Goal: Task Accomplishment & Management: Manage account settings

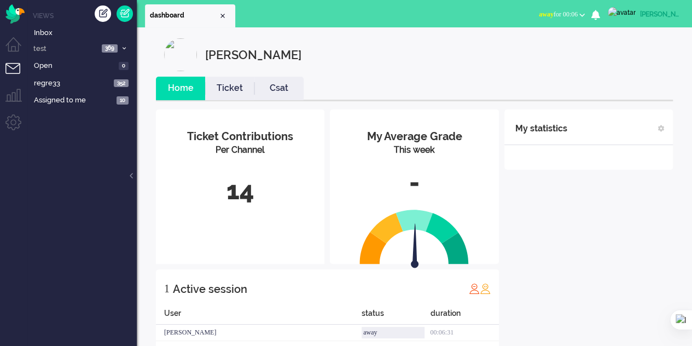
scroll to position [25, 0]
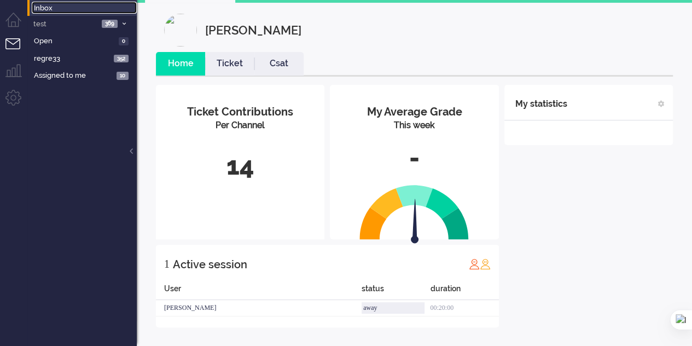
click at [52, 3] on span "Inbox" at bounding box center [85, 8] width 103 height 10
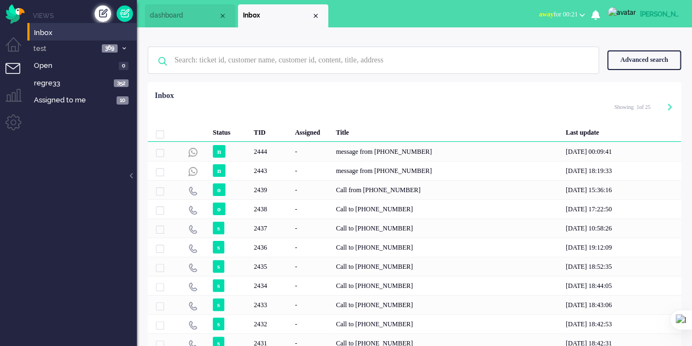
click at [101, 16] on div "Create ticket" at bounding box center [103, 13] width 16 height 16
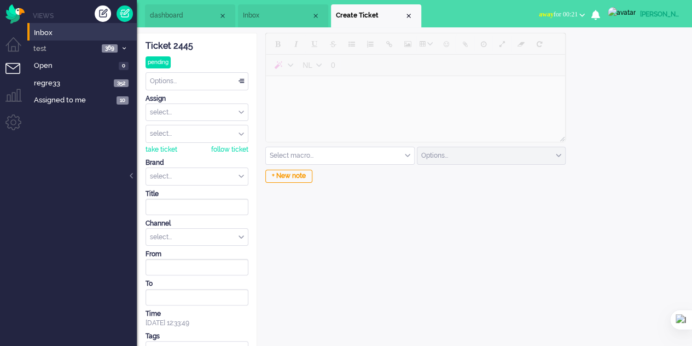
click at [229, 229] on div "select..." at bounding box center [197, 237] width 102 height 17
click at [214, 274] on li "outbound call" at bounding box center [197, 269] width 102 height 16
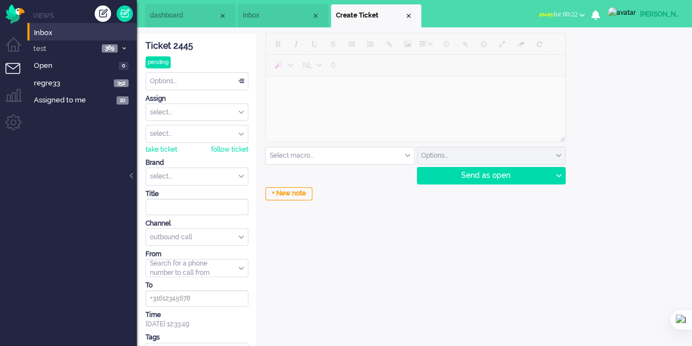
scroll to position [20, 0]
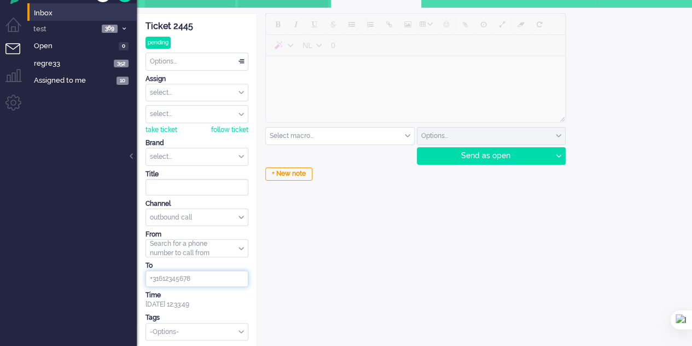
click at [205, 277] on input at bounding box center [196, 278] width 103 height 16
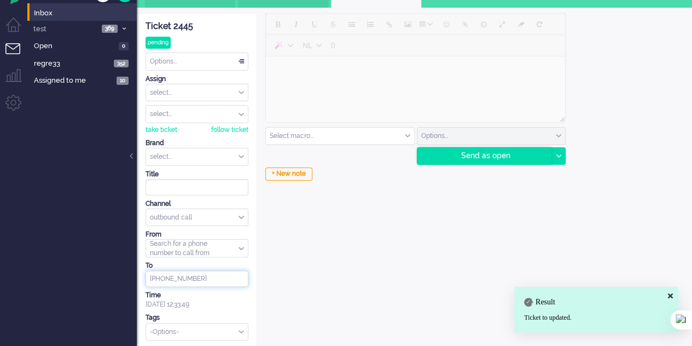
type input "[PHONE_NUMBER]"
click at [492, 155] on div "Send as open" at bounding box center [484, 156] width 135 height 16
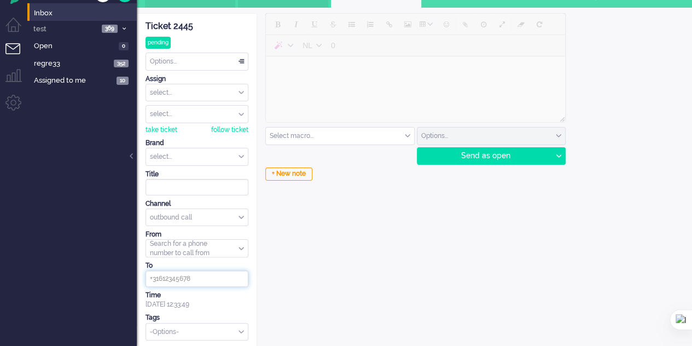
click at [206, 277] on input at bounding box center [196, 278] width 103 height 16
type input "6"
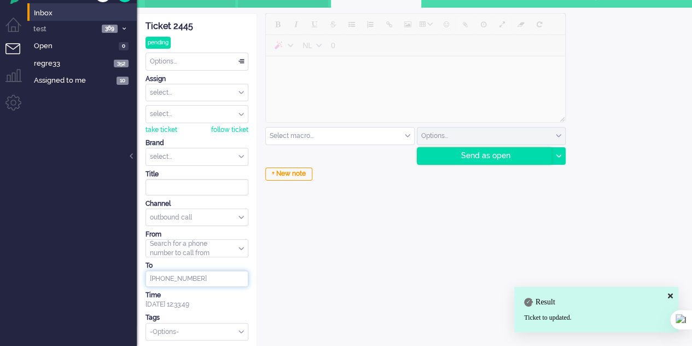
type input "[PHONE_NUMBER]"
click at [477, 160] on div "Send as open" at bounding box center [484, 156] width 135 height 16
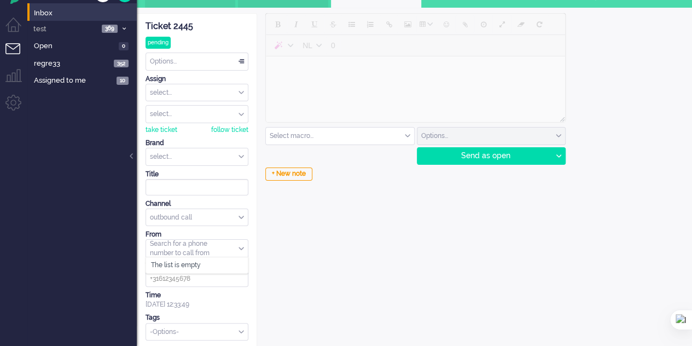
click at [224, 250] on input "from" at bounding box center [197, 248] width 102 height 17
click at [207, 263] on div "The list is empty" at bounding box center [197, 265] width 102 height 16
click at [191, 262] on div "The list is empty" at bounding box center [197, 265] width 102 height 16
click at [281, 252] on div "NL 0 Select macro... applyMessages CSRF test CSRF test2 macro pentest reporter …" at bounding box center [414, 181] width 314 height 336
click at [213, 246] on input "from" at bounding box center [197, 248] width 102 height 17
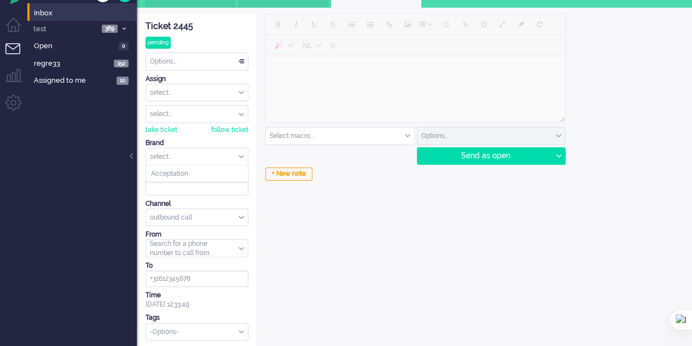
click at [215, 153] on input "text" at bounding box center [197, 156] width 102 height 17
click at [199, 178] on li "Acceptation" at bounding box center [197, 174] width 102 height 16
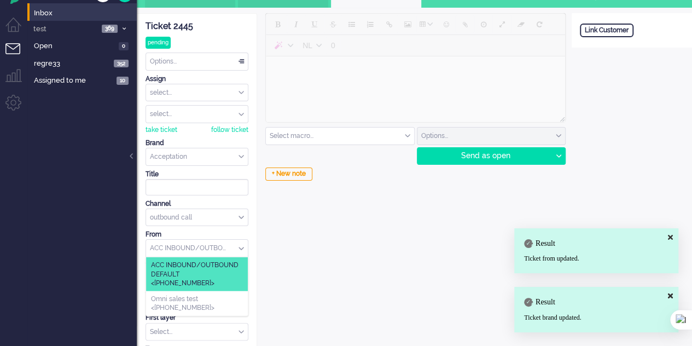
click at [221, 244] on input "from" at bounding box center [197, 248] width 102 height 17
click at [325, 245] on div "NL 0 Select macro... applyMessages CSRF test CSRF test2 macro pentest reporter …" at bounding box center [414, 196] width 314 height 367
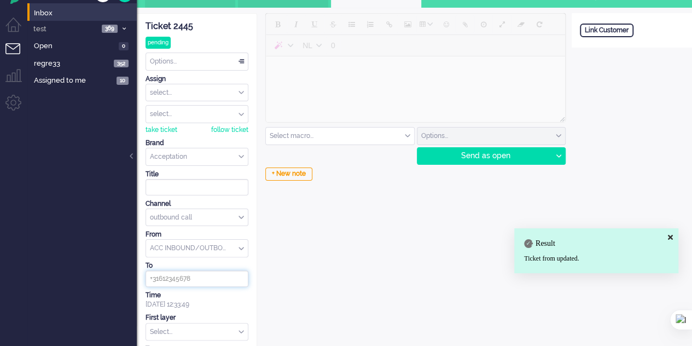
click at [189, 273] on input at bounding box center [196, 278] width 103 height 16
type input "+34634185470"
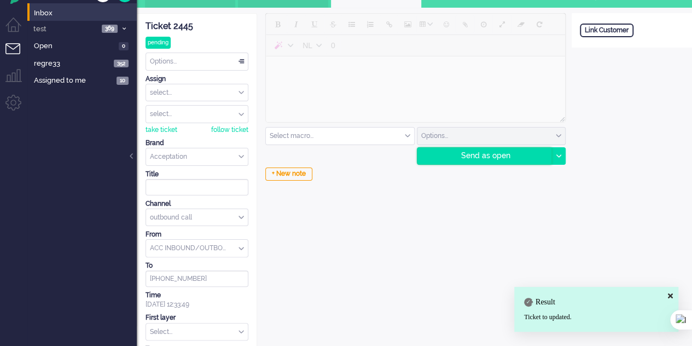
click at [449, 155] on div "Send as open" at bounding box center [484, 156] width 135 height 16
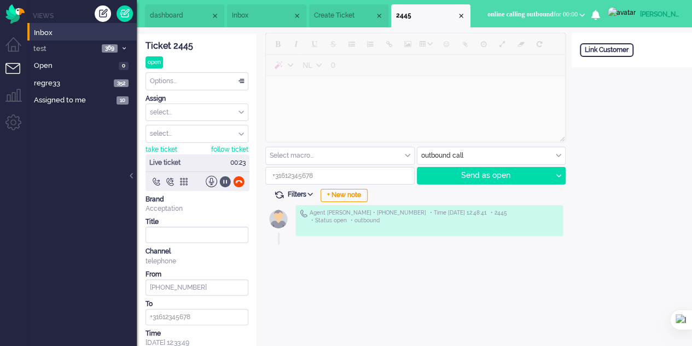
click at [222, 182] on div at bounding box center [224, 181] width 11 height 11
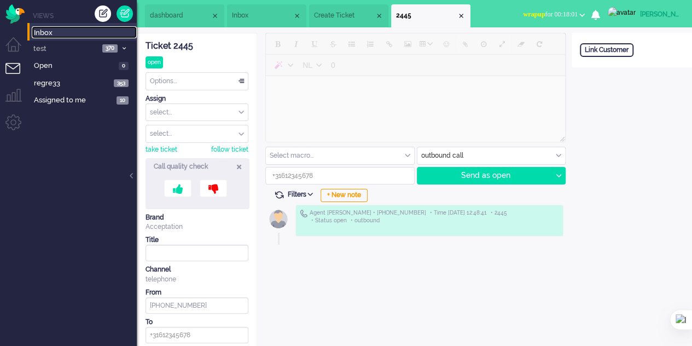
click at [36, 33] on span "Inbox" at bounding box center [85, 33] width 103 height 10
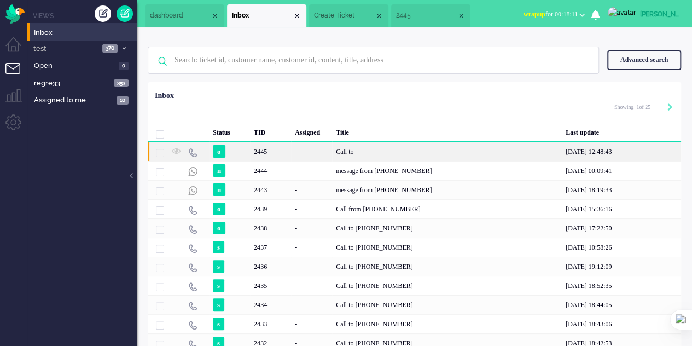
click at [366, 150] on div "Call to" at bounding box center [447, 151] width 230 height 19
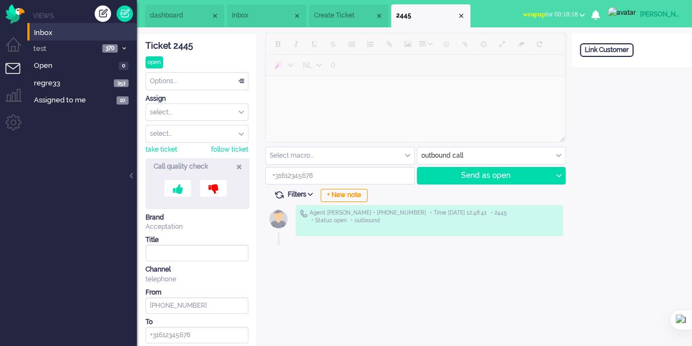
click at [326, 15] on span "Create Ticket" at bounding box center [344, 15] width 61 height 9
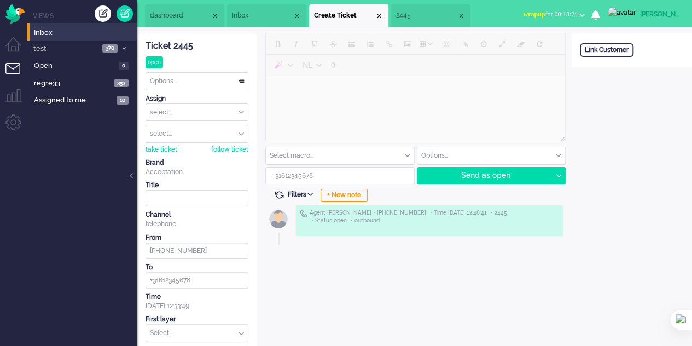
click at [402, 24] on li "2445" at bounding box center [430, 15] width 79 height 23
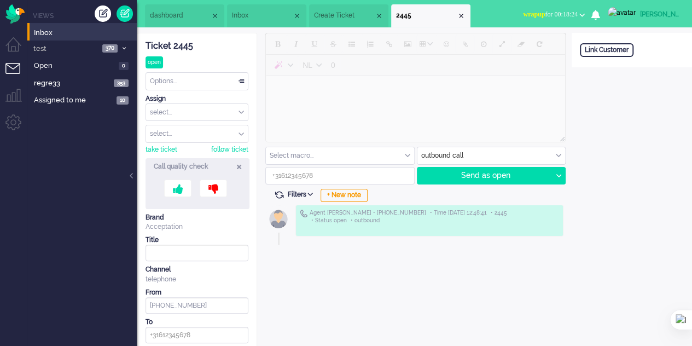
click at [334, 16] on span "Create Ticket" at bounding box center [344, 15] width 61 height 9
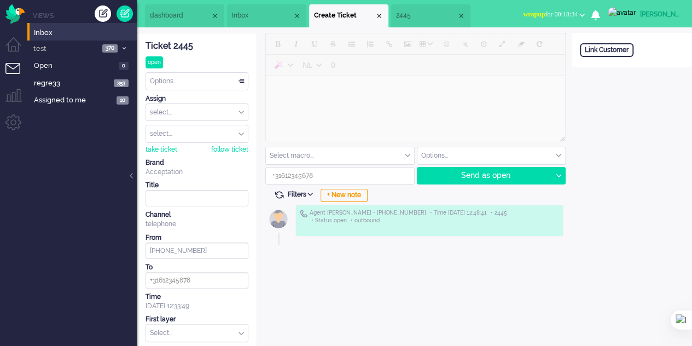
click at [419, 21] on li "2445" at bounding box center [430, 15] width 79 height 23
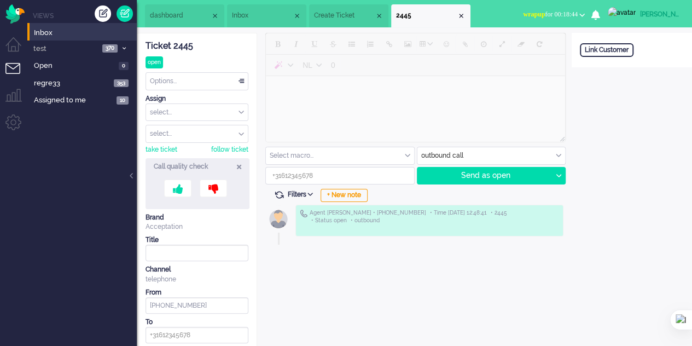
click at [318, 13] on span "Create Ticket" at bounding box center [344, 15] width 61 height 9
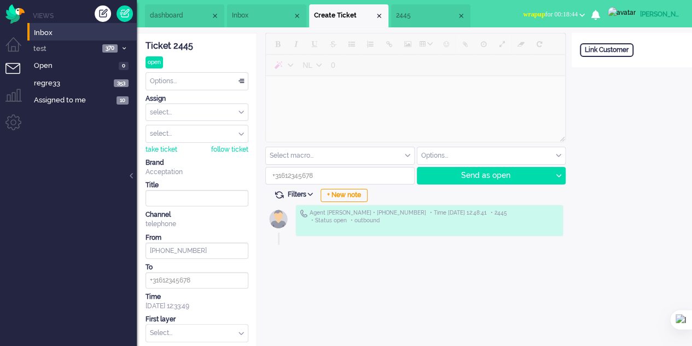
click at [245, 21] on li "Inbox" at bounding box center [266, 15] width 79 height 23
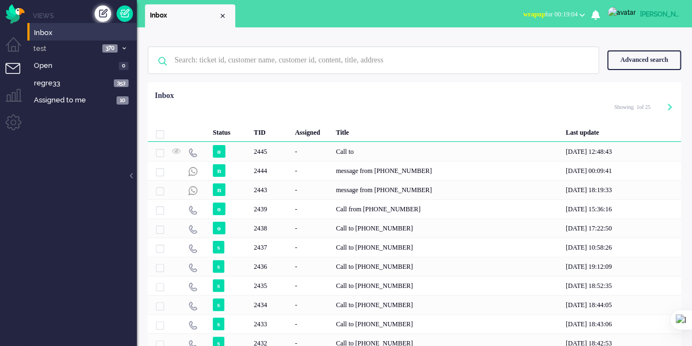
click at [97, 12] on div "Create ticket" at bounding box center [103, 13] width 16 height 16
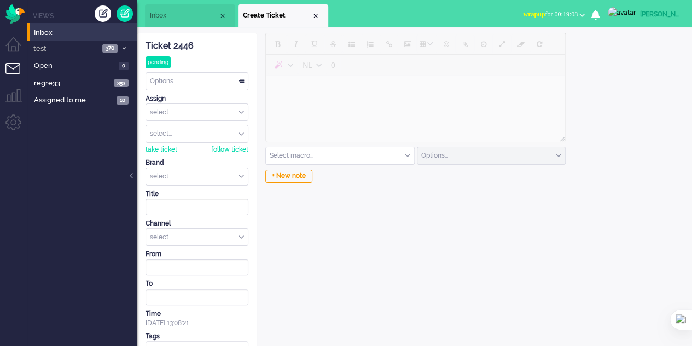
click at [203, 230] on div "select..." at bounding box center [197, 237] width 102 height 17
click at [202, 269] on li "outbound call" at bounding box center [197, 269] width 102 height 16
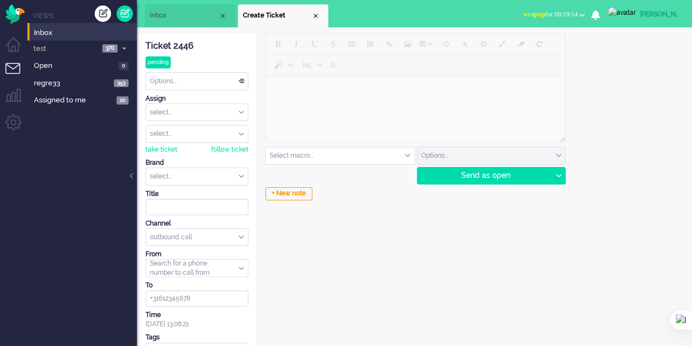
click at [177, 21] on li "Inbox" at bounding box center [190, 15] width 90 height 23
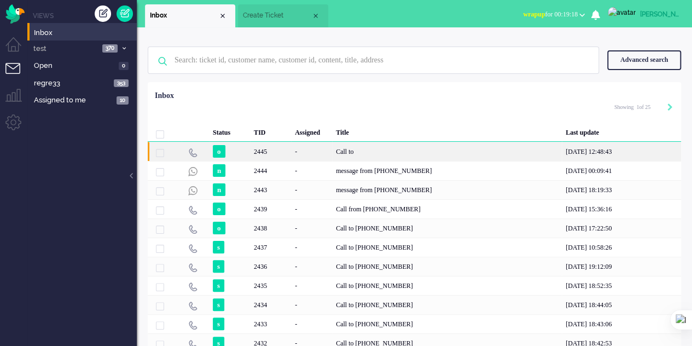
click at [350, 144] on div "Call to" at bounding box center [447, 151] width 230 height 19
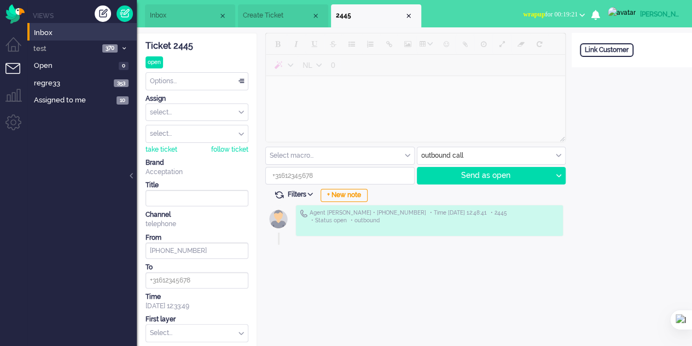
click at [322, 174] on input at bounding box center [340, 175] width 148 height 16
click at [200, 277] on input at bounding box center [196, 280] width 103 height 16
click at [314, 13] on div "Close tab" at bounding box center [315, 15] width 9 height 9
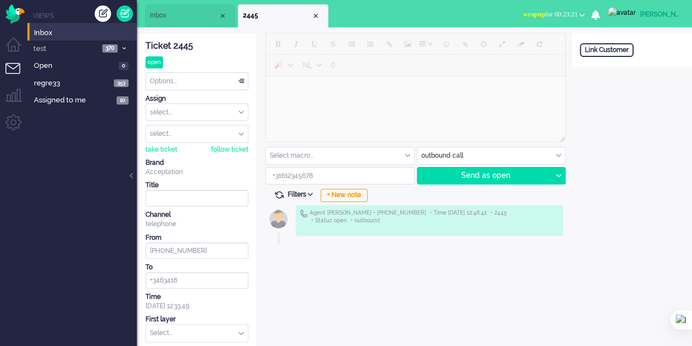
click at [328, 171] on input at bounding box center [340, 175] width 148 height 16
click at [190, 275] on input "+3463418" at bounding box center [196, 280] width 103 height 16
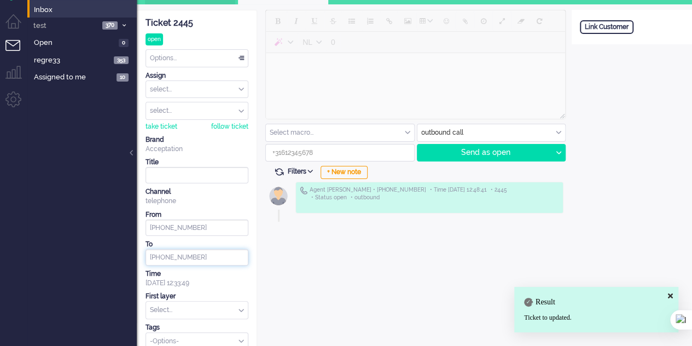
scroll to position [33, 0]
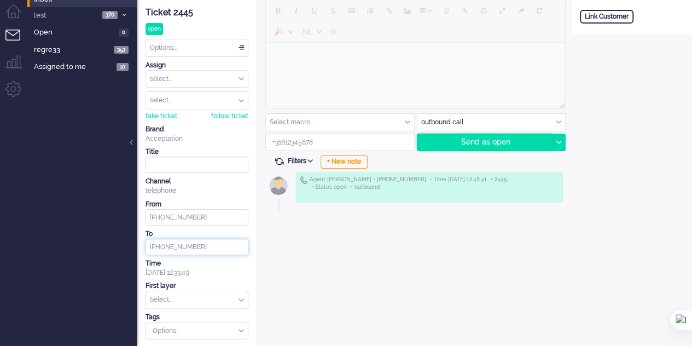
type input "+34634185470"
click at [473, 141] on div "Send as open" at bounding box center [484, 142] width 135 height 16
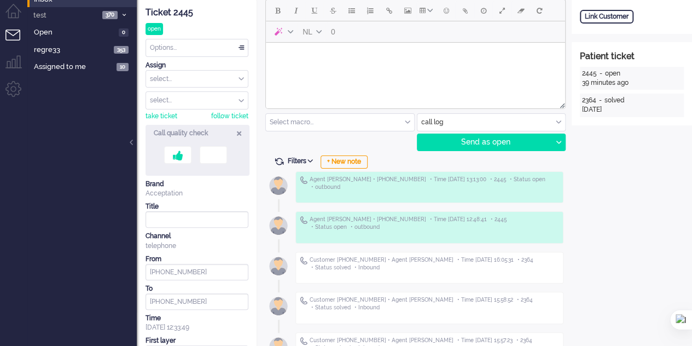
scroll to position [0, 0]
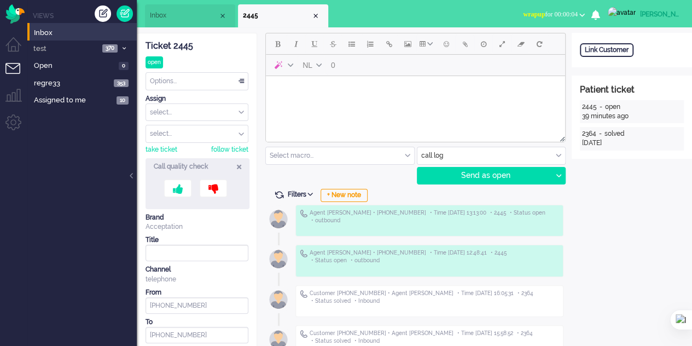
click at [201, 15] on span "Inbox" at bounding box center [184, 15] width 68 height 9
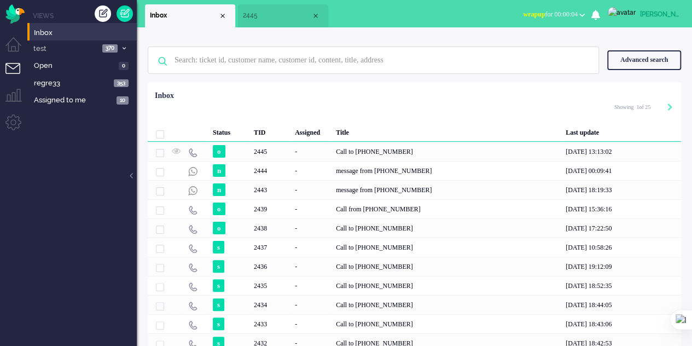
click at [261, 15] on span "2445" at bounding box center [277, 15] width 68 height 9
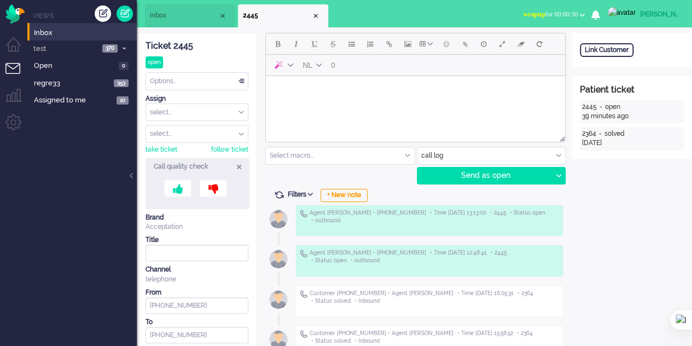
click at [203, 17] on span "Inbox" at bounding box center [184, 15] width 68 height 9
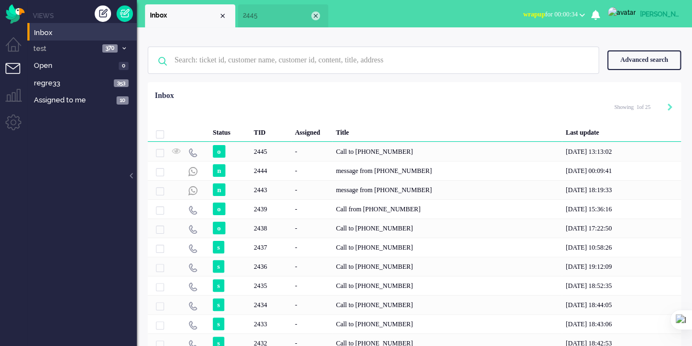
click at [315, 12] on div "Close tab" at bounding box center [315, 15] width 9 height 9
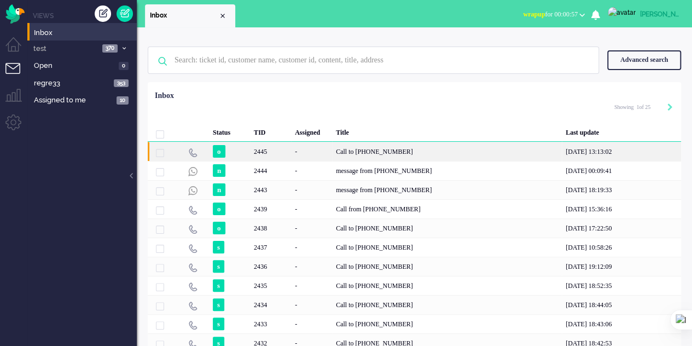
click at [399, 145] on div "Call to +34634185470" at bounding box center [447, 151] width 230 height 19
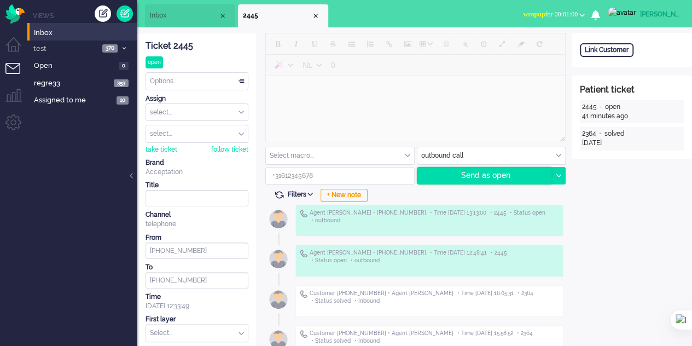
click at [466, 173] on div "Send as open" at bounding box center [484, 175] width 135 height 16
type input "+34634185470"
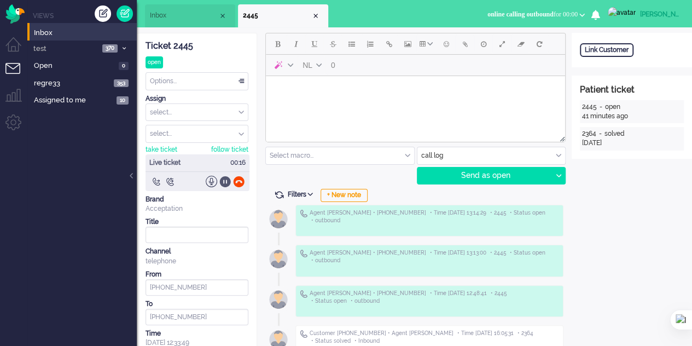
click at [223, 183] on div at bounding box center [224, 181] width 11 height 11
click at [224, 182] on div at bounding box center [224, 181] width 11 height 11
click at [209, 183] on div at bounding box center [211, 181] width 11 height 11
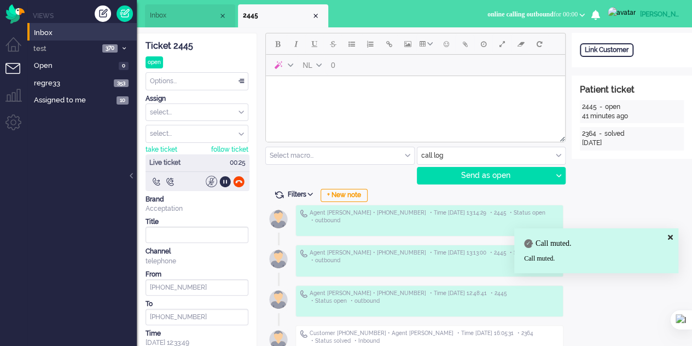
click at [209, 183] on div at bounding box center [211, 181] width 11 height 11
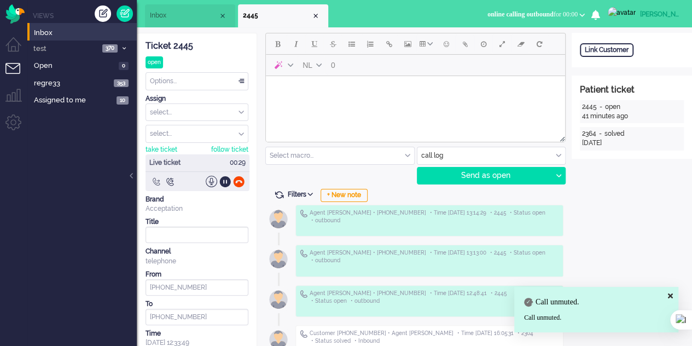
click at [158, 180] on div at bounding box center [155, 181] width 11 height 11
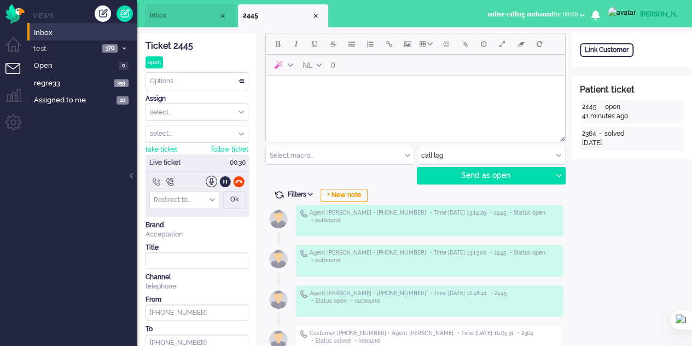
click at [189, 197] on input "Redirect" at bounding box center [184, 199] width 69 height 17
click at [206, 217] on li "transfer to sales" at bounding box center [184, 217] width 69 height 16
click at [215, 200] on input "Redirect" at bounding box center [184, 199] width 69 height 17
click at [232, 197] on div "Ok" at bounding box center [234, 200] width 22 height 18
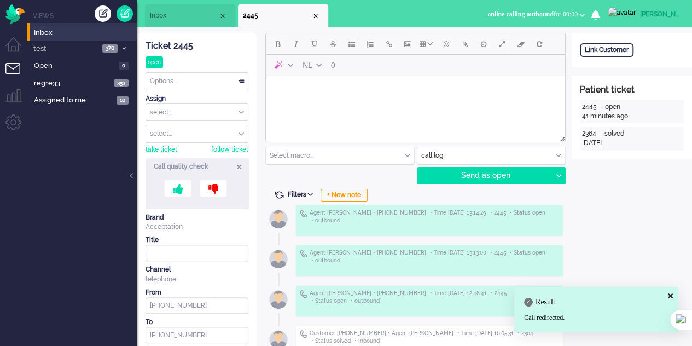
click at [241, 165] on icon at bounding box center [239, 166] width 4 height 9
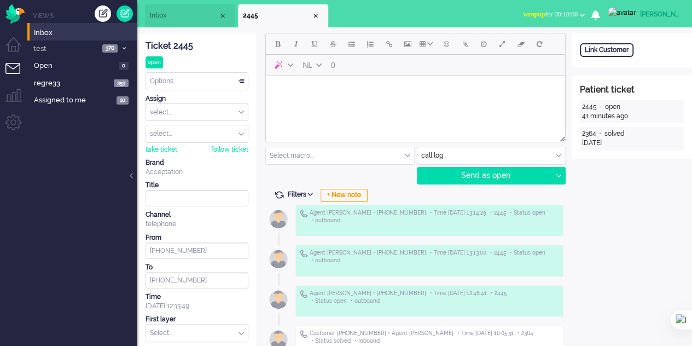
click at [591, 11] on button "wrapup for 00:10:08" at bounding box center [553, 15] width 75 height 16
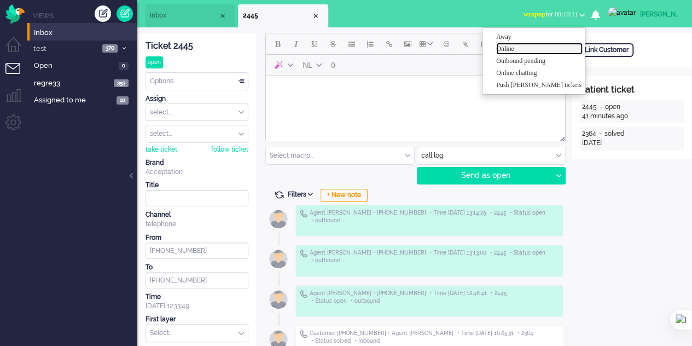
click at [511, 46] on label "Online" at bounding box center [539, 48] width 86 height 9
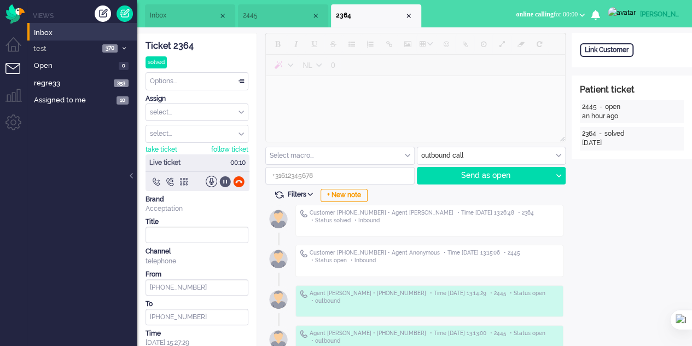
click at [221, 182] on div at bounding box center [224, 181] width 11 height 11
click at [223, 182] on div at bounding box center [224, 181] width 11 height 11
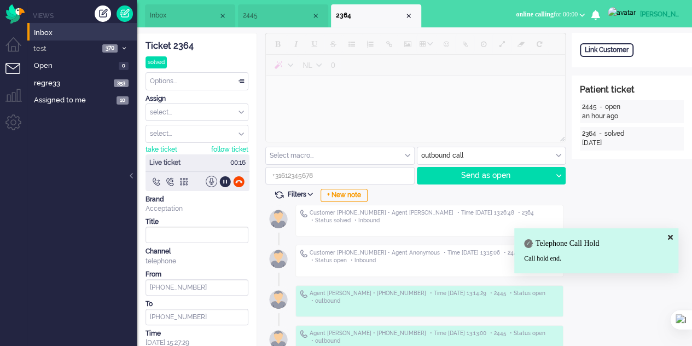
click at [210, 178] on div at bounding box center [211, 181] width 11 height 11
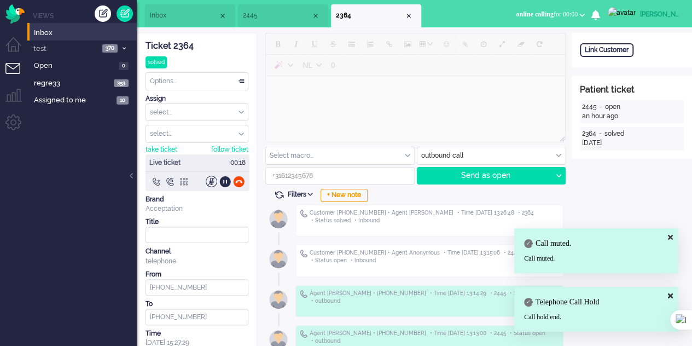
click at [180, 181] on div at bounding box center [183, 181] width 11 height 11
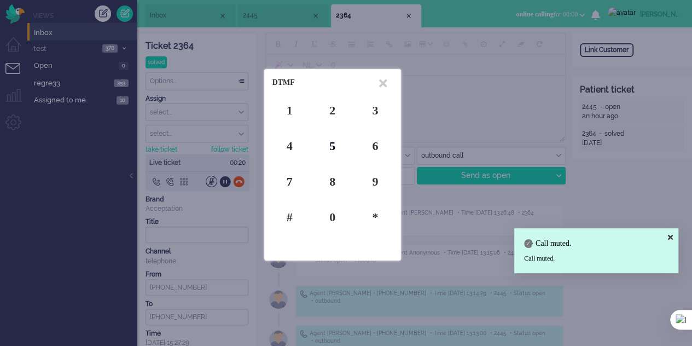
click at [329, 142] on div "5" at bounding box center [332, 145] width 34 height 17
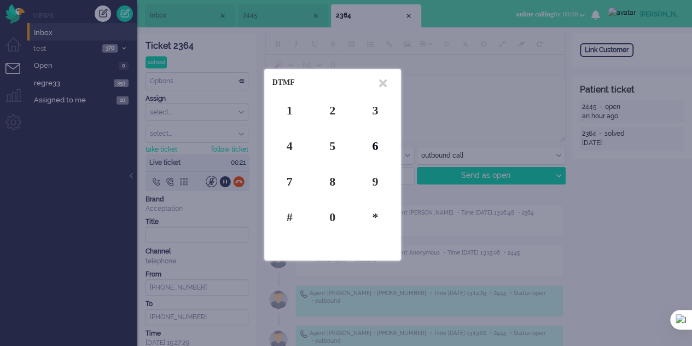
click at [372, 147] on div "6" at bounding box center [375, 145] width 34 height 17
click at [371, 212] on div "*" at bounding box center [375, 216] width 34 height 17
drag, startPoint x: 336, startPoint y: 212, endPoint x: 333, endPoint y: 186, distance: 25.4
click at [336, 212] on div "0" at bounding box center [332, 216] width 34 height 17
drag, startPoint x: 333, startPoint y: 181, endPoint x: 333, endPoint y: 173, distance: 7.7
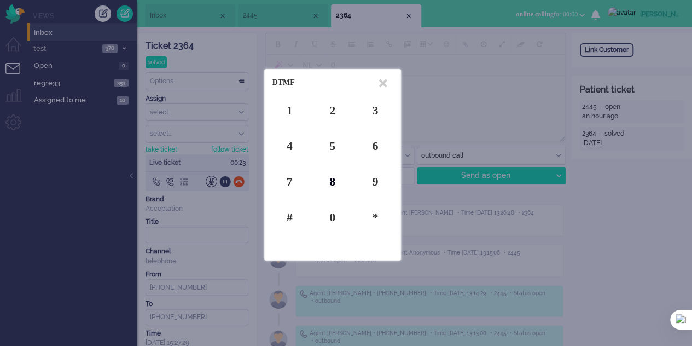
click at [333, 178] on div "8" at bounding box center [332, 181] width 34 height 17
click at [332, 100] on div "1 2 3 4 5 6 7 8 9 # 0 *" at bounding box center [332, 163] width 120 height 134
click at [374, 110] on div "3" at bounding box center [375, 110] width 34 height 17
click at [288, 109] on div "1" at bounding box center [289, 110] width 34 height 17
click at [384, 79] on icon at bounding box center [383, 83] width 8 height 11
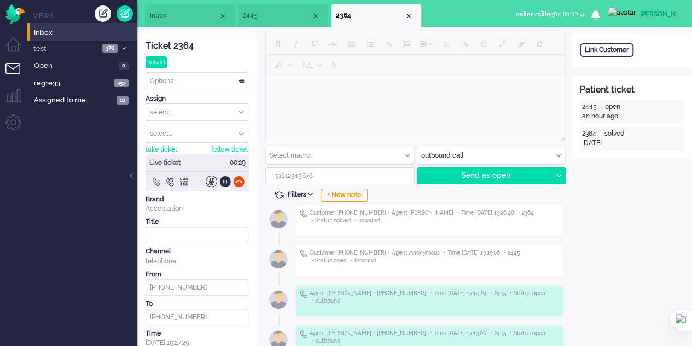
click at [153, 180] on div at bounding box center [155, 181] width 11 height 11
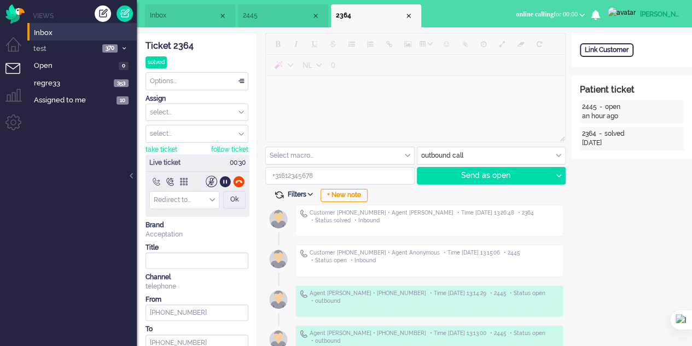
click at [214, 201] on div "Redirect to..." at bounding box center [184, 199] width 69 height 17
click at [208, 209] on li "transfer to sales" at bounding box center [184, 217] width 69 height 16
click at [165, 180] on div at bounding box center [169, 181] width 11 height 11
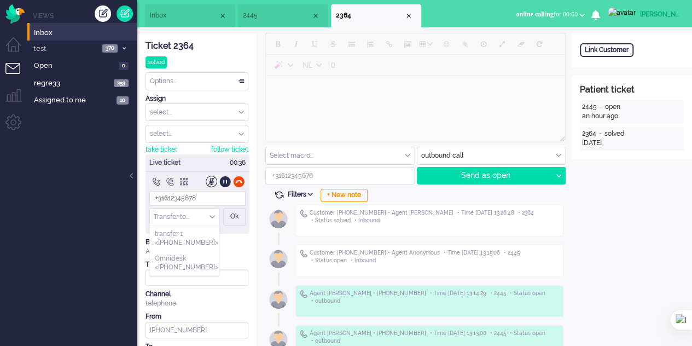
click at [201, 215] on input "Transfer" at bounding box center [184, 216] width 69 height 17
click at [199, 238] on span "transfer 1 <+34633614759>" at bounding box center [186, 238] width 63 height 18
type input "+34633614759"
click at [233, 214] on div "Ok" at bounding box center [234, 217] width 22 height 18
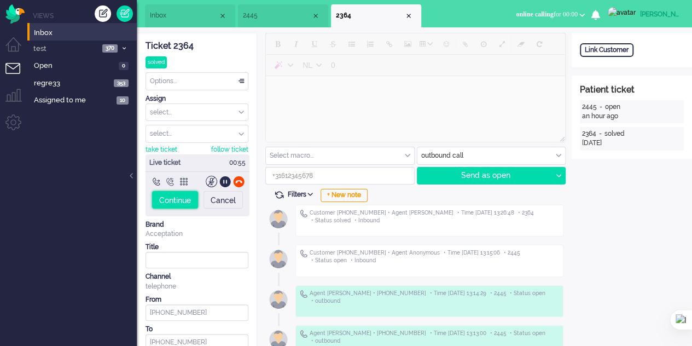
click at [168, 199] on div "Continue" at bounding box center [175, 200] width 46 height 18
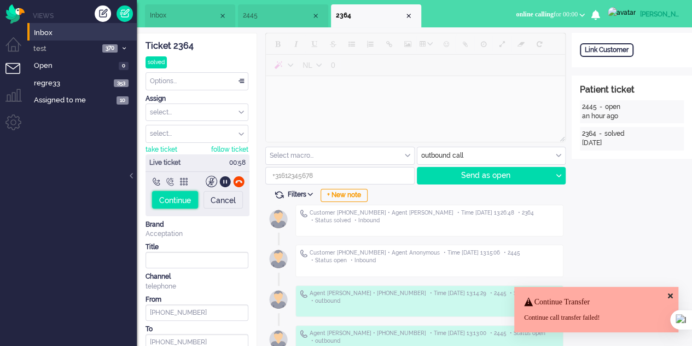
click at [186, 194] on div "Continue" at bounding box center [175, 200] width 46 height 18
click at [238, 179] on div at bounding box center [238, 181] width 11 height 11
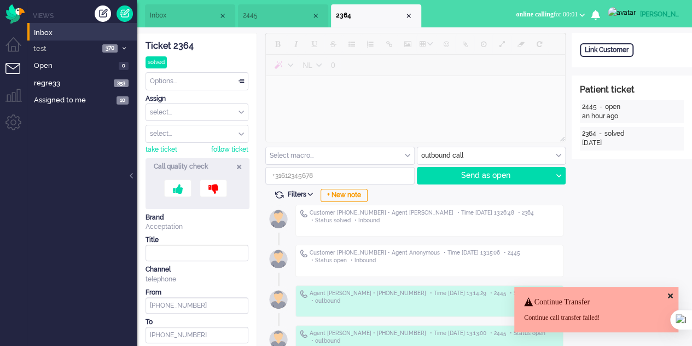
click at [236, 164] on div "Call quality check" at bounding box center [198, 166] width 88 height 9
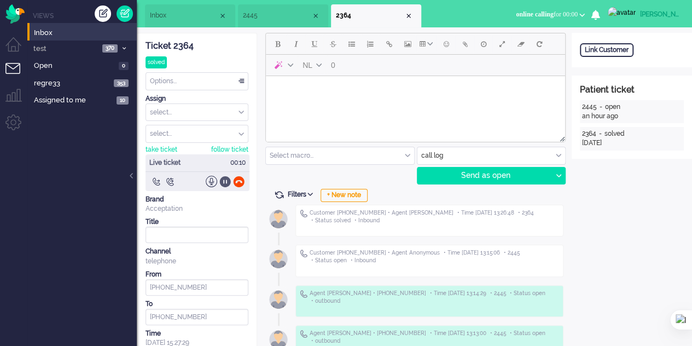
click at [222, 180] on div at bounding box center [224, 181] width 11 height 11
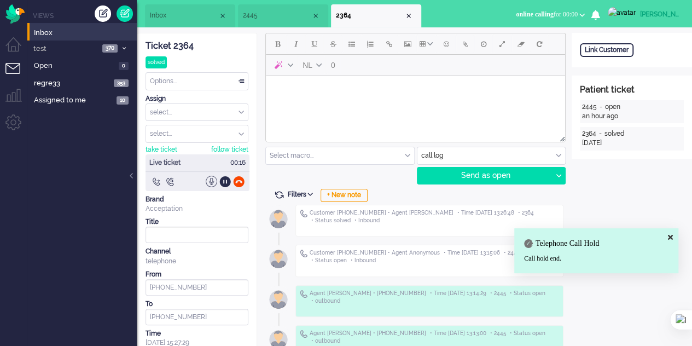
click at [211, 176] on div at bounding box center [211, 181] width 11 height 11
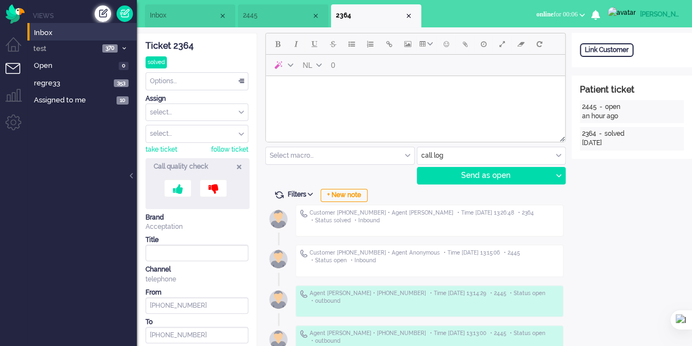
click at [101, 13] on div "Create ticket" at bounding box center [103, 13] width 16 height 16
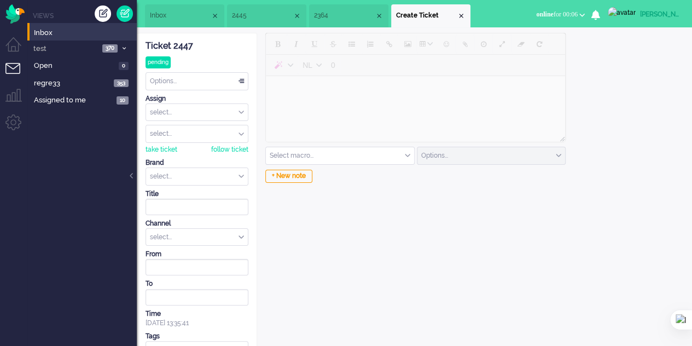
click at [223, 235] on div "select..." at bounding box center [197, 237] width 102 height 17
click at [212, 261] on li "outbound call" at bounding box center [197, 269] width 102 height 16
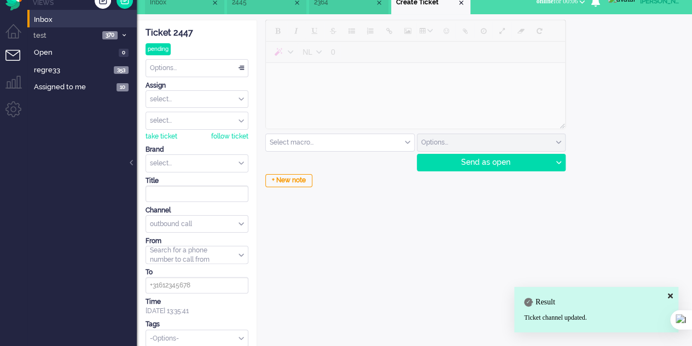
scroll to position [20, 0]
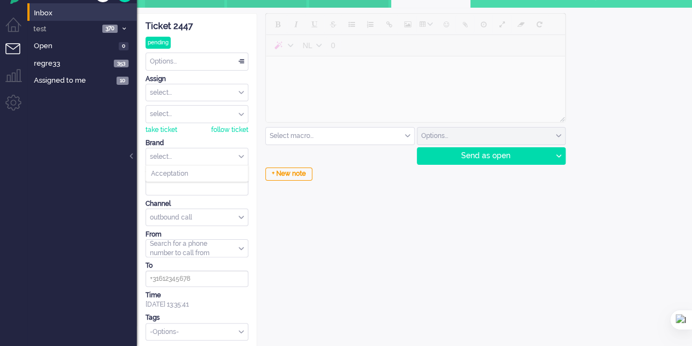
click at [211, 158] on input "text" at bounding box center [197, 156] width 102 height 17
click at [207, 166] on li "Acceptation" at bounding box center [197, 174] width 102 height 16
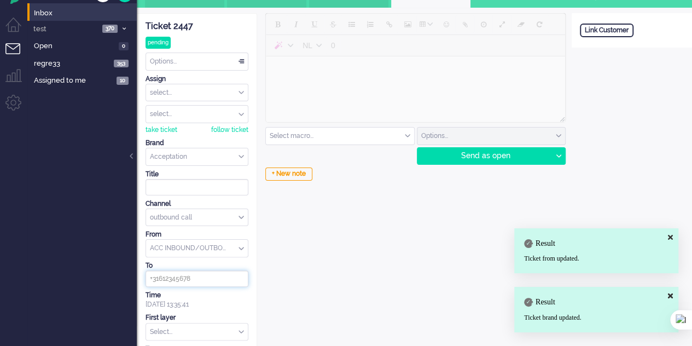
click at [207, 274] on input at bounding box center [196, 278] width 103 height 16
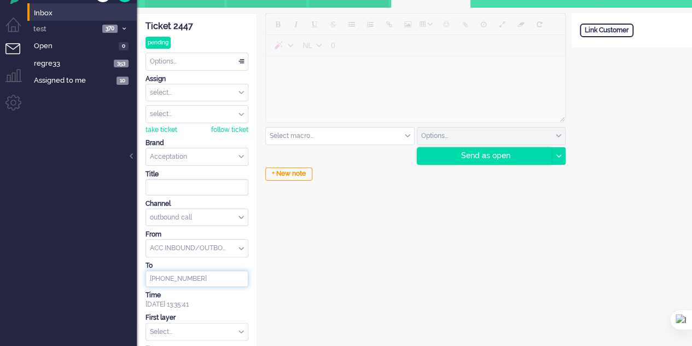
type input "+34634185470"
click at [476, 155] on div "Send as open" at bounding box center [484, 156] width 135 height 16
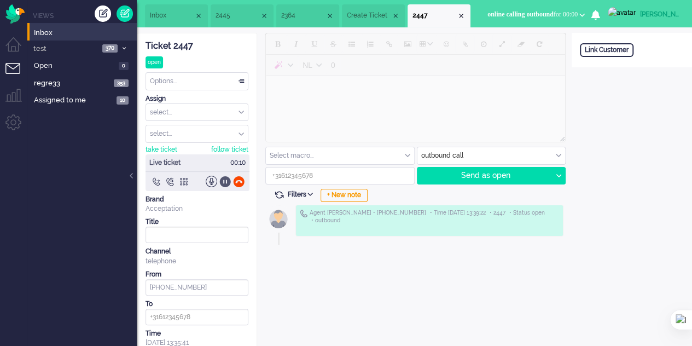
click at [225, 181] on div at bounding box center [224, 181] width 11 height 11
click at [225, 180] on div at bounding box center [224, 181] width 11 height 11
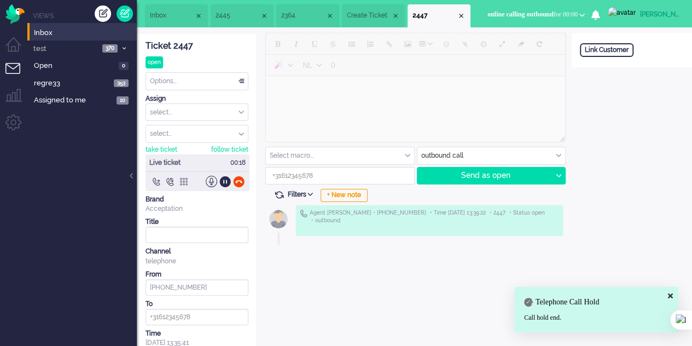
click at [182, 181] on div at bounding box center [183, 181] width 11 height 11
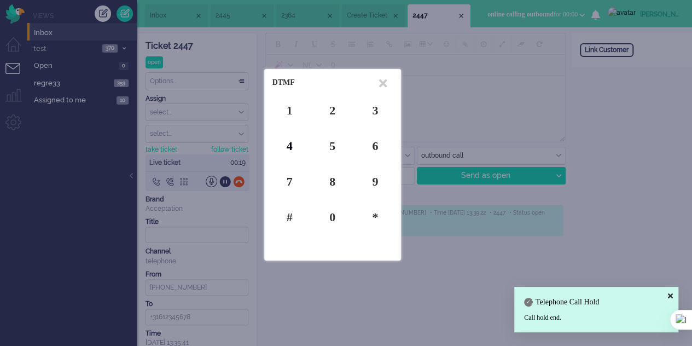
click at [288, 147] on div "4" at bounding box center [289, 145] width 34 height 17
drag, startPoint x: 335, startPoint y: 141, endPoint x: 353, endPoint y: 98, distance: 46.8
click at [335, 141] on div "5" at bounding box center [332, 145] width 34 height 17
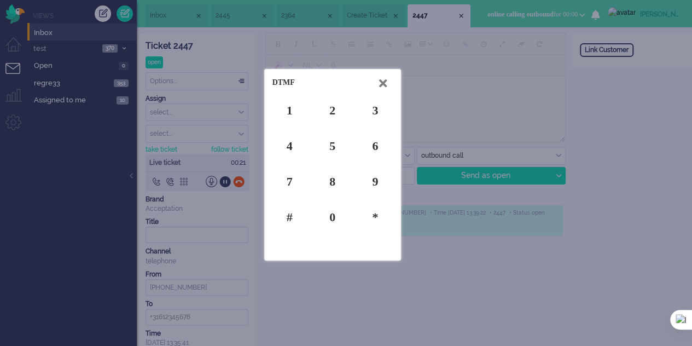
click at [383, 83] on icon at bounding box center [383, 83] width 8 height 11
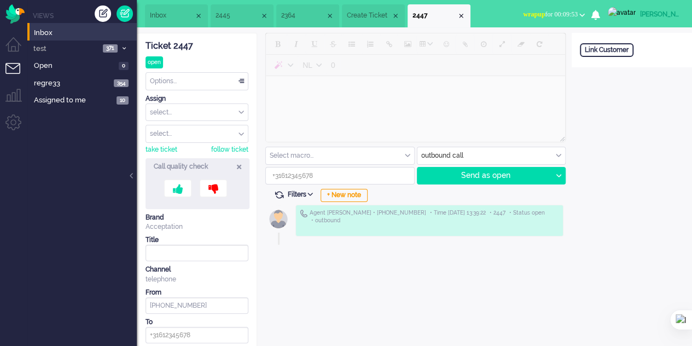
click at [374, 16] on span "Create Ticket" at bounding box center [369, 15] width 44 height 9
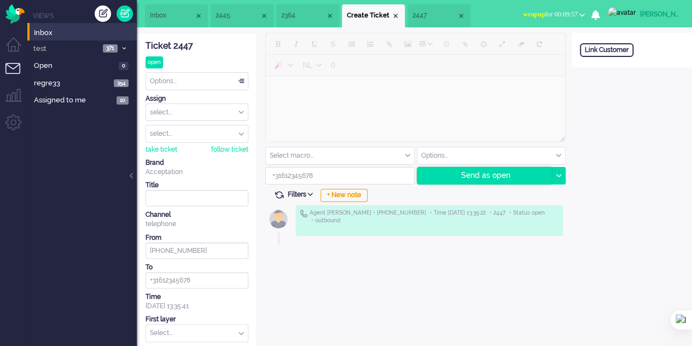
click at [455, 178] on div "Send as open" at bounding box center [484, 175] width 135 height 16
click at [208, 279] on input at bounding box center [196, 280] width 103 height 16
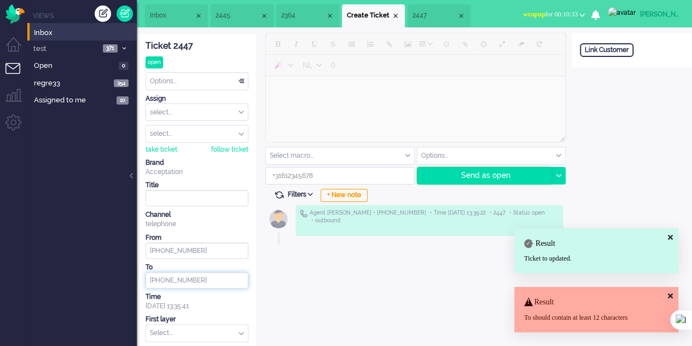
type input "+34634185470"
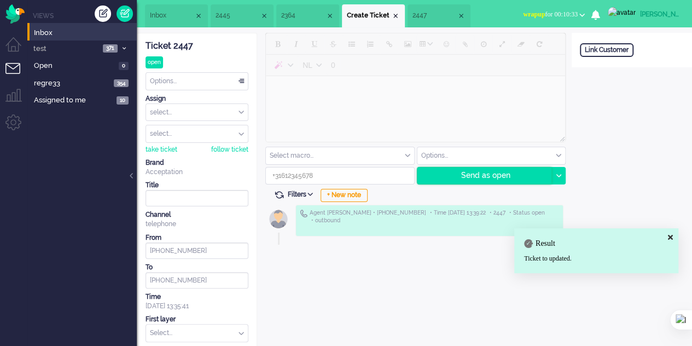
click at [488, 171] on div "Send as open" at bounding box center [484, 175] width 135 height 16
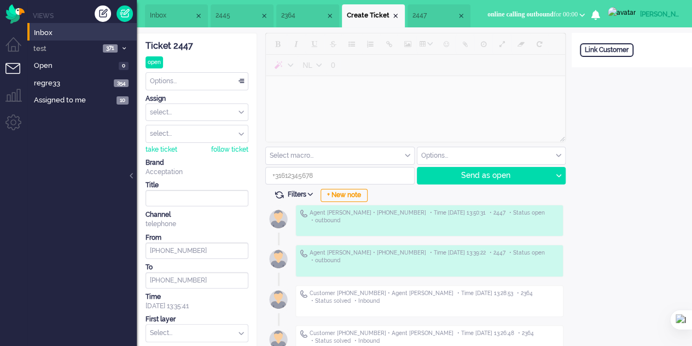
click at [413, 18] on span "2447" at bounding box center [434, 15] width 44 height 9
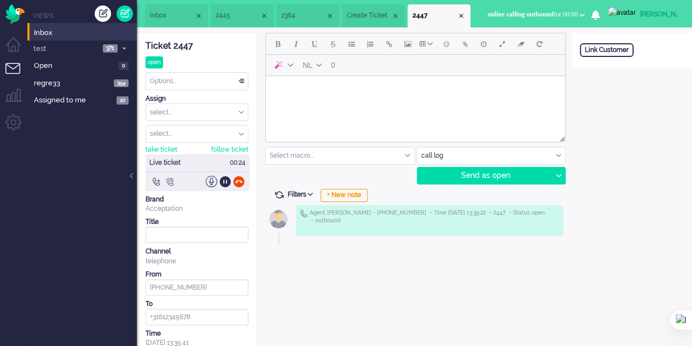
click at [167, 179] on div at bounding box center [169, 181] width 11 height 11
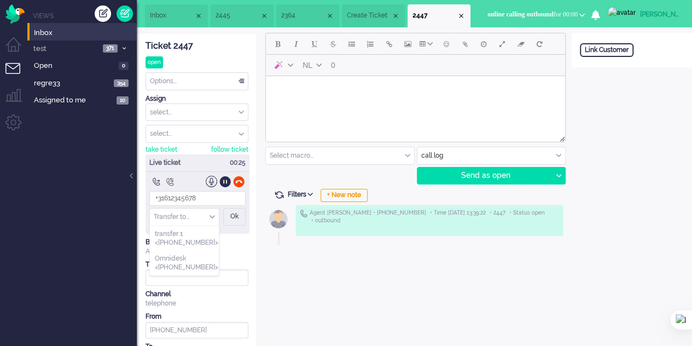
click at [211, 216] on div "Transfer to..." at bounding box center [184, 216] width 69 height 17
click at [208, 237] on span "transfer 1 <+34633614759>" at bounding box center [186, 238] width 63 height 18
type input "+34633614759"
click at [234, 217] on div "Ok" at bounding box center [234, 217] width 22 height 18
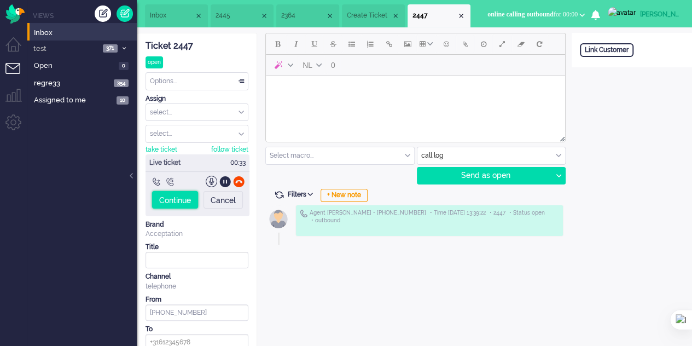
click at [183, 203] on div "Continue" at bounding box center [175, 200] width 46 height 18
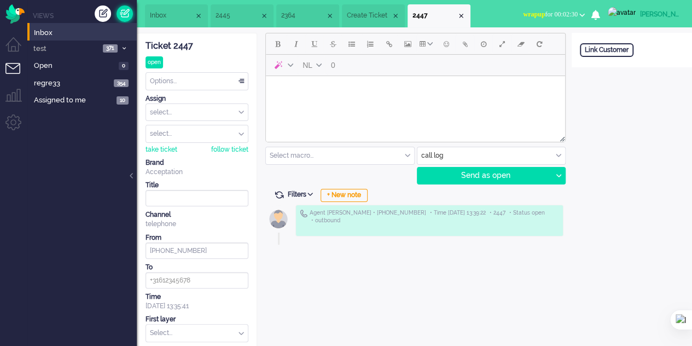
click at [128, 14] on link at bounding box center [124, 13] width 16 height 16
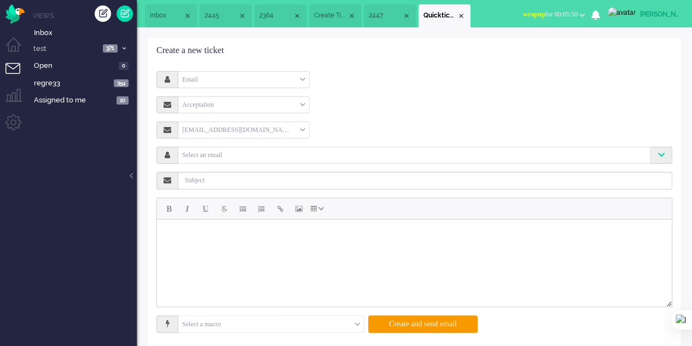
click at [272, 73] on div "Email" at bounding box center [243, 79] width 131 height 17
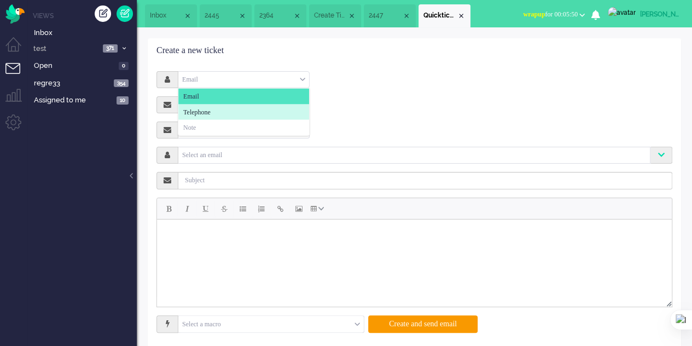
click at [249, 110] on li "Telephone" at bounding box center [243, 112] width 131 height 16
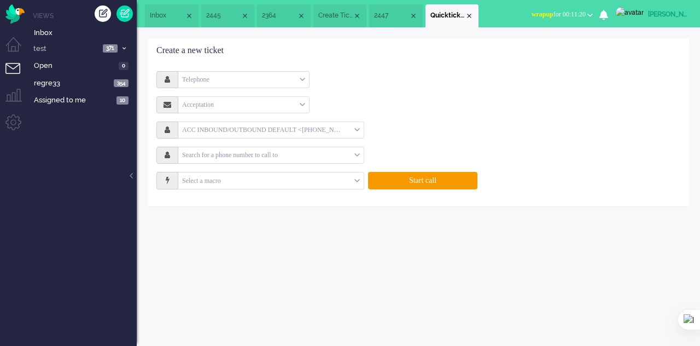
click at [302, 156] on input "text" at bounding box center [266, 155] width 176 height 13
drag, startPoint x: 329, startPoint y: 296, endPoint x: 330, endPoint y: 276, distance: 20.2
click at [330, 289] on div "No search results Please try again Advanced search Advanced search Ticket ID Ti…" at bounding box center [418, 186] width 563 height 318
click at [214, 156] on input "text" at bounding box center [266, 155] width 176 height 13
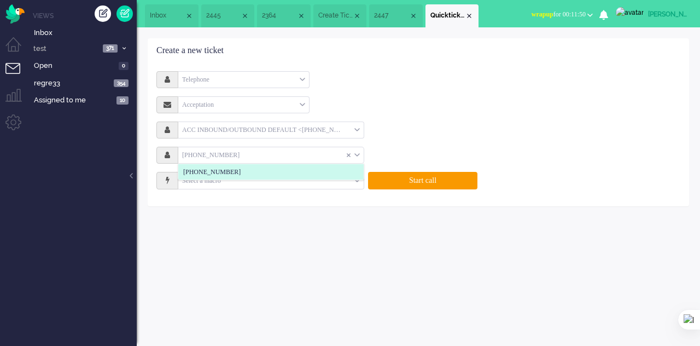
type input "+34634185470"
click at [257, 178] on li "+34634185470" at bounding box center [270, 172] width 185 height 16
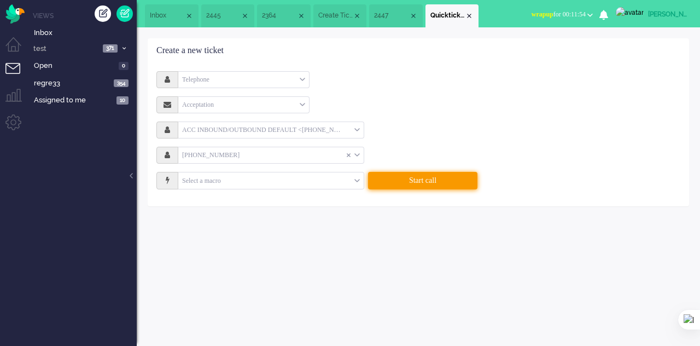
click at [415, 178] on button "Start call" at bounding box center [422, 181] width 109 height 18
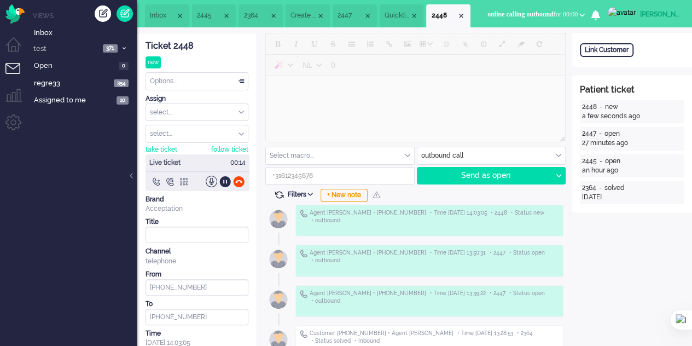
click at [185, 180] on div at bounding box center [183, 181] width 11 height 11
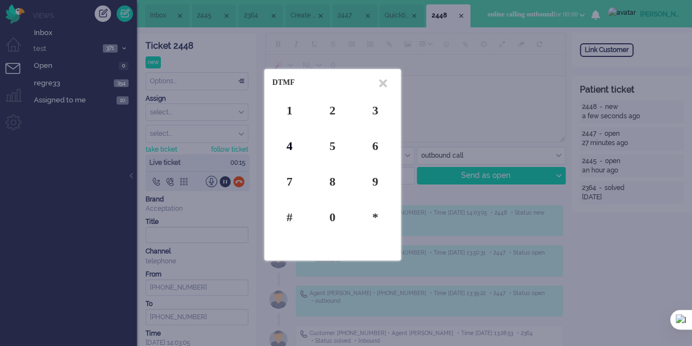
click at [289, 143] on div "4" at bounding box center [289, 145] width 34 height 17
drag, startPoint x: 325, startPoint y: 144, endPoint x: 343, endPoint y: 150, distance: 19.0
click at [333, 144] on div "5" at bounding box center [332, 145] width 34 height 17
click at [375, 83] on div "DTMF" at bounding box center [333, 82] width 128 height 19
click at [383, 83] on icon at bounding box center [383, 83] width 8 height 11
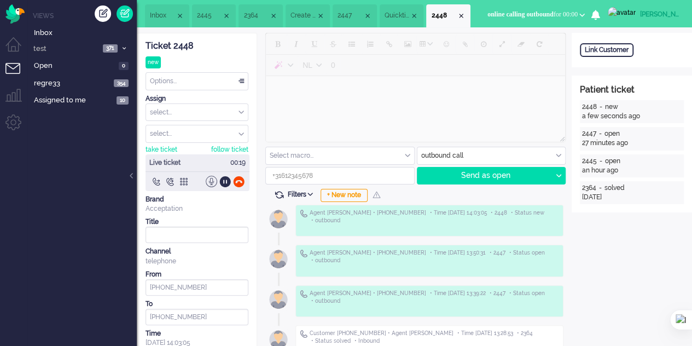
click at [213, 179] on div at bounding box center [211, 181] width 11 height 11
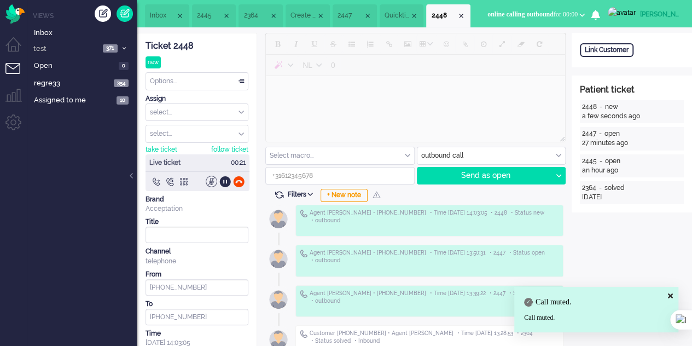
click at [213, 180] on div at bounding box center [211, 181] width 11 height 11
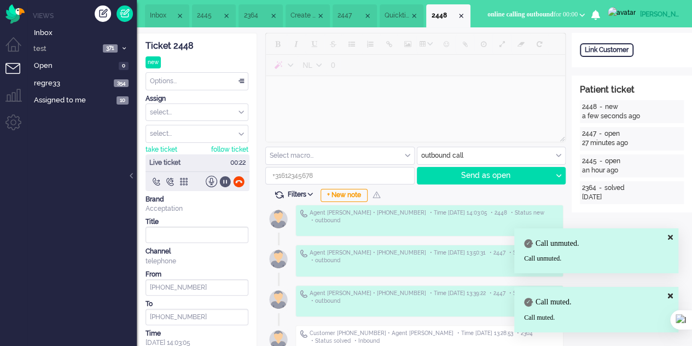
click at [228, 177] on div at bounding box center [224, 181] width 11 height 11
click at [235, 178] on div at bounding box center [238, 181] width 11 height 11
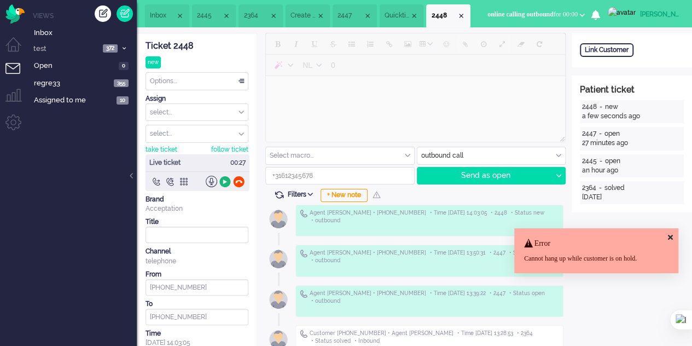
click at [221, 180] on div at bounding box center [224, 181] width 11 height 11
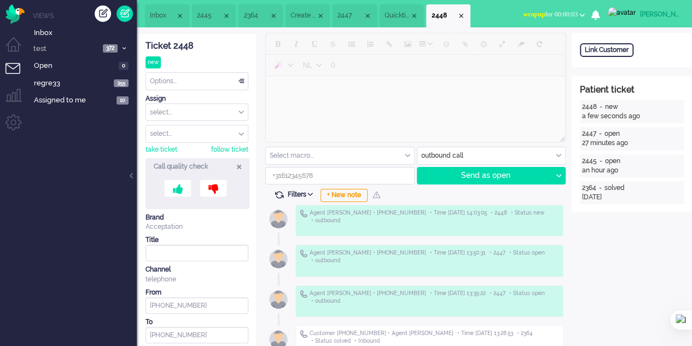
click at [397, 21] on li "Quickticket" at bounding box center [402, 15] width 44 height 23
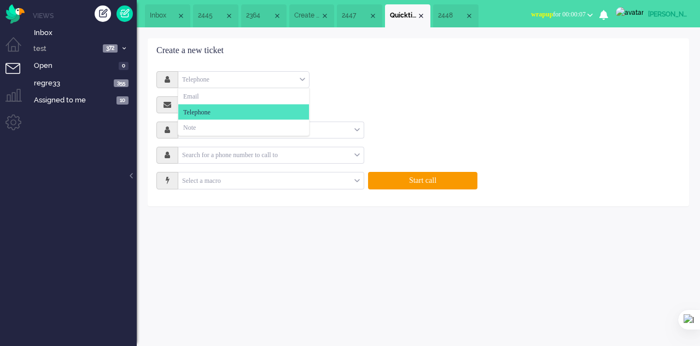
click at [233, 81] on div "Telephone" at bounding box center [243, 79] width 131 height 17
click at [336, 129] on input "text" at bounding box center [266, 130] width 176 height 13
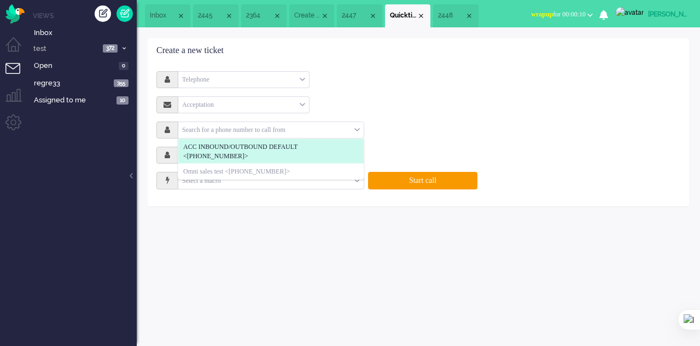
click at [293, 153] on span "ACC INBOUND/OUTBOUND DEFAULT <+31850733010>" at bounding box center [271, 151] width 176 height 18
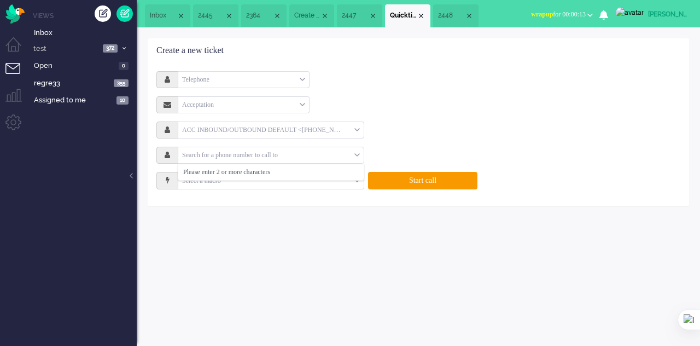
click at [305, 152] on input "text" at bounding box center [266, 155] width 176 height 13
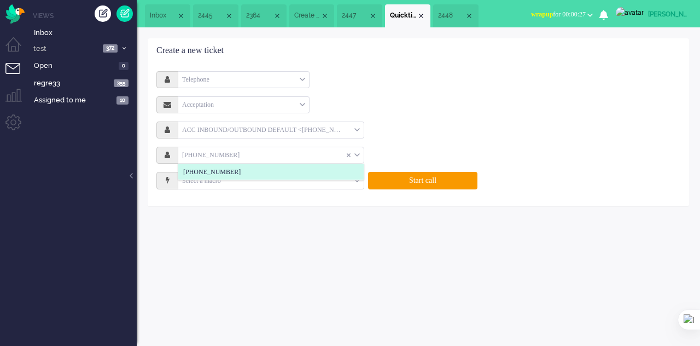
type input "+34634185470"
click at [279, 172] on li "+34634185470" at bounding box center [270, 172] width 185 height 16
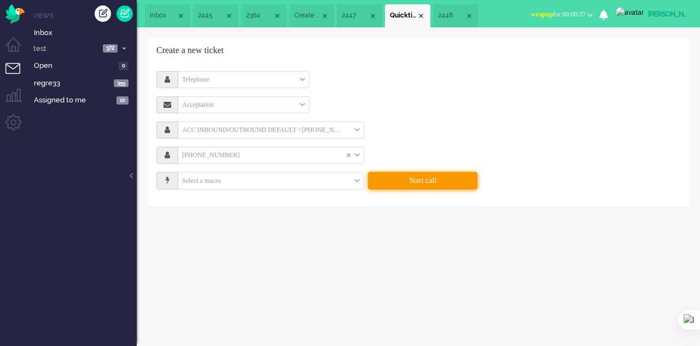
click at [440, 181] on button "Start call" at bounding box center [422, 181] width 109 height 18
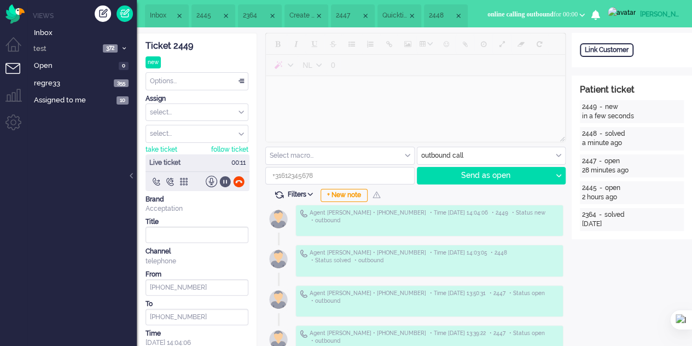
click at [221, 183] on div at bounding box center [224, 181] width 11 height 11
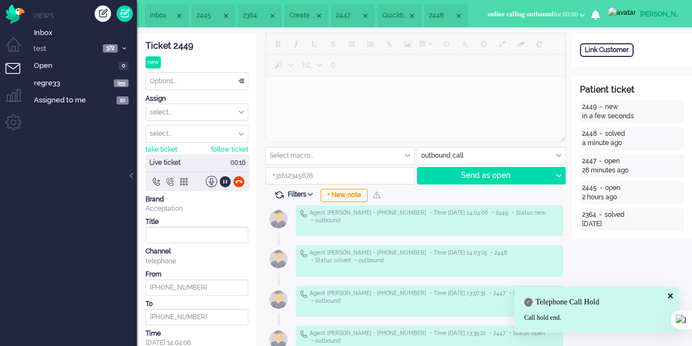
click at [170, 180] on div at bounding box center [169, 181] width 11 height 11
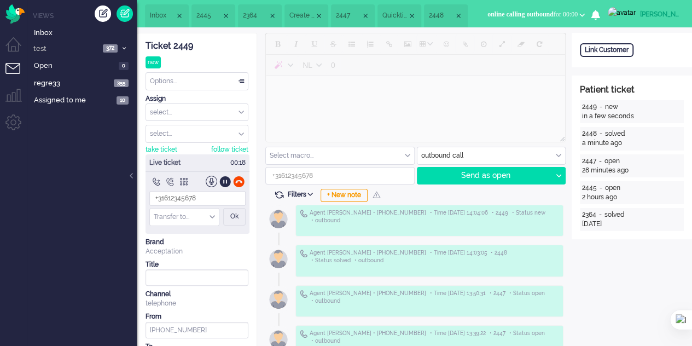
click at [214, 217] on div "Transfer to..." at bounding box center [184, 216] width 69 height 17
click at [241, 181] on div at bounding box center [238, 181] width 11 height 11
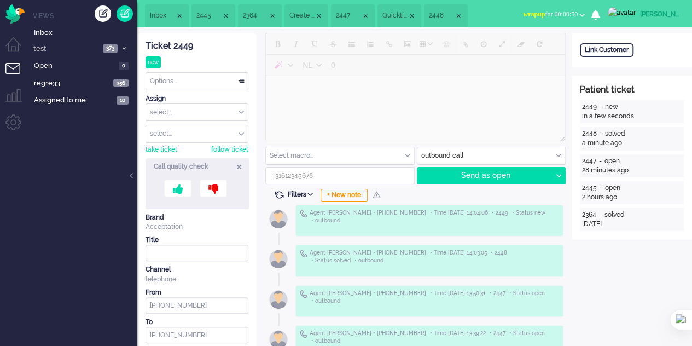
click at [591, 12] on button "wrapup for 00:00:50" at bounding box center [553, 15] width 75 height 16
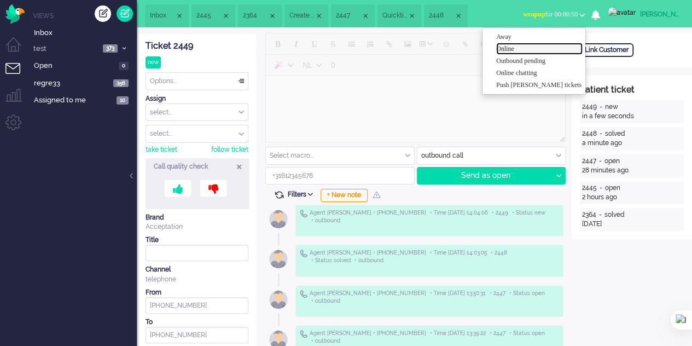
click at [520, 53] on label "Online" at bounding box center [539, 48] width 86 height 9
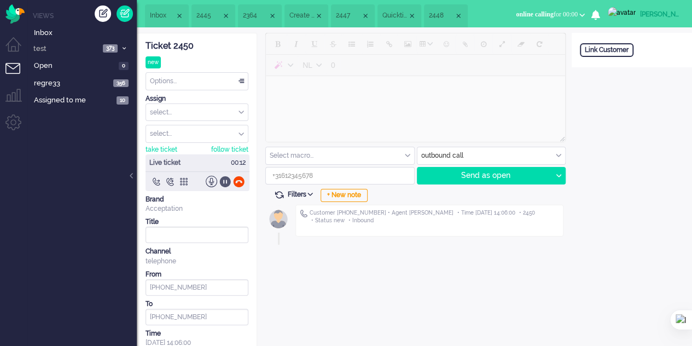
click at [223, 182] on div at bounding box center [224, 181] width 11 height 11
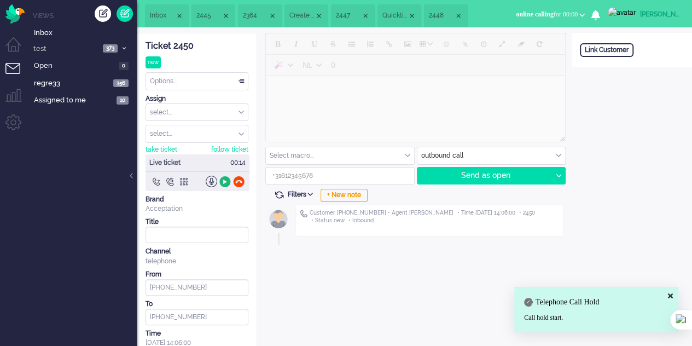
click at [223, 182] on div at bounding box center [224, 181] width 11 height 11
click at [235, 178] on div at bounding box center [238, 181] width 11 height 11
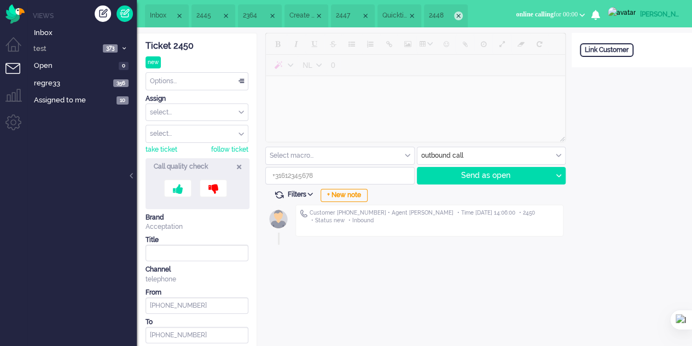
click at [456, 14] on div "Close tab" at bounding box center [458, 15] width 9 height 9
click at [465, 16] on div "Close tab" at bounding box center [461, 15] width 9 height 9
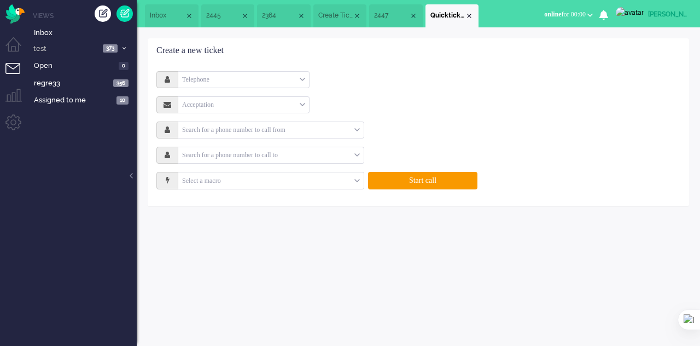
click at [469, 16] on div "Close tab" at bounding box center [469, 15] width 9 height 9
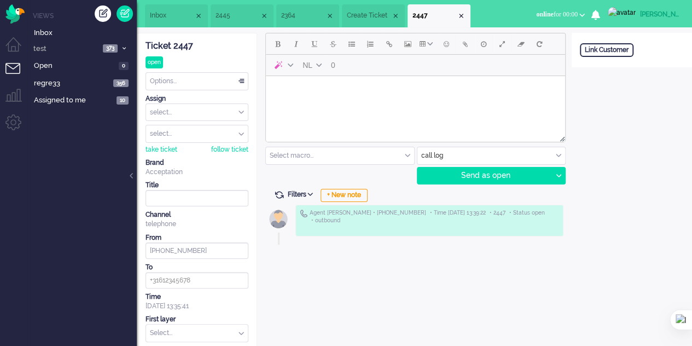
click at [465, 16] on div "Close tab" at bounding box center [461, 15] width 9 height 9
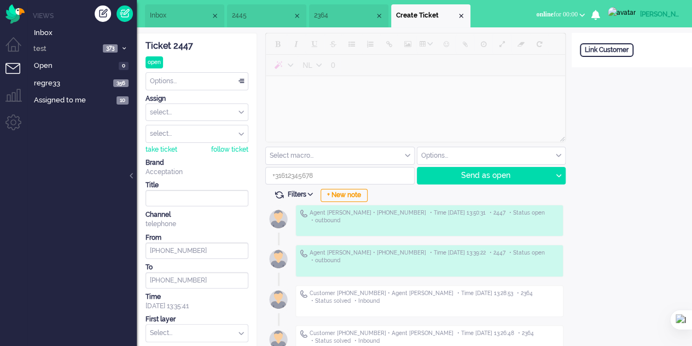
click at [465, 16] on div "Close tab" at bounding box center [461, 15] width 9 height 9
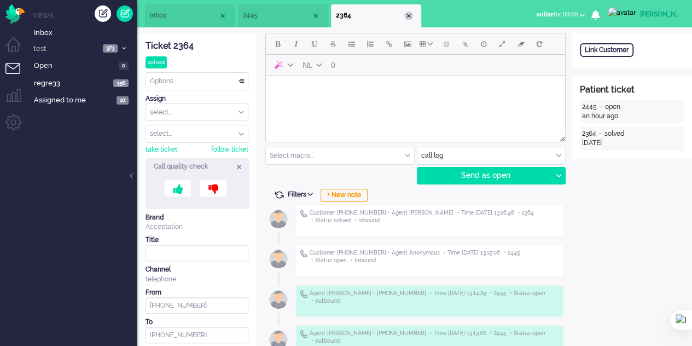
click at [406, 16] on div "Close tab" at bounding box center [408, 15] width 9 height 9
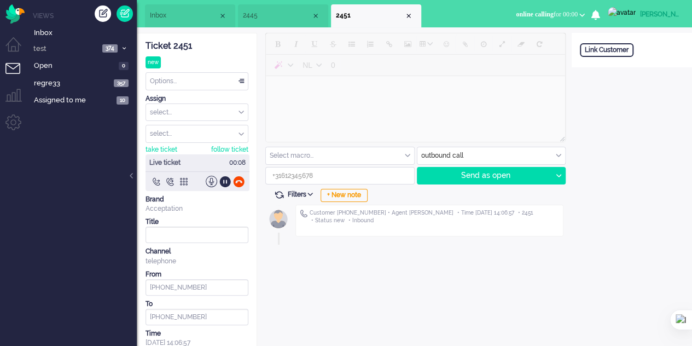
click at [253, 17] on span "2445" at bounding box center [277, 15] width 68 height 9
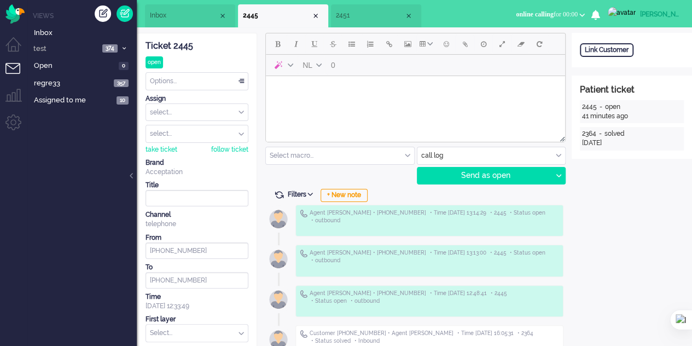
click at [360, 11] on span "2451" at bounding box center [370, 15] width 68 height 9
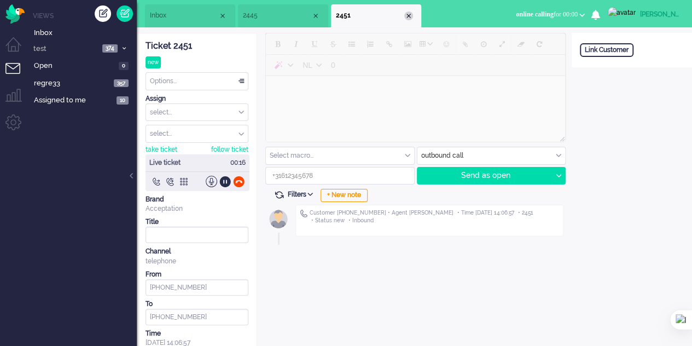
click at [407, 14] on div "Close tab" at bounding box center [408, 15] width 9 height 9
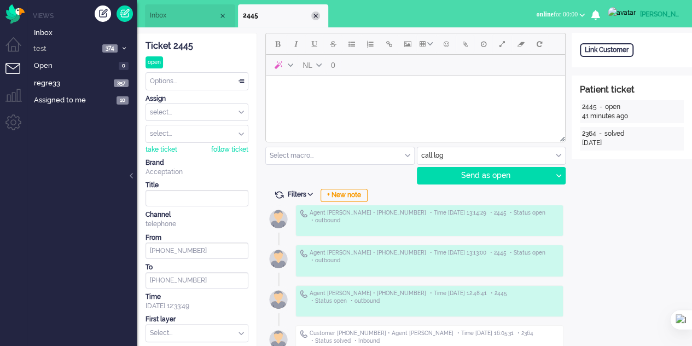
click at [314, 16] on div "Close tab" at bounding box center [315, 15] width 9 height 9
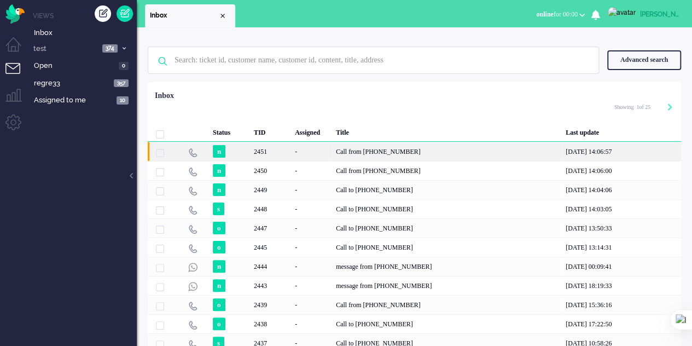
click at [431, 150] on div "Call from [PHONE_NUMBER]" at bounding box center [447, 151] width 230 height 19
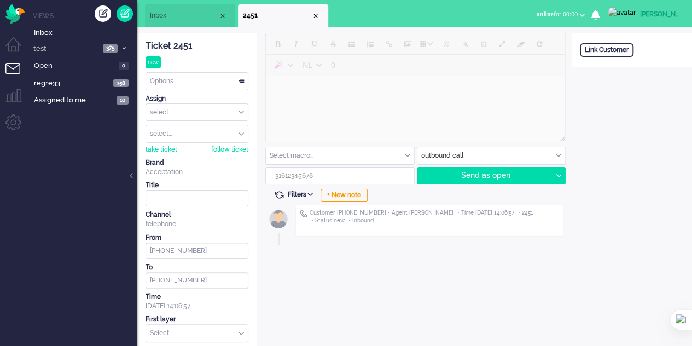
click at [184, 20] on span "Inbox" at bounding box center [184, 15] width 68 height 9
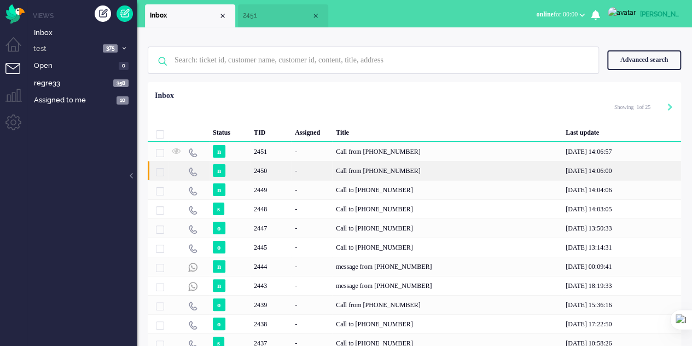
click at [359, 170] on div "Call from [PHONE_NUMBER]" at bounding box center [447, 170] width 230 height 19
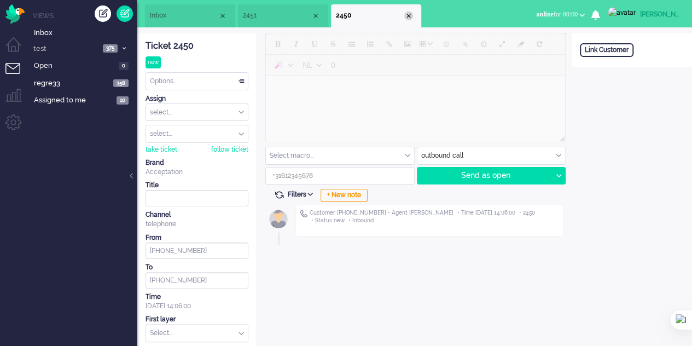
click at [409, 14] on div "Close tab" at bounding box center [408, 15] width 9 height 9
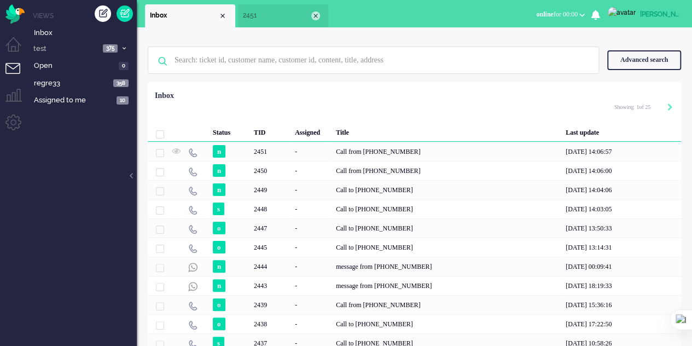
click at [314, 18] on div "Close tab" at bounding box center [315, 15] width 9 height 9
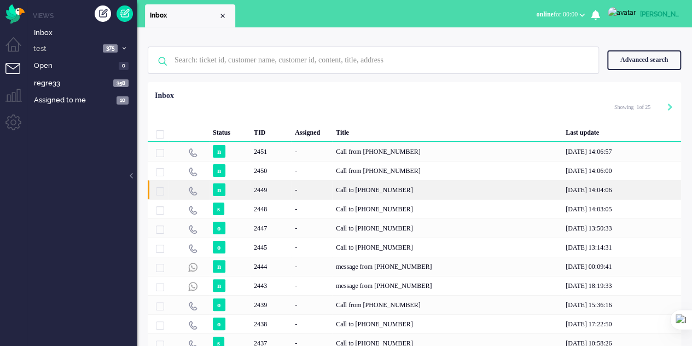
click at [416, 190] on div "Call to [PHONE_NUMBER]" at bounding box center [447, 189] width 230 height 19
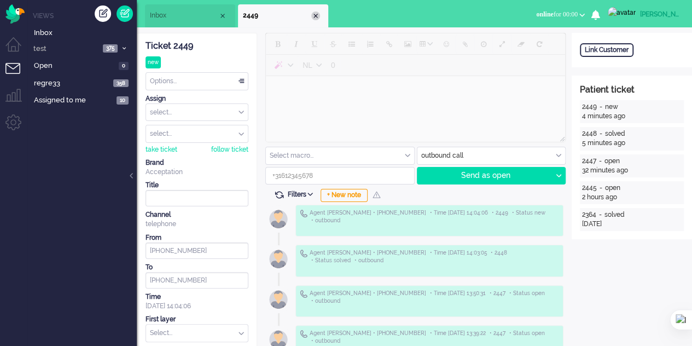
click at [316, 13] on div "Close tab" at bounding box center [315, 15] width 9 height 9
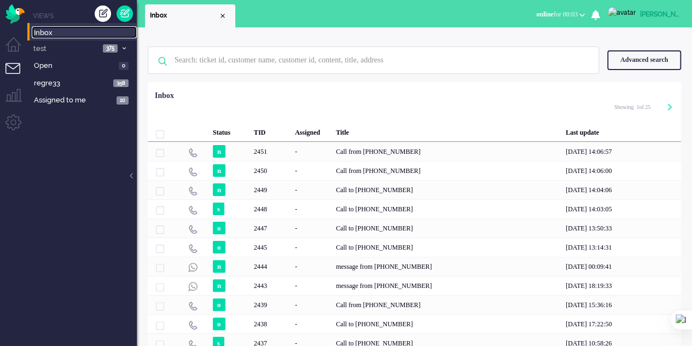
click at [55, 32] on span "Inbox" at bounding box center [85, 33] width 103 height 10
click at [668, 107] on icon "Next" at bounding box center [669, 107] width 5 height 8
type input "2"
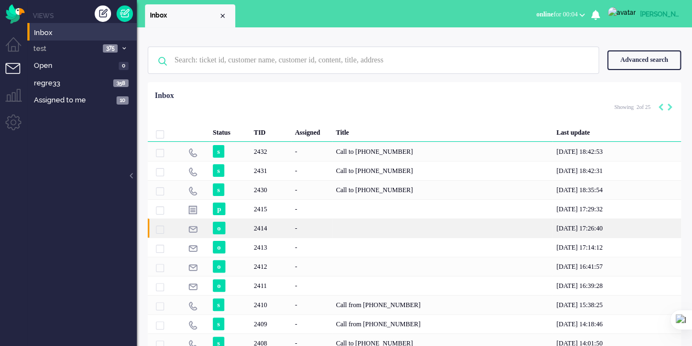
click at [358, 221] on div "2414" at bounding box center [442, 227] width 220 height 19
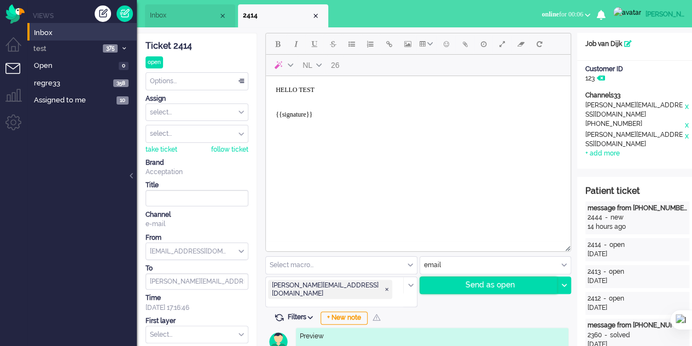
click at [478, 286] on div "Send as open" at bounding box center [488, 285] width 137 height 16
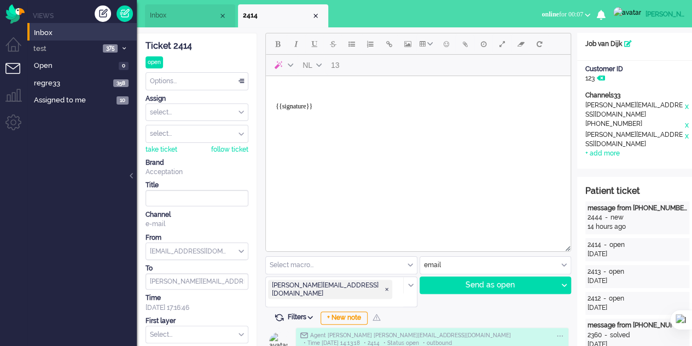
click at [313, 89] on body "{{signature}}" at bounding box center [418, 102] width 296 height 44
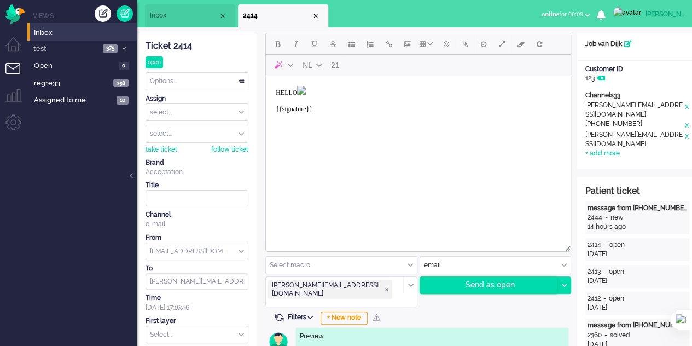
click at [483, 281] on div "Send as open" at bounding box center [488, 285] width 137 height 16
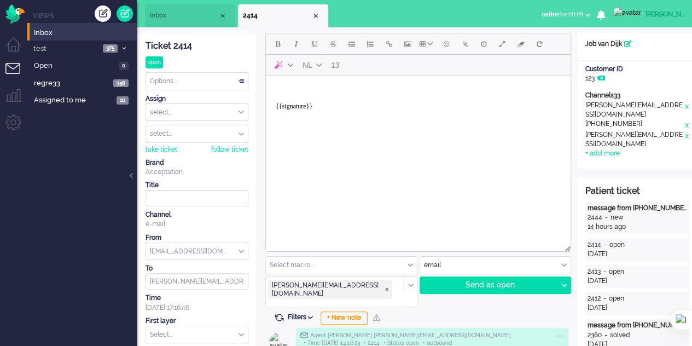
click at [306, 86] on body "{{signature}}" at bounding box center [418, 102] width 296 height 44
click at [459, 47] on button "Add attachment" at bounding box center [465, 43] width 19 height 19
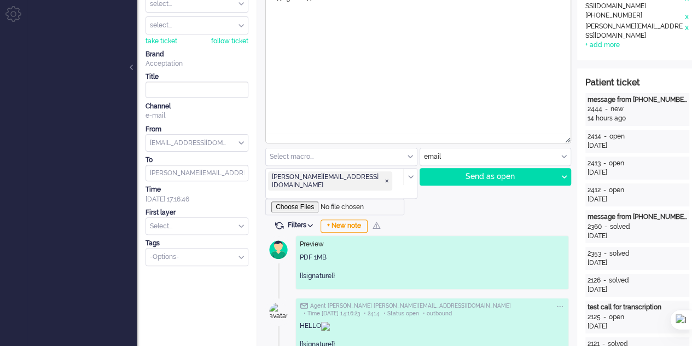
scroll to position [109, 0]
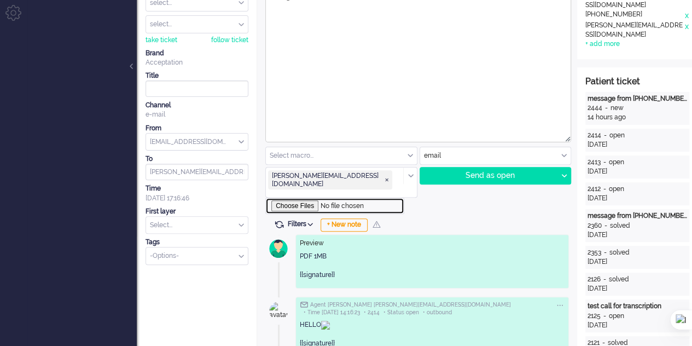
click at [298, 197] on input "file" at bounding box center [334, 205] width 139 height 16
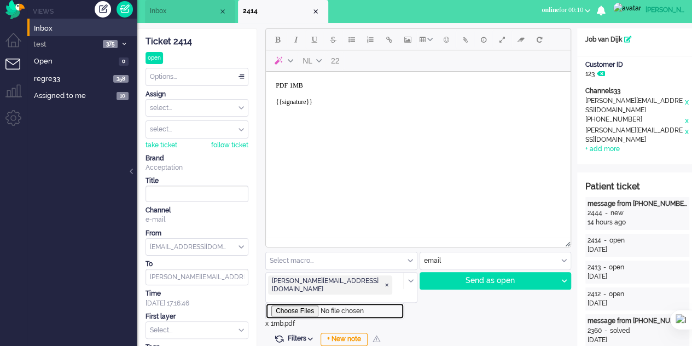
scroll to position [0, 0]
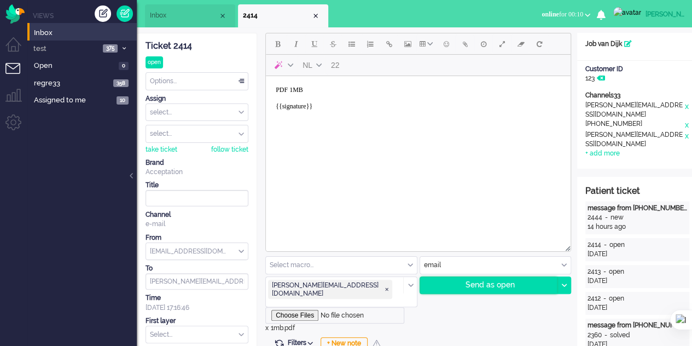
click at [470, 285] on div "Send as open" at bounding box center [488, 285] width 137 height 16
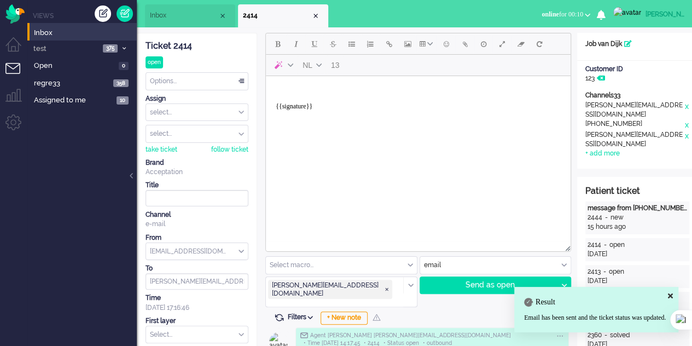
click at [313, 92] on body "{{signature}}" at bounding box center [418, 102] width 296 height 44
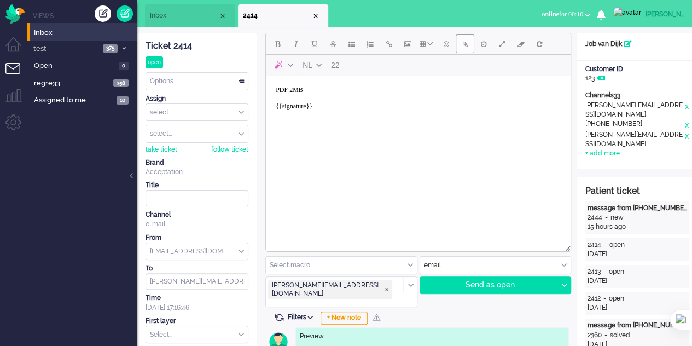
click at [463, 47] on span "Add attachment" at bounding box center [465, 43] width 5 height 9
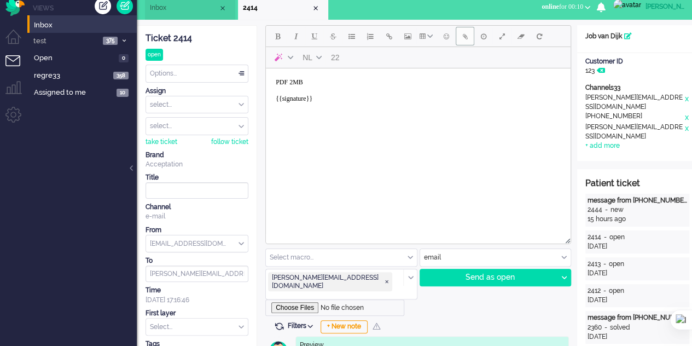
scroll to position [55, 0]
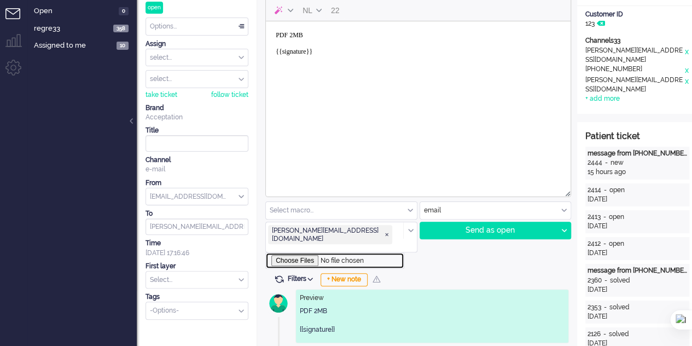
click at [312, 252] on input "file" at bounding box center [334, 260] width 139 height 16
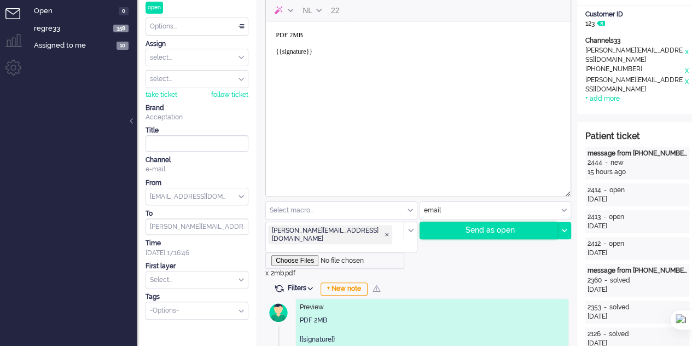
click at [495, 228] on div "Send as open" at bounding box center [488, 230] width 137 height 16
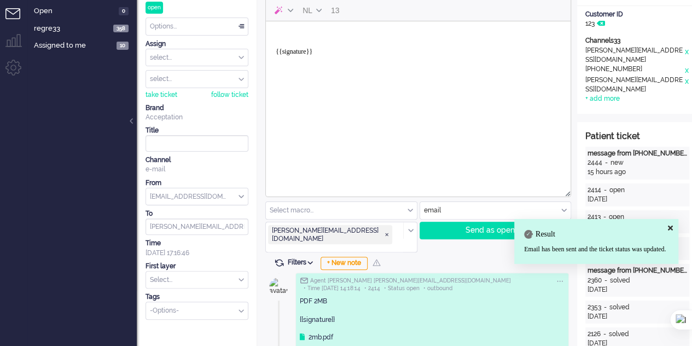
click at [300, 27] on body "{{signature}}" at bounding box center [418, 48] width 296 height 44
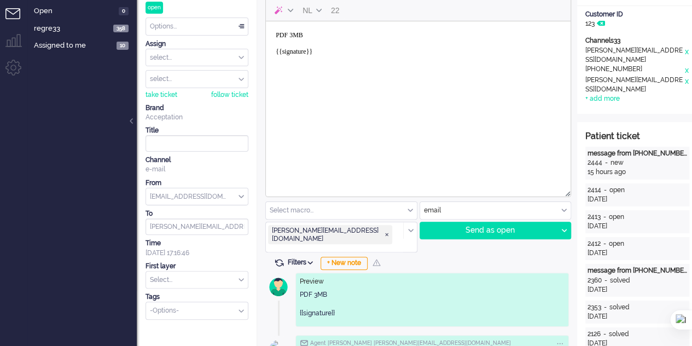
scroll to position [0, 0]
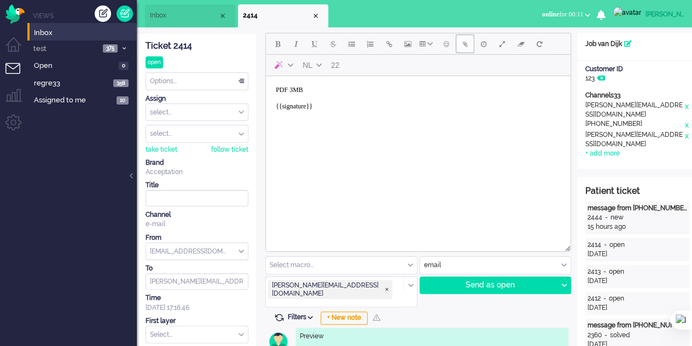
click at [466, 49] on button "Add attachment" at bounding box center [465, 43] width 19 height 19
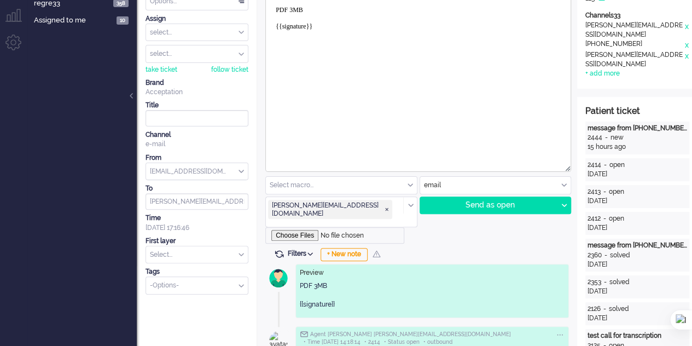
scroll to position [109, 0]
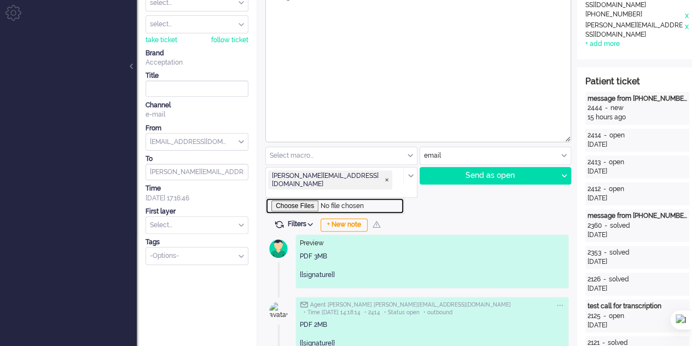
click at [311, 197] on input "file" at bounding box center [334, 205] width 139 height 16
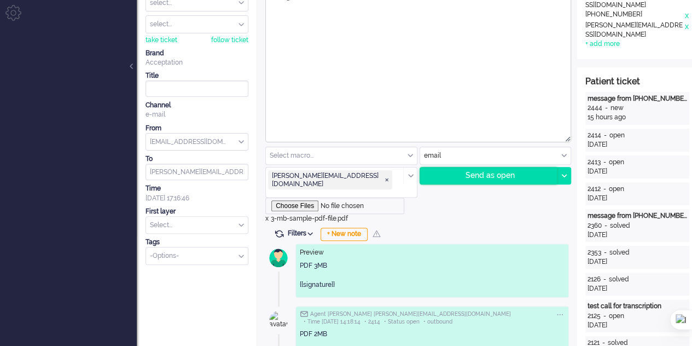
click at [477, 179] on div "Send as open" at bounding box center [488, 175] width 137 height 16
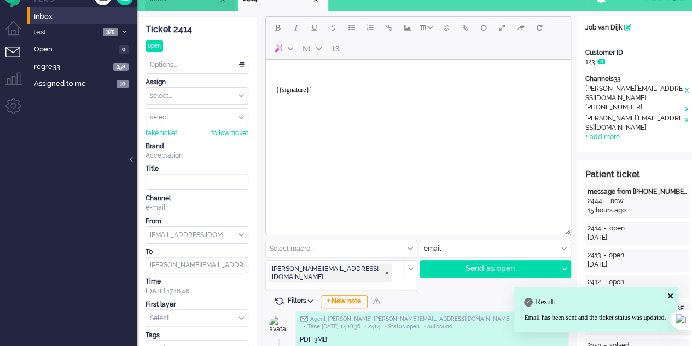
scroll to position [0, 0]
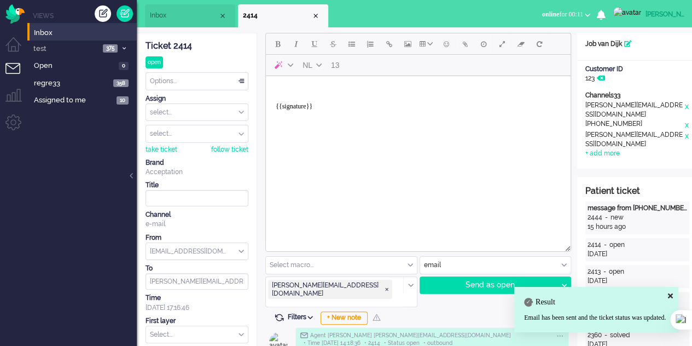
click at [313, 95] on body "{{signature}}" at bounding box center [418, 102] width 296 height 44
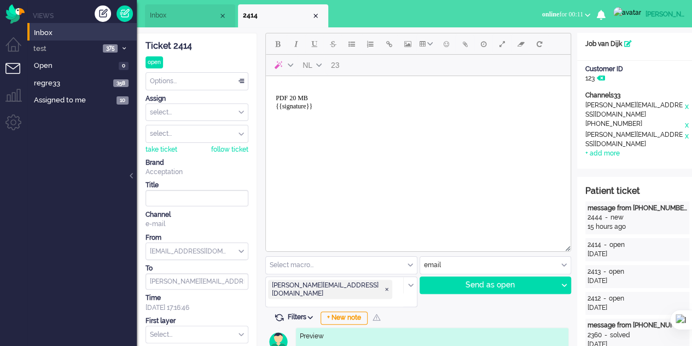
click at [406, 264] on div "Select macro..." at bounding box center [341, 264] width 151 height 17
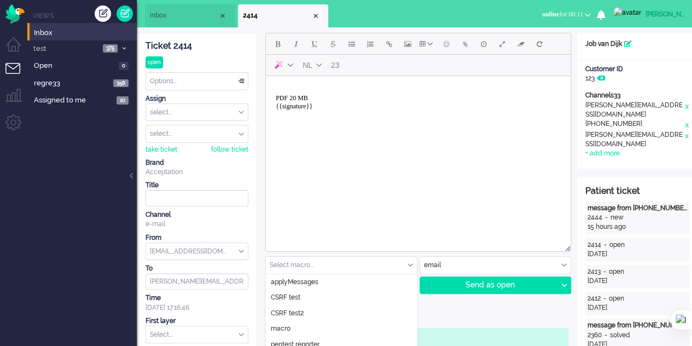
click at [435, 129] on html "PDF 20 MB {{signature}}" at bounding box center [418, 102] width 305 height 53
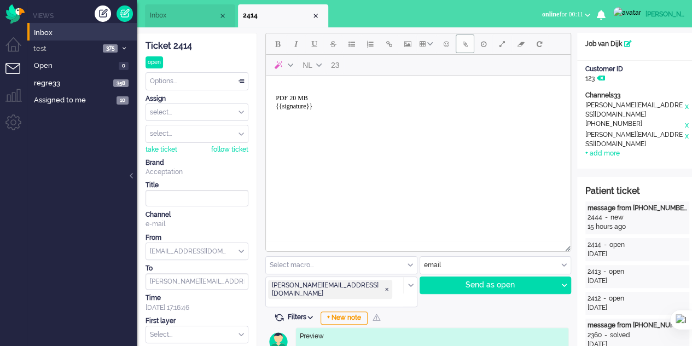
click at [461, 39] on button "Add attachment" at bounding box center [465, 43] width 19 height 19
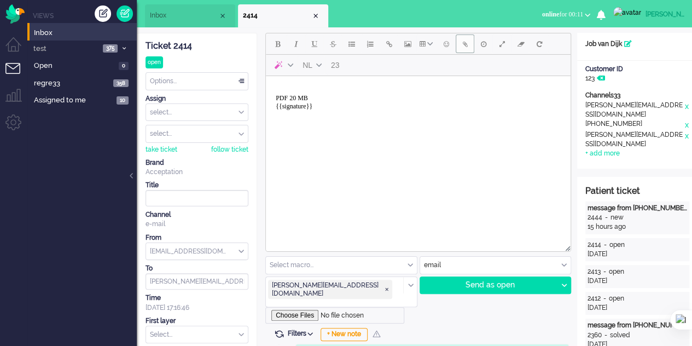
scroll to position [55, 0]
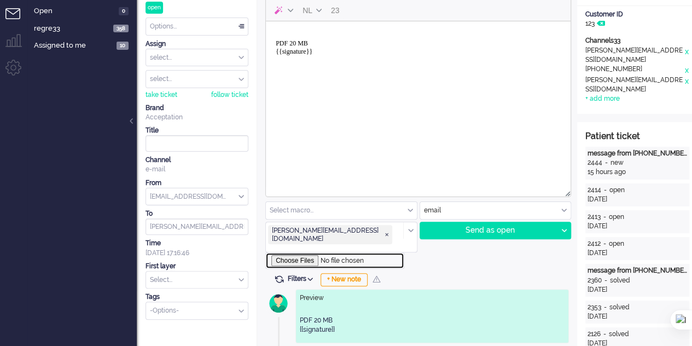
click at [304, 252] on input "file" at bounding box center [334, 260] width 139 height 16
type input "C:\fakepath\20mb.pdf"
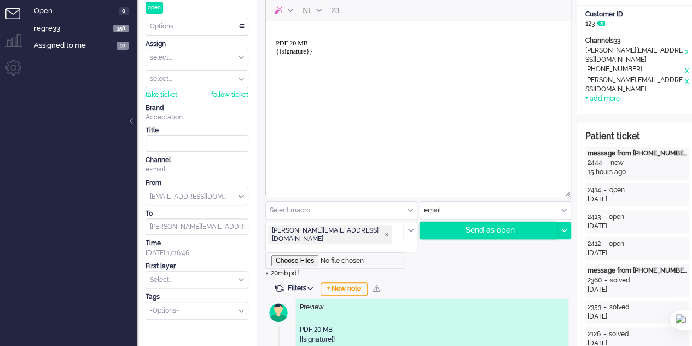
click at [483, 237] on div "Send as open" at bounding box center [488, 230] width 137 height 16
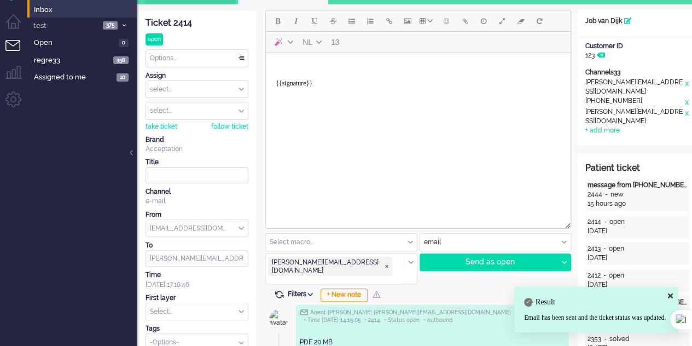
scroll to position [0, 0]
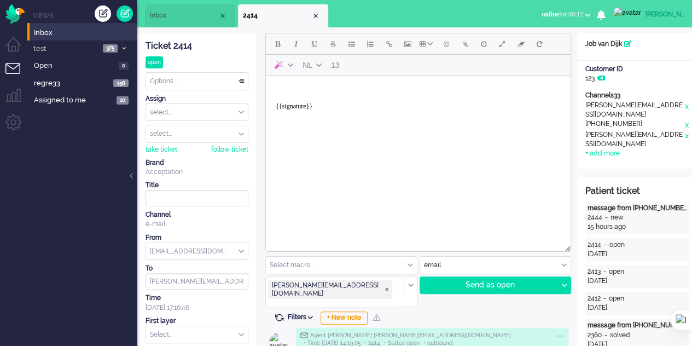
click at [376, 299] on input "text" at bounding box center [330, 303] width 121 height 8
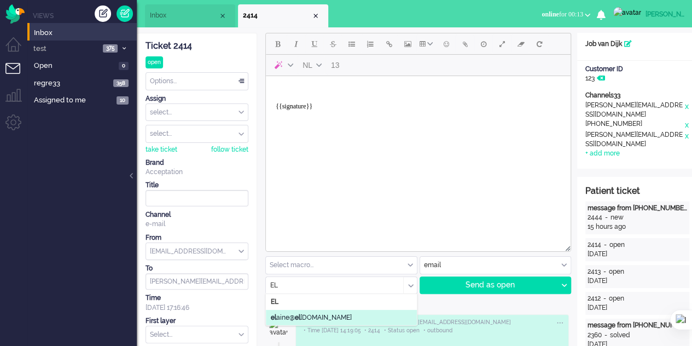
type input "EL"
click at [369, 320] on li "el aine@ el ainedesigns.es" at bounding box center [341, 318] width 151 height 16
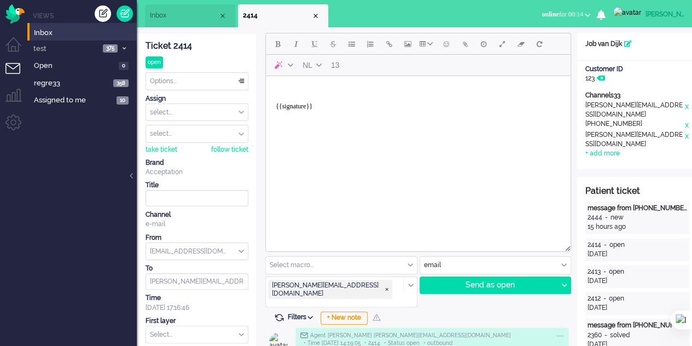
click at [403, 265] on input "text" at bounding box center [341, 264] width 151 height 17
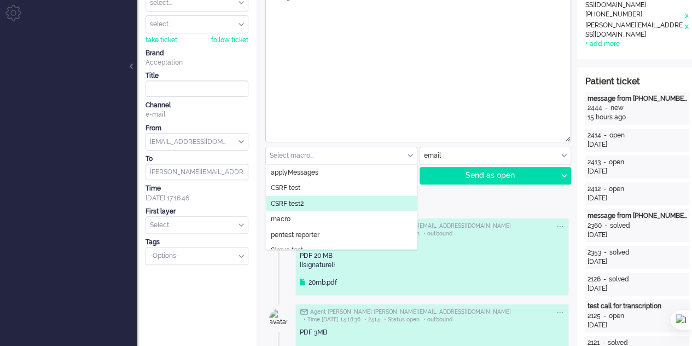
scroll to position [55, 0]
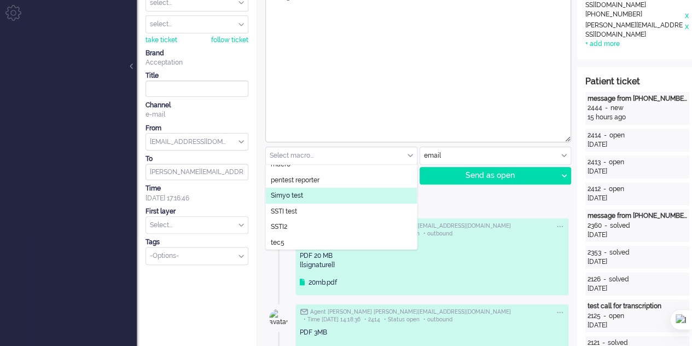
click at [349, 202] on li "Simyo test" at bounding box center [341, 196] width 151 height 16
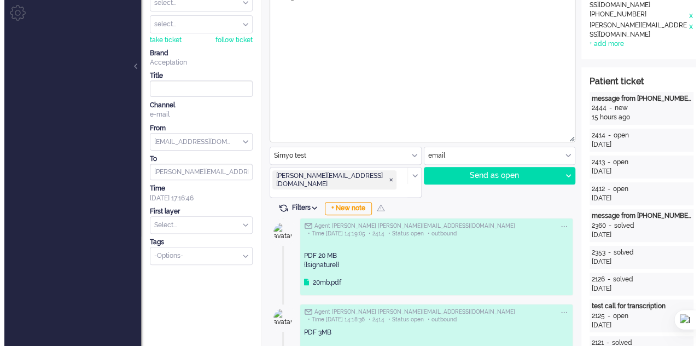
scroll to position [0, 0]
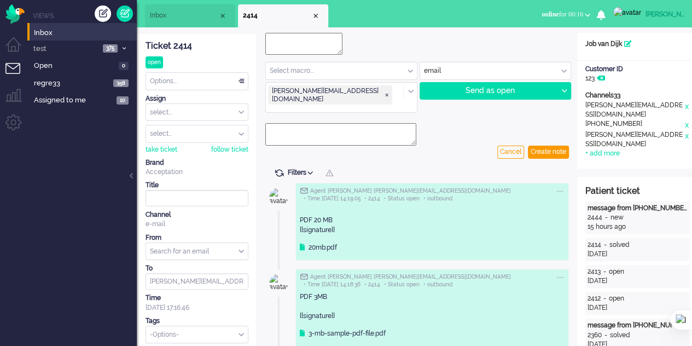
click at [375, 123] on textarea at bounding box center [340, 134] width 151 height 22
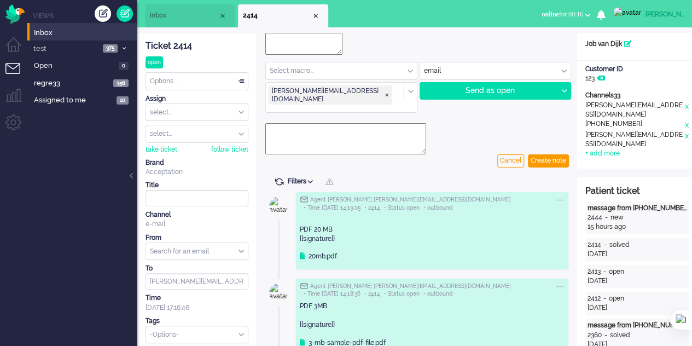
drag, startPoint x: 412, startPoint y: 129, endPoint x: 425, endPoint y: 138, distance: 16.0
click at [425, 138] on textarea at bounding box center [345, 138] width 161 height 31
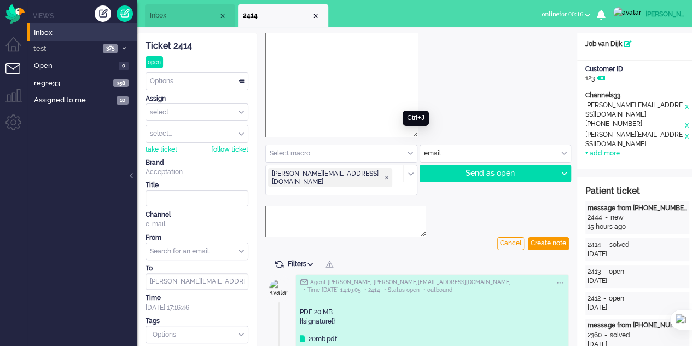
drag, startPoint x: 339, startPoint y: 49, endPoint x: 413, endPoint y: 132, distance: 111.5
click at [403, 150] on input "text" at bounding box center [341, 153] width 151 height 17
click at [400, 155] on input "text" at bounding box center [341, 153] width 151 height 17
click at [405, 155] on input "text" at bounding box center [341, 153] width 151 height 17
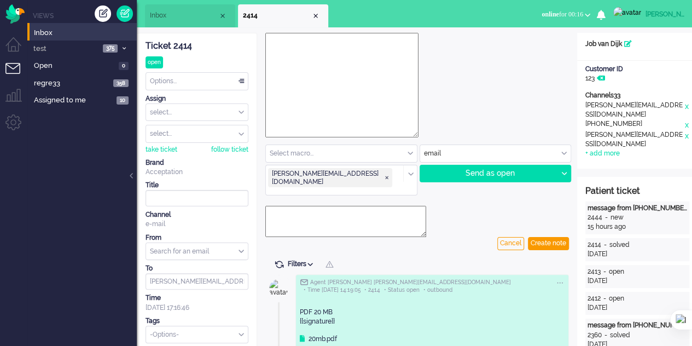
click at [406, 155] on input "text" at bounding box center [341, 153] width 151 height 17
click at [413, 171] on div at bounding box center [410, 173] width 14 height 17
click at [408, 170] on div at bounding box center [410, 173] width 14 height 17
click at [536, 151] on input "text" at bounding box center [495, 153] width 151 height 17
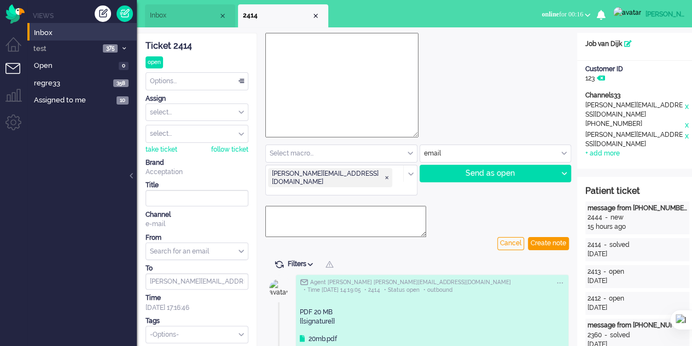
click at [296, 59] on textarea at bounding box center [341, 85] width 153 height 104
type textarea "hihhhhh"
click at [511, 167] on div "Send as open" at bounding box center [488, 173] width 137 height 16
click at [495, 171] on div "Send as open" at bounding box center [488, 173] width 137 height 16
click at [314, 155] on input "text" at bounding box center [341, 153] width 151 height 17
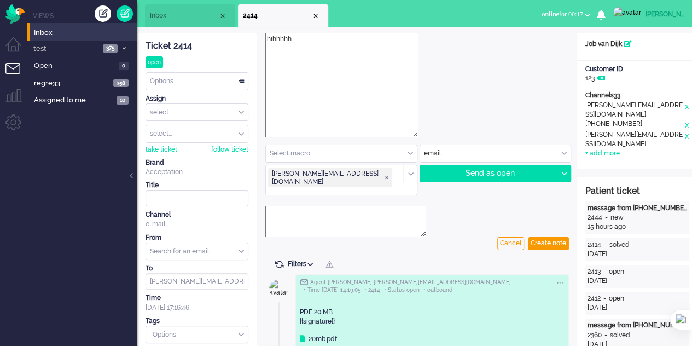
click at [409, 154] on input "text" at bounding box center [341, 153] width 151 height 17
click at [327, 147] on input "text" at bounding box center [341, 153] width 151 height 17
type input "h"
click at [316, 15] on div "Close tab" at bounding box center [315, 15] width 9 height 9
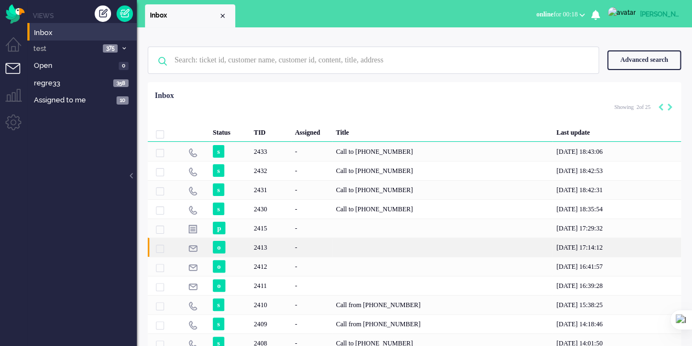
click at [302, 247] on div "-" at bounding box center [311, 246] width 41 height 19
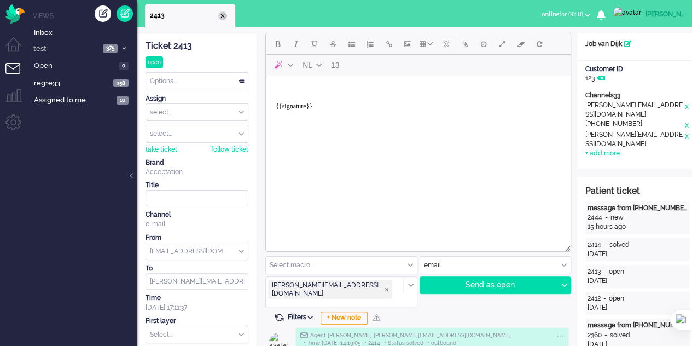
click at [224, 16] on div "Close tab" at bounding box center [222, 15] width 9 height 9
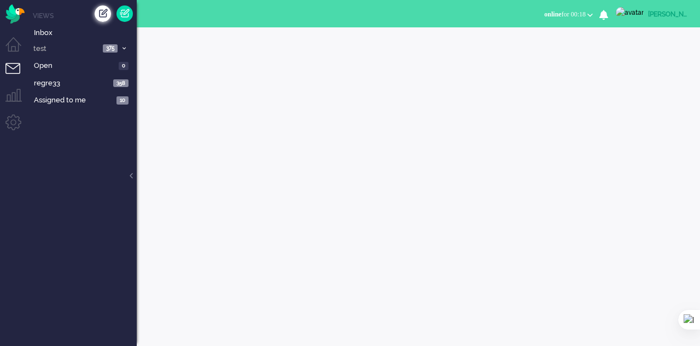
click at [105, 18] on div "Create ticket" at bounding box center [103, 13] width 16 height 16
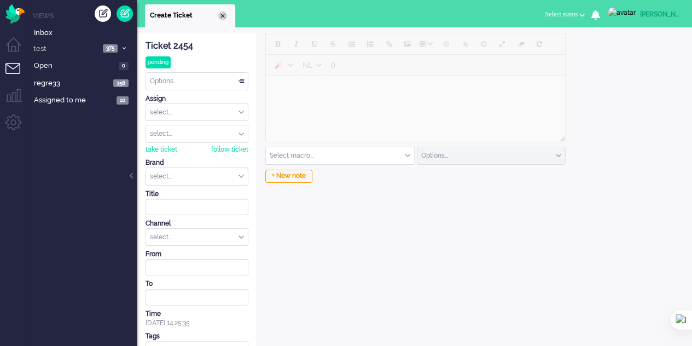
click at [222, 15] on div "Close tab" at bounding box center [222, 15] width 9 height 9
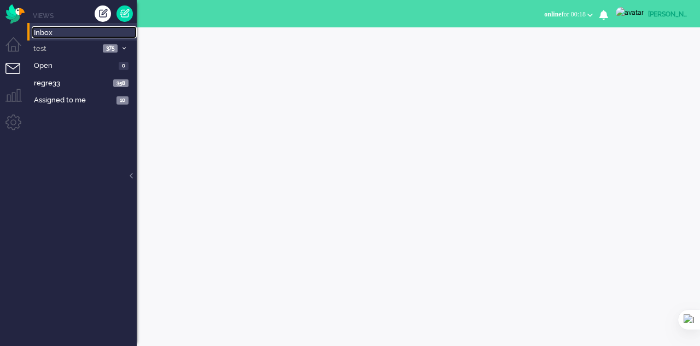
click at [69, 31] on span "Inbox" at bounding box center [85, 33] width 103 height 10
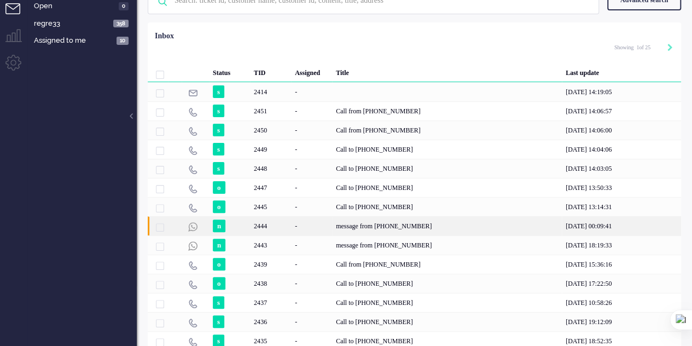
scroll to position [8, 0]
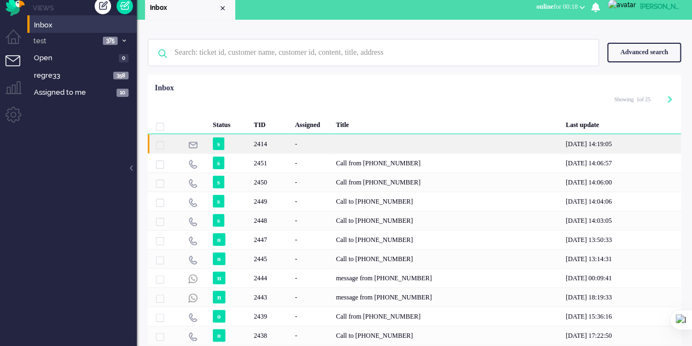
click at [271, 135] on div "2414" at bounding box center [270, 143] width 41 height 19
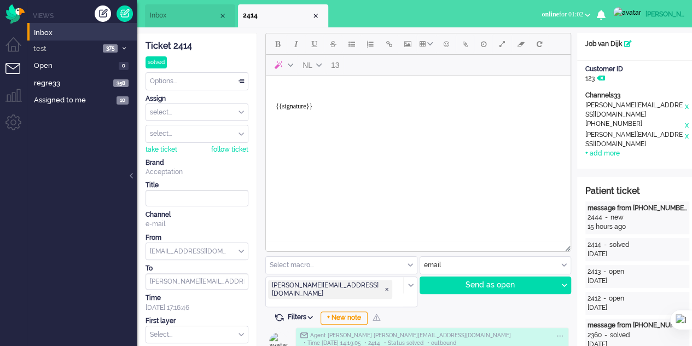
paste body "Rich Text Area. Press ALT-0 for help."
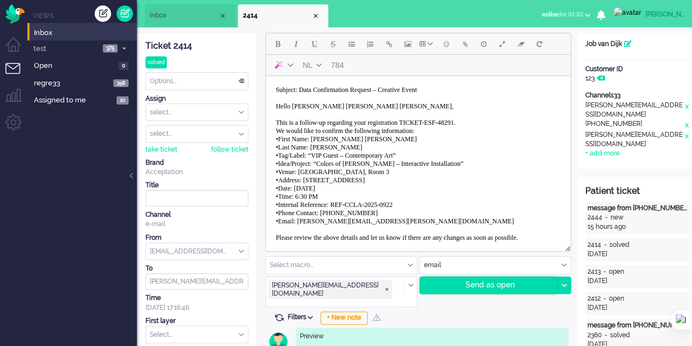
click at [485, 285] on div "Send as open" at bounding box center [488, 285] width 137 height 16
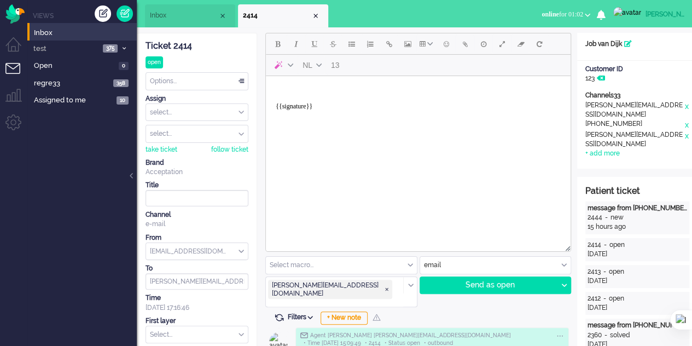
click at [291, 90] on body "{{signature}}" at bounding box center [418, 102] width 296 height 44
click at [599, 79] on icon at bounding box center [601, 78] width 8 height 7
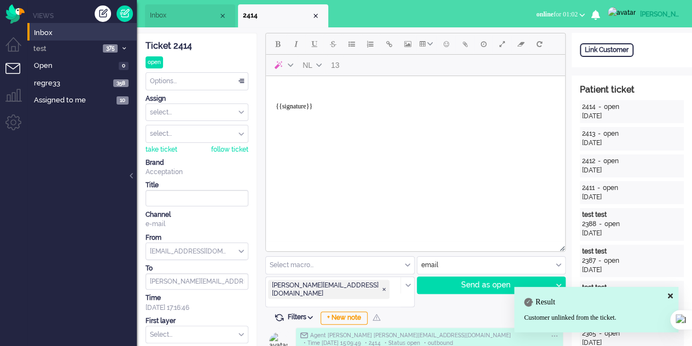
click at [311, 83] on body "{{signature}}" at bounding box center [415, 102] width 290 height 44
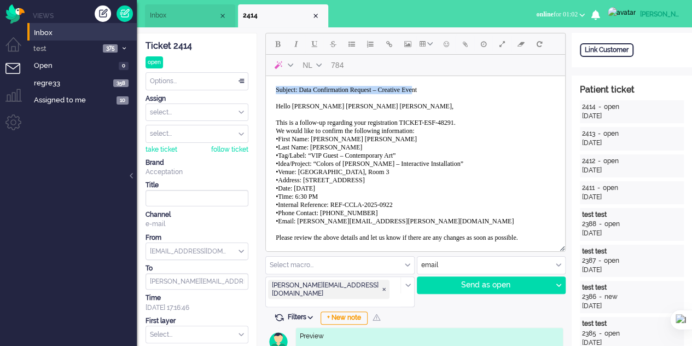
drag, startPoint x: 401, startPoint y: 95, endPoint x: 248, endPoint y: 75, distance: 154.4
click at [266, 76] on html "Subject: Data Confirmation Request – Creative Event Hello [PERSON_NAME] [PERSON…" at bounding box center [415, 200] width 299 height 249
click at [283, 82] on body "nt Hello [PERSON_NAME] [PERSON_NAME] [PERSON_NAME], This is a follow-up regardi…" at bounding box center [415, 200] width 290 height 241
click at [473, 281] on div "Send as open" at bounding box center [484, 285] width 135 height 16
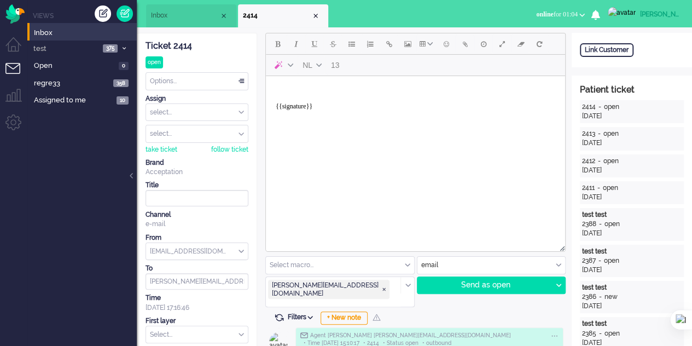
click at [161, 19] on span "Inbox" at bounding box center [185, 15] width 68 height 9
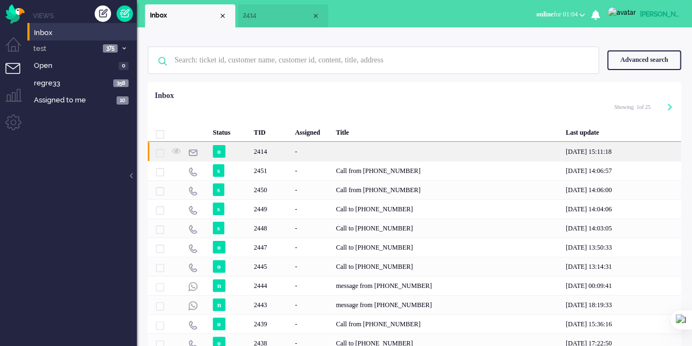
click at [320, 151] on div "-" at bounding box center [311, 151] width 41 height 19
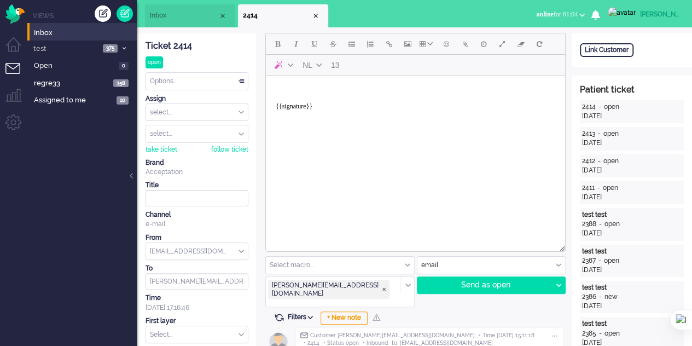
click at [166, 8] on li "Inbox" at bounding box center [190, 15] width 90 height 23
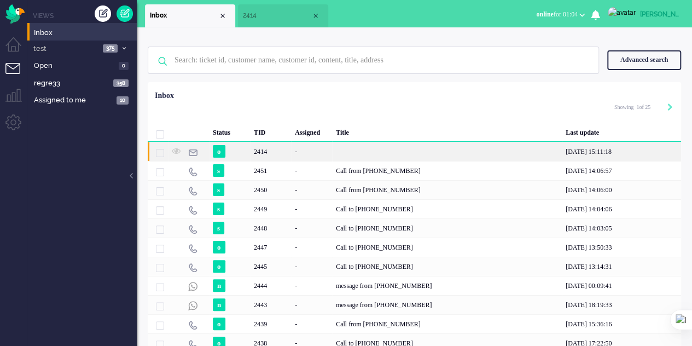
click at [256, 153] on div "2414" at bounding box center [270, 151] width 41 height 19
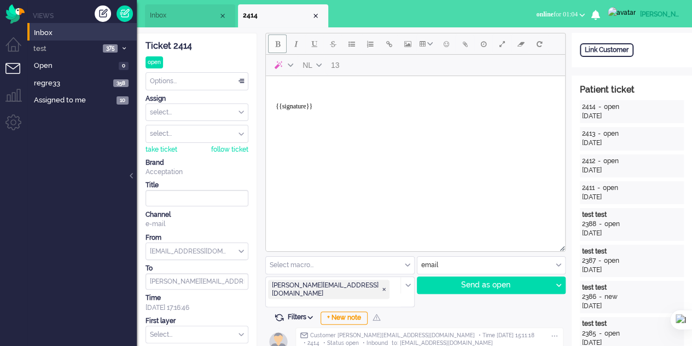
click at [281, 44] on button "Bold" at bounding box center [277, 43] width 19 height 19
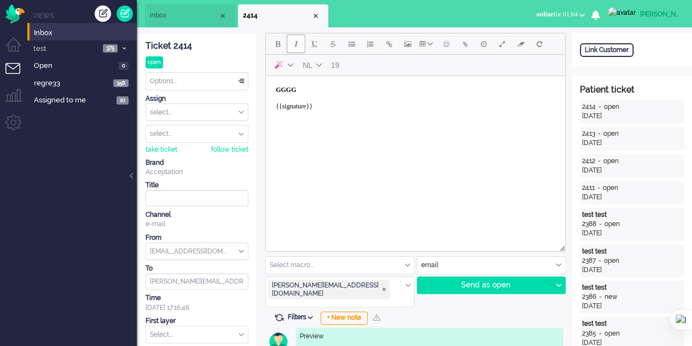
click at [291, 43] on button "Italic" at bounding box center [296, 43] width 19 height 19
click at [297, 48] on span "Italic" at bounding box center [296, 43] width 4 height 9
click at [322, 45] on button "Underline" at bounding box center [314, 43] width 19 height 19
click at [322, 44] on button "Underline" at bounding box center [314, 43] width 19 height 19
click at [330, 47] on span "Strikethrough" at bounding box center [333, 43] width 7 height 9
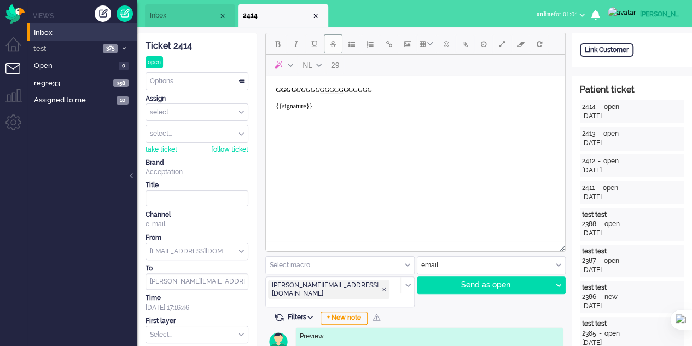
click at [330, 47] on span "Strikethrough" at bounding box center [333, 43] width 7 height 9
click at [348, 49] on button "Bullet list" at bounding box center [351, 43] width 19 height 19
click at [369, 46] on span "Numbered list" at bounding box center [370, 43] width 7 height 9
click at [385, 49] on button "Insert/edit link" at bounding box center [389, 43] width 19 height 19
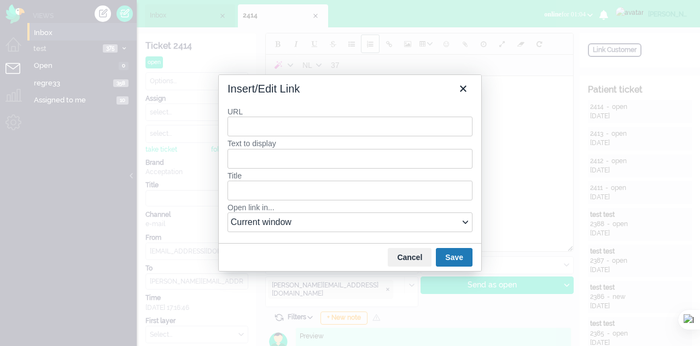
click at [284, 129] on input "URL" at bounding box center [350, 126] width 245 height 20
type input "E"
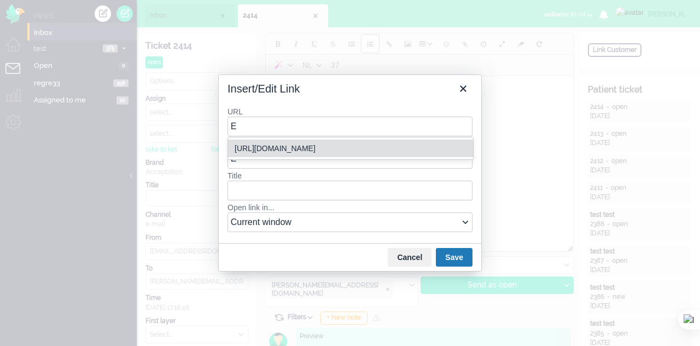
click at [293, 143] on div "[URL][DOMAIN_NAME]" at bounding box center [352, 148] width 234 height 13
type input "[URL][DOMAIN_NAME]"
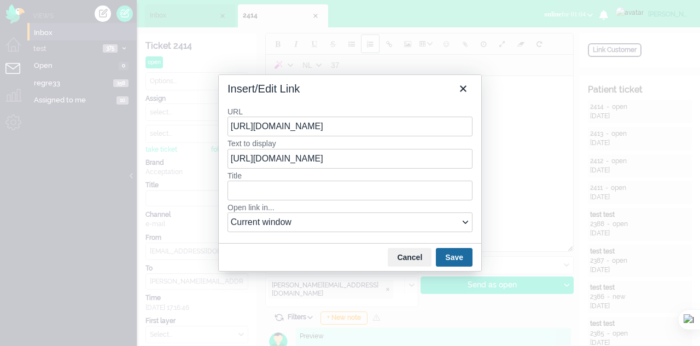
click at [460, 253] on button "Save" at bounding box center [454, 257] width 37 height 19
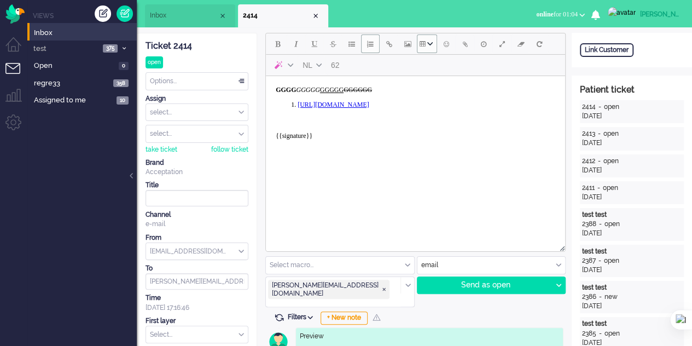
click at [430, 49] on button "Table" at bounding box center [427, 43] width 20 height 19
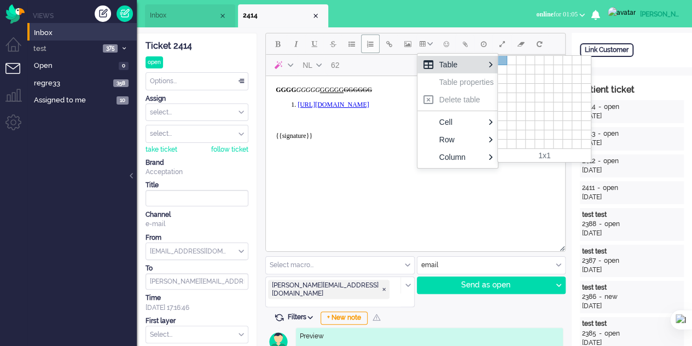
click at [501, 63] on div at bounding box center [502, 60] width 9 height 9
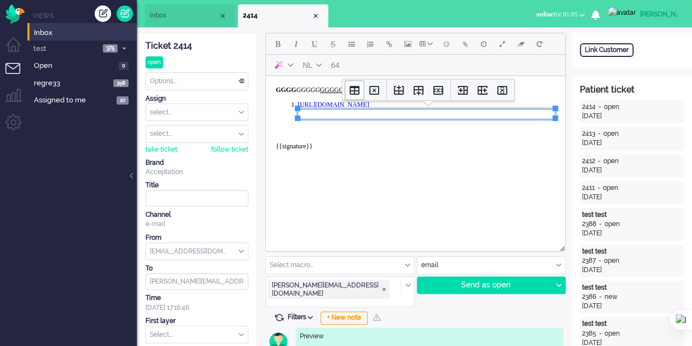
click at [357, 95] on icon "Table properties" at bounding box center [354, 90] width 13 height 13
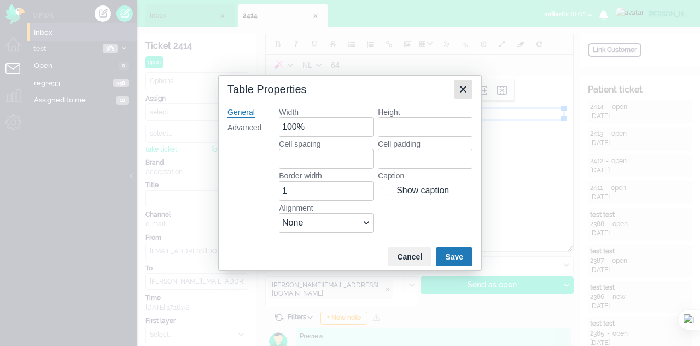
click at [463, 89] on icon "Close" at bounding box center [463, 89] width 7 height 7
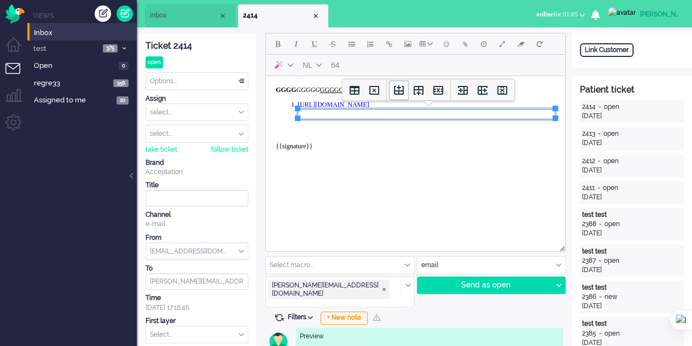
click at [401, 96] on icon "Insert row before" at bounding box center [398, 90] width 13 height 13
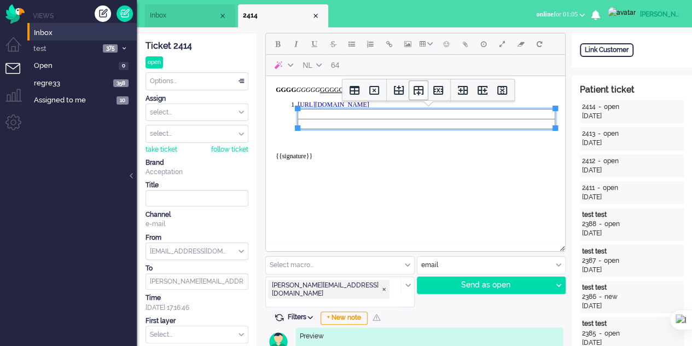
click at [413, 94] on icon "Insert row after" at bounding box center [418, 90] width 10 height 9
click at [465, 90] on icon "Insert column before" at bounding box center [462, 90] width 13 height 13
click at [476, 90] on icon "Insert column after" at bounding box center [482, 90] width 13 height 13
click at [504, 90] on icon "Delete column" at bounding box center [501, 90] width 13 height 13
click at [438, 88] on icon "Delete row" at bounding box center [437, 90] width 13 height 13
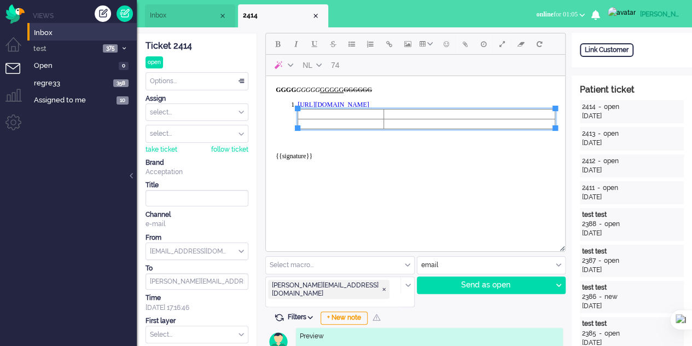
click at [428, 163] on body "GGGG GGGGG GGGGG GGGGGG ﻿ https://elainedesigns.es/ {{signature}}" at bounding box center [415, 127] width 290 height 94
click at [488, 49] on button "Delay message" at bounding box center [483, 43] width 19 height 19
type input "2025-08-12 15:12"
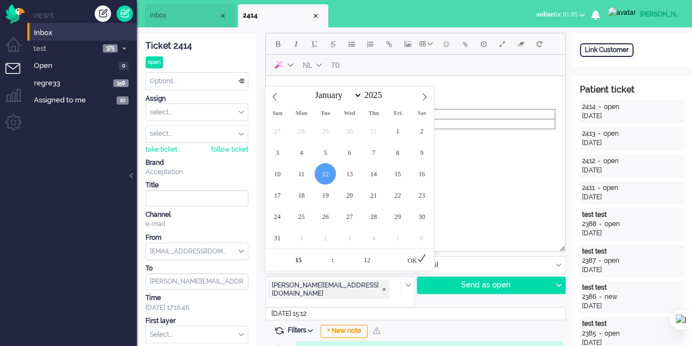
click at [312, 307] on input "2025-08-12 15:12" at bounding box center [415, 313] width 300 height 13
click at [393, 253] on span at bounding box center [396, 254] width 8 height 11
type input "17"
type input "2025-08-12 15:17"
click at [421, 261] on icon at bounding box center [421, 257] width 9 height 9
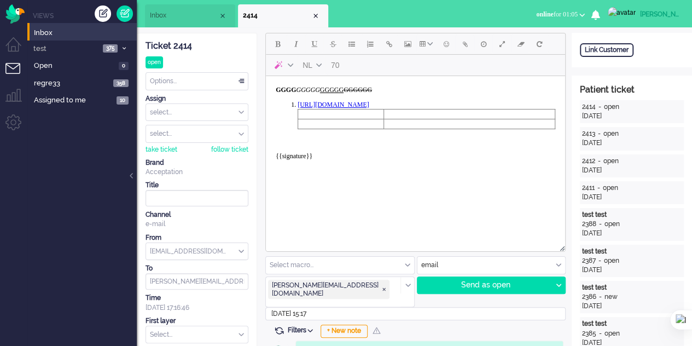
click at [386, 153] on body "GGGG GGGGG GGGGG GGGGGG ﻿ https://elainedesigns.es/ {{signature}}" at bounding box center [415, 127] width 290 height 94
click at [306, 139] on body "GGGG GGGGG GGGGG GGGGGG ﻿ https://elainedesigns.es/ {{signature}}" at bounding box center [415, 127] width 290 height 94
click at [493, 289] on div "Send as open" at bounding box center [484, 285] width 135 height 16
click at [287, 68] on button "AI" at bounding box center [283, 65] width 30 height 19
click at [287, 67] on div "AI" at bounding box center [290, 64] width 9 height 5
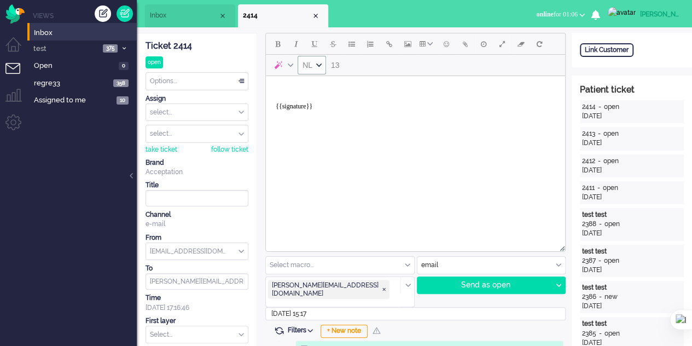
click at [323, 65] on button "NL" at bounding box center [312, 65] width 28 height 19
click at [320, 104] on div "EN" at bounding box center [311, 104] width 27 height 18
click at [311, 62] on button "EN" at bounding box center [312, 65] width 29 height 19
click at [314, 87] on div "NL" at bounding box center [312, 85] width 17 height 13
click at [317, 67] on icon "Language" at bounding box center [318, 64] width 5 height 5
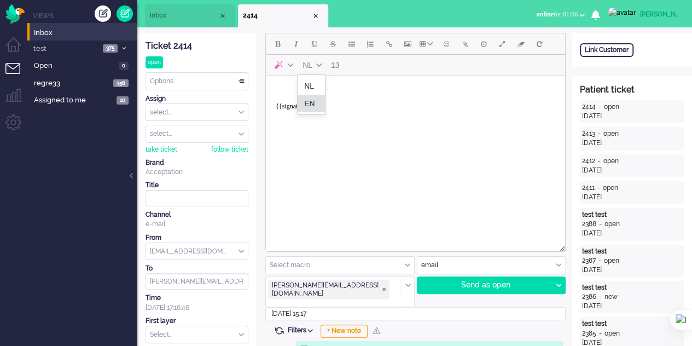
click at [316, 106] on div "EN" at bounding box center [312, 103] width 16 height 13
click at [347, 324] on div "+ New note" at bounding box center [343, 330] width 47 height 13
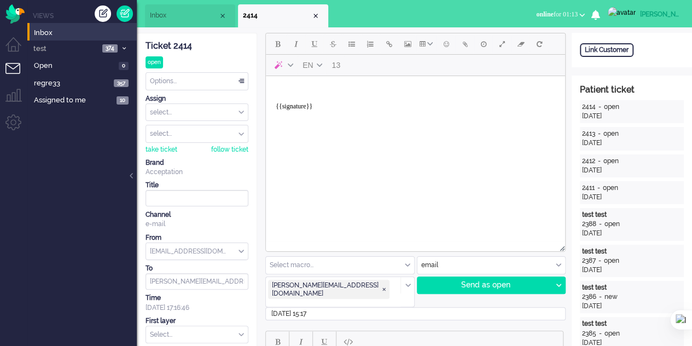
scroll to position [219, 0]
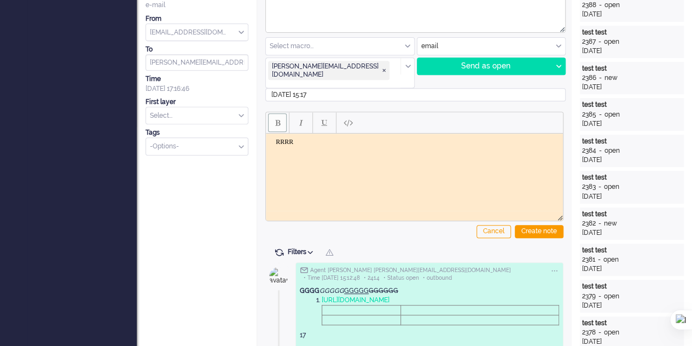
click at [272, 113] on button "Bold" at bounding box center [277, 122] width 19 height 19
click at [277, 113] on button "Bold" at bounding box center [277, 122] width 19 height 19
click at [297, 113] on button "Italic" at bounding box center [300, 122] width 19 height 19
click at [320, 114] on button "Underline" at bounding box center [324, 122] width 19 height 19
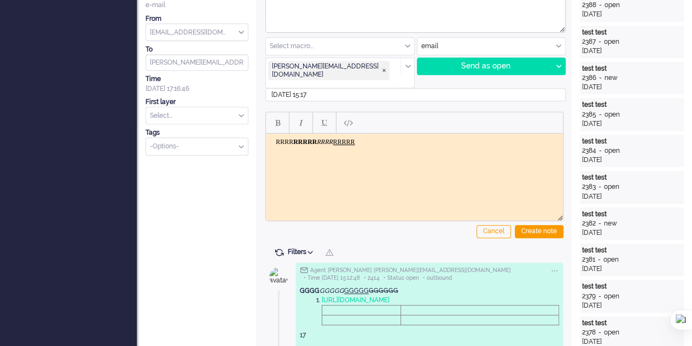
drag, startPoint x: 271, startPoint y: 139, endPoint x: 379, endPoint y: 152, distance: 108.5
click at [379, 150] on html "RRRR RRRRR RRRR ﻿RRRRR" at bounding box center [414, 141] width 297 height 17
copy body "RRRR RRRRR RRRR ﻿RRRR"
click at [380, 145] on body "RRRR RRRRR RRRR RRRRR" at bounding box center [414, 142] width 288 height 8
click at [315, 113] on button "Underline" at bounding box center [324, 122] width 19 height 19
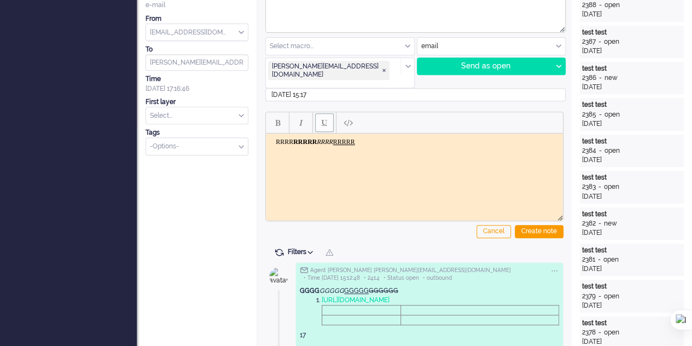
drag, startPoint x: 318, startPoint y: 114, endPoint x: 326, endPoint y: 112, distance: 8.1
click at [319, 114] on button "Underline" at bounding box center [324, 122] width 19 height 19
click at [343, 118] on span "Paste plain text" at bounding box center [347, 122] width 9 height 9
click at [326, 113] on button "Underline" at bounding box center [324, 122] width 19 height 19
click at [541, 225] on div "Create note" at bounding box center [539, 231] width 49 height 13
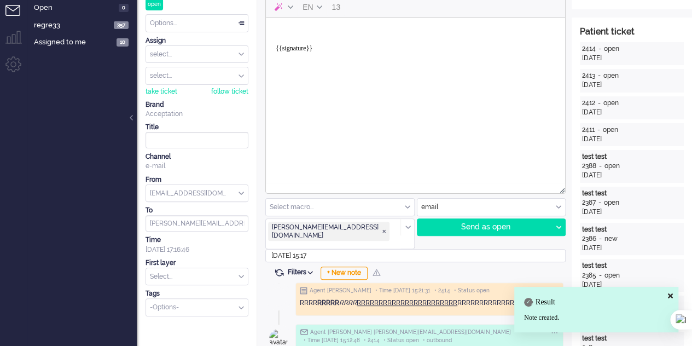
scroll to position [55, 0]
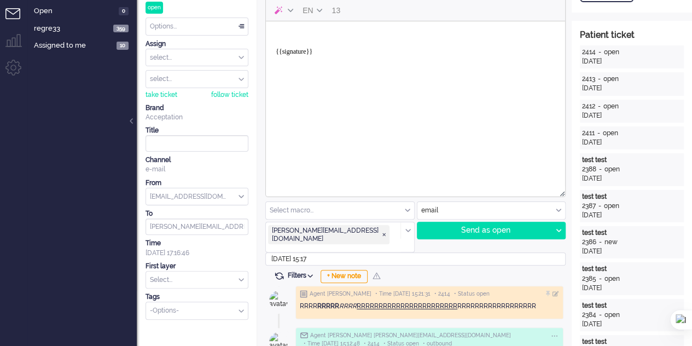
click at [545, 290] on div "Agent elaine • Time 12-08-2025 15:21:31 • 2414 • Status open" at bounding box center [429, 294] width 259 height 8
click at [549, 290] on div at bounding box center [549, 293] width 7 height 7
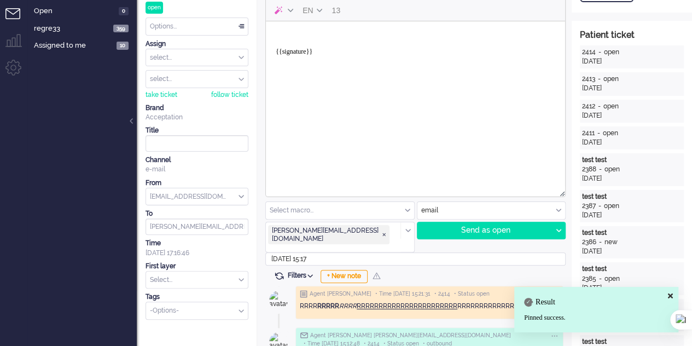
click at [555, 290] on div at bounding box center [555, 293] width 7 height 7
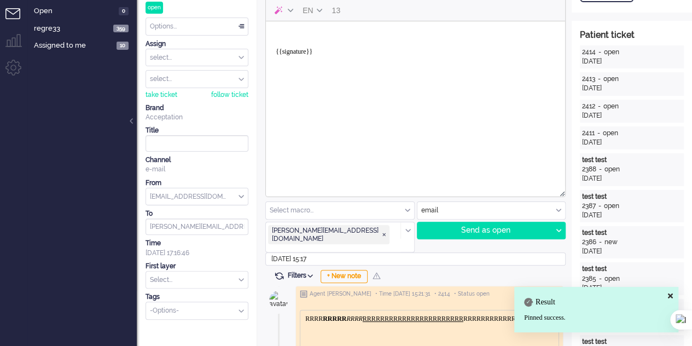
scroll to position [0, 0]
click at [431, 320] on span "RRRRRRRRRRRRRRRRRR" at bounding box center [423, 318] width 79 height 8
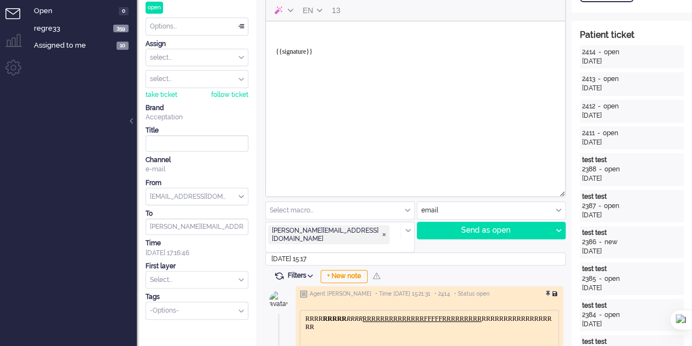
click at [555, 290] on div at bounding box center [555, 293] width 7 height 7
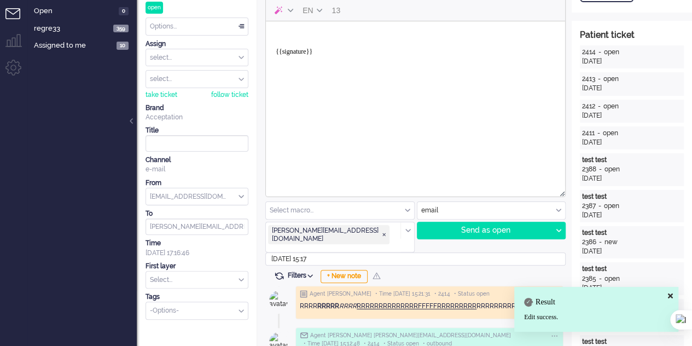
click at [548, 287] on div "Result Edit success." at bounding box center [596, 309] width 164 height 45
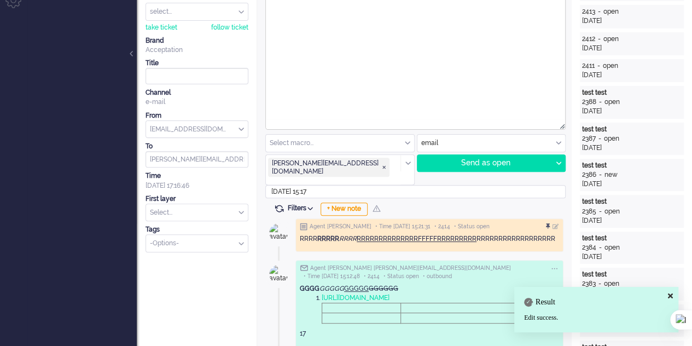
scroll to position [219, 0]
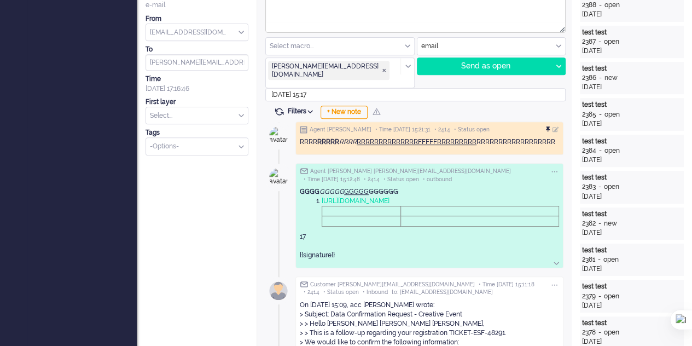
click at [547, 126] on div at bounding box center [549, 129] width 7 height 7
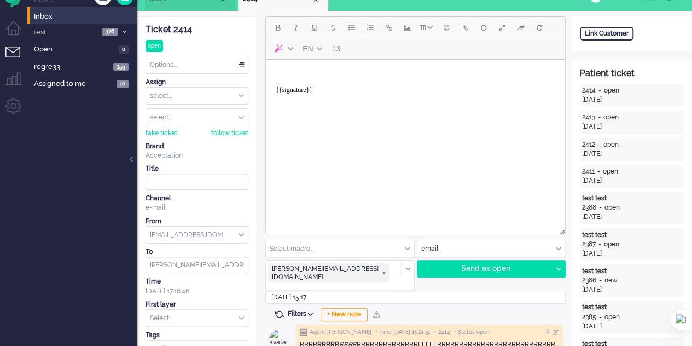
scroll to position [0, 0]
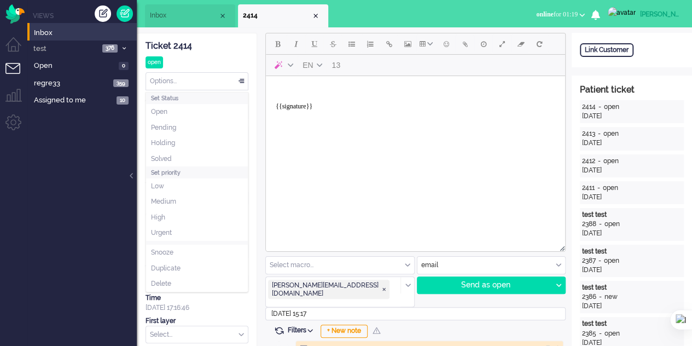
click at [240, 78] on div "Options..." at bounding box center [197, 81] width 102 height 17
click at [240, 78] on span at bounding box center [241, 82] width 11 height 8
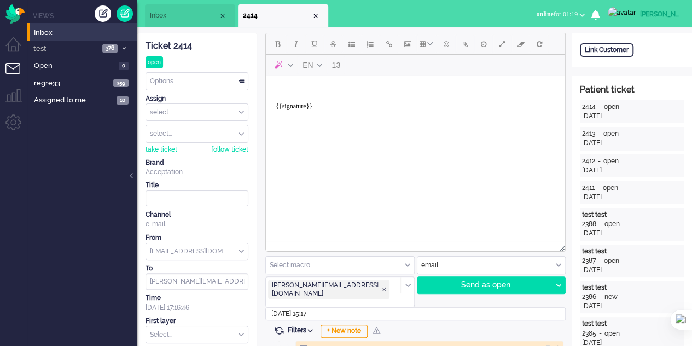
scroll to position [55, 0]
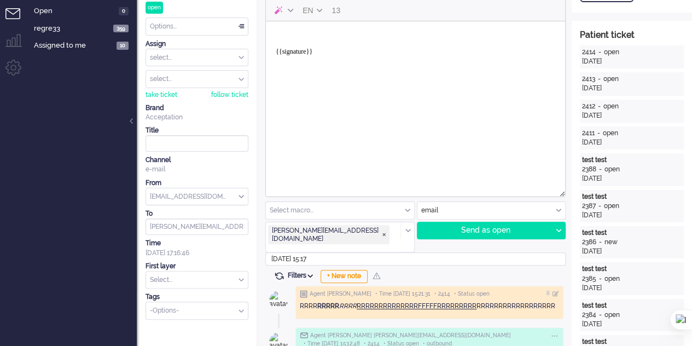
click at [313, 274] on icon at bounding box center [309, 275] width 5 height 3
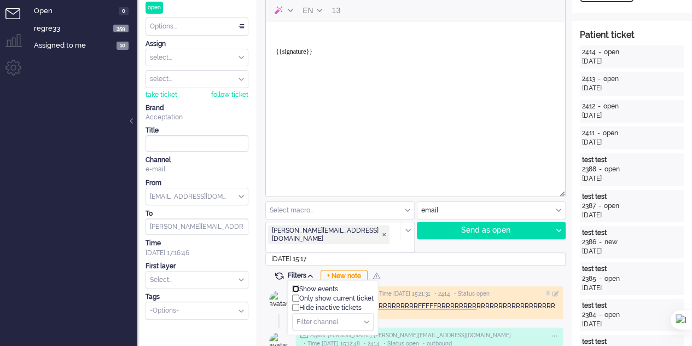
click at [296, 285] on input "checkbox" at bounding box center [295, 288] width 7 height 7
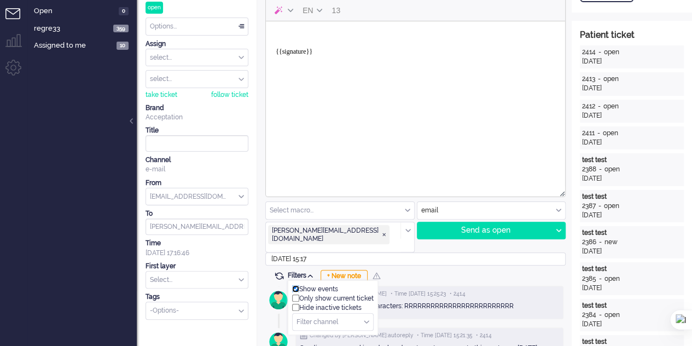
click at [296, 285] on input "checkbox" at bounding box center [295, 288] width 7 height 7
checkbox input "false"
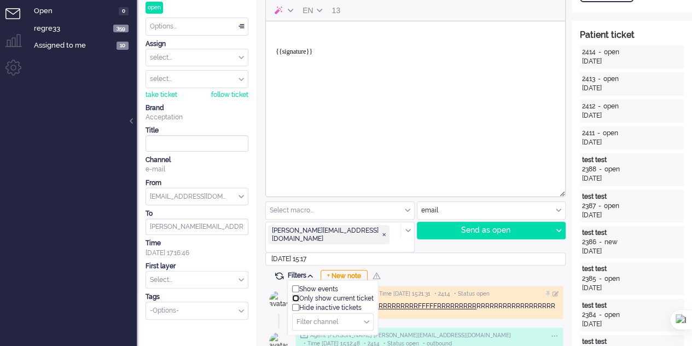
click at [295, 294] on input "checkbox" at bounding box center [295, 297] width 7 height 7
checkbox input "false"
click at [295, 304] on input "checkbox" at bounding box center [295, 307] width 7 height 7
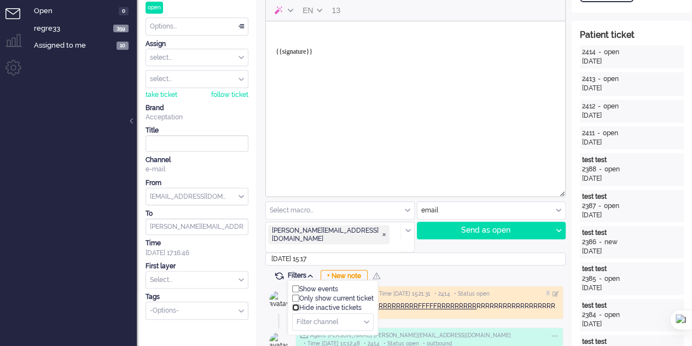
checkbox input "false"
click at [294, 294] on input "checkbox" at bounding box center [295, 297] width 7 height 7
click at [296, 294] on input "checkbox" at bounding box center [295, 297] width 7 height 7
checkbox input "false"
click at [364, 313] on input "text" at bounding box center [333, 321] width 80 height 17
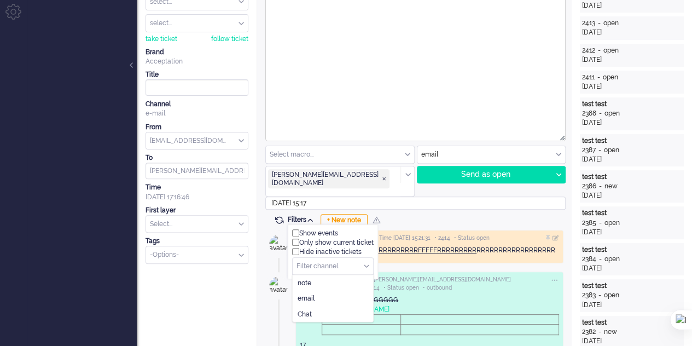
scroll to position [164, 0]
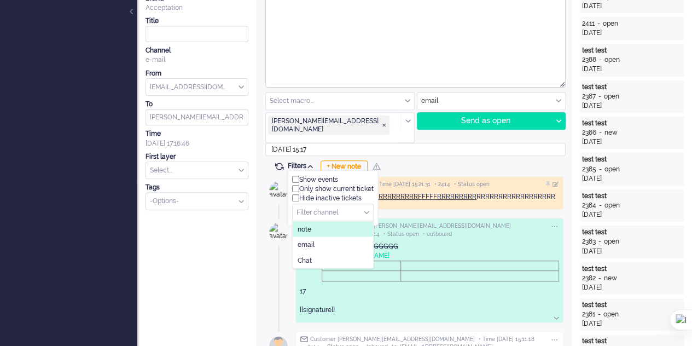
click at [321, 221] on li "note" at bounding box center [333, 229] width 80 height 16
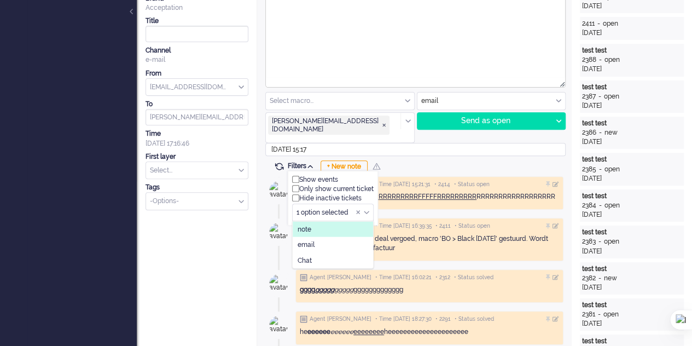
click at [322, 221] on li "note" at bounding box center [333, 229] width 80 height 16
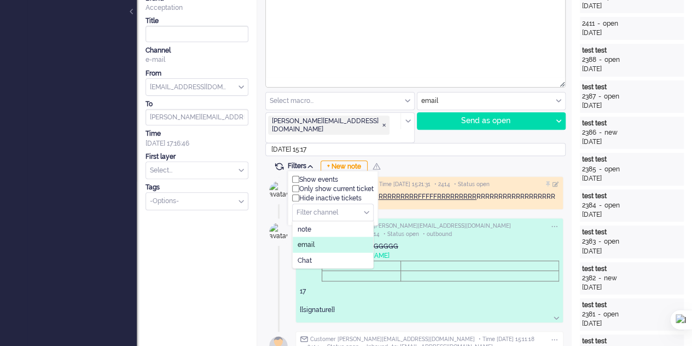
click at [322, 237] on li "email" at bounding box center [333, 245] width 80 height 16
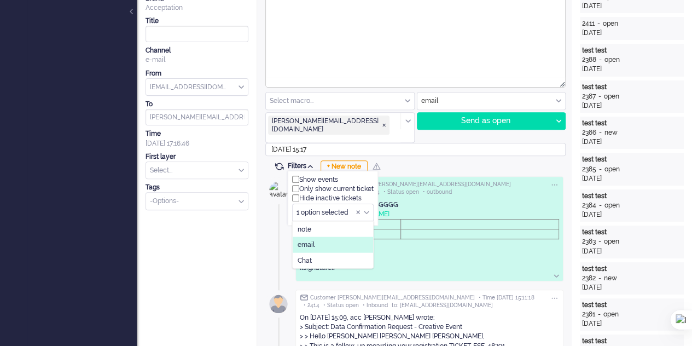
click at [322, 237] on li "email" at bounding box center [333, 245] width 80 height 16
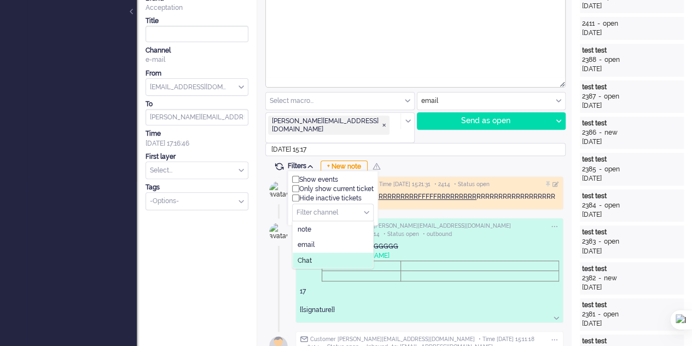
click at [323, 252] on li "Chat" at bounding box center [333, 260] width 80 height 16
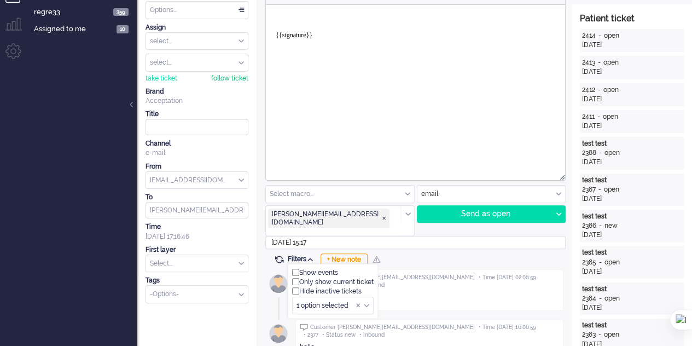
scroll to position [0, 0]
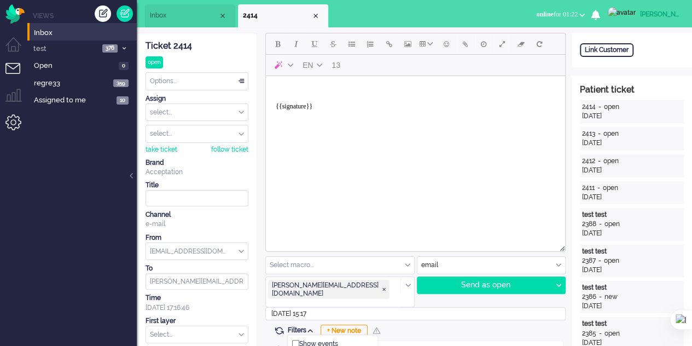
click at [13, 119] on li "Admin menu" at bounding box center [17, 126] width 25 height 25
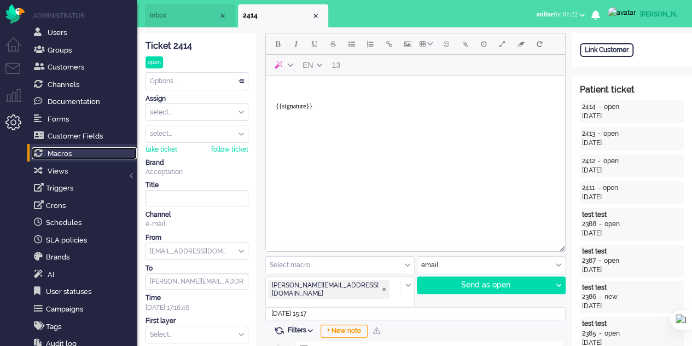
click at [72, 150] on link "Macros" at bounding box center [84, 153] width 105 height 12
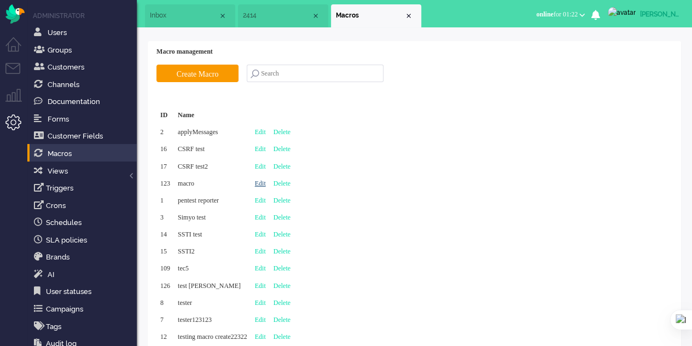
click at [266, 181] on link "Edit" at bounding box center [260, 183] width 11 height 8
type input "macro"
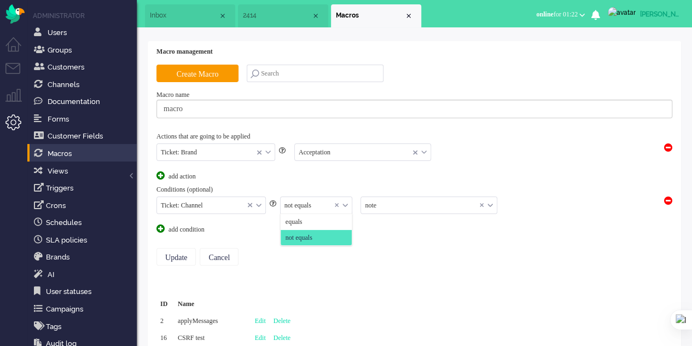
click at [345, 203] on div "not equals" at bounding box center [317, 205] width 72 height 17
click at [335, 220] on li "equals" at bounding box center [317, 222] width 72 height 16
click at [411, 205] on input "text" at bounding box center [429, 205] width 136 height 17
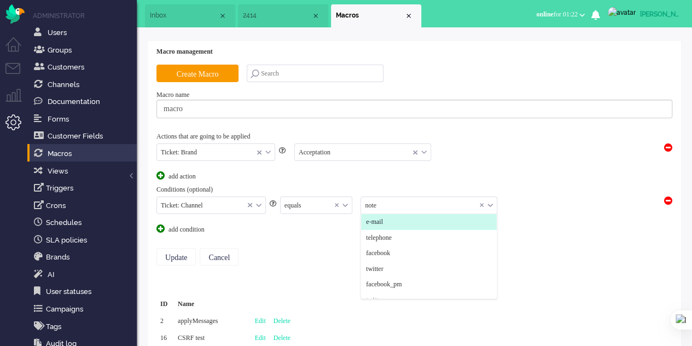
click at [372, 220] on span "e-mail" at bounding box center [374, 221] width 17 height 9
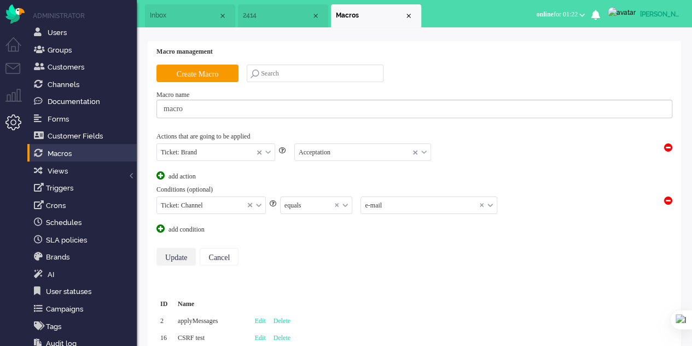
click at [175, 252] on input "Update" at bounding box center [175, 257] width 39 height 18
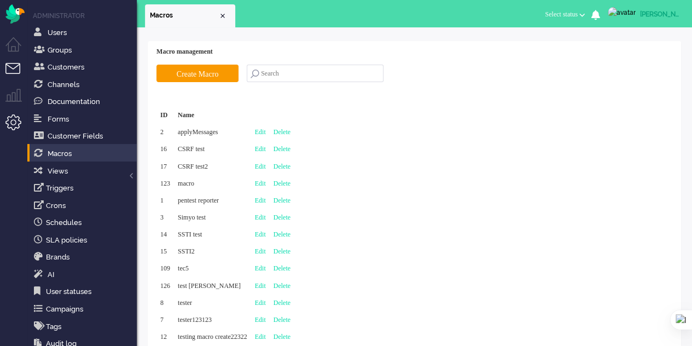
click at [11, 67] on li "Tickets menu" at bounding box center [17, 75] width 25 height 25
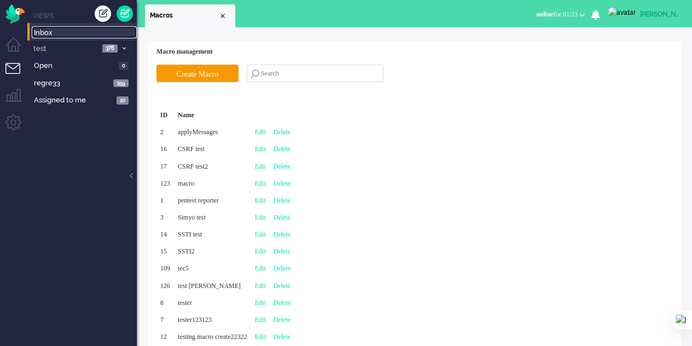
click at [54, 33] on span "Inbox" at bounding box center [85, 33] width 103 height 10
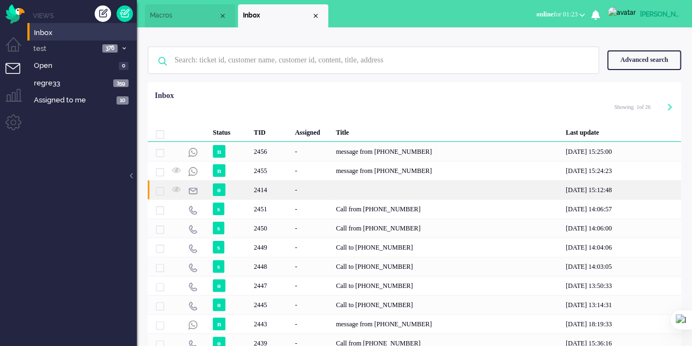
click at [307, 194] on div "-" at bounding box center [311, 189] width 41 height 19
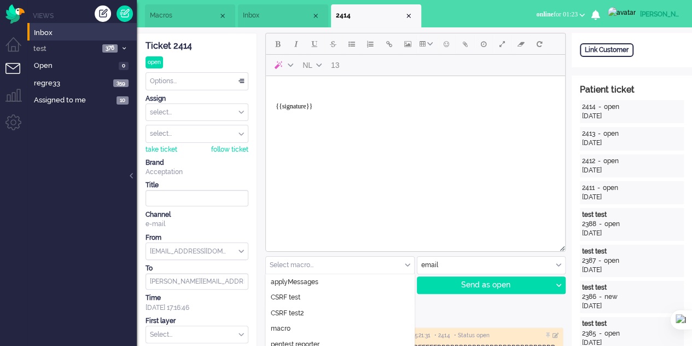
click at [397, 265] on input "text" at bounding box center [340, 264] width 148 height 17
click at [165, 10] on li "Macros" at bounding box center [190, 15] width 90 height 23
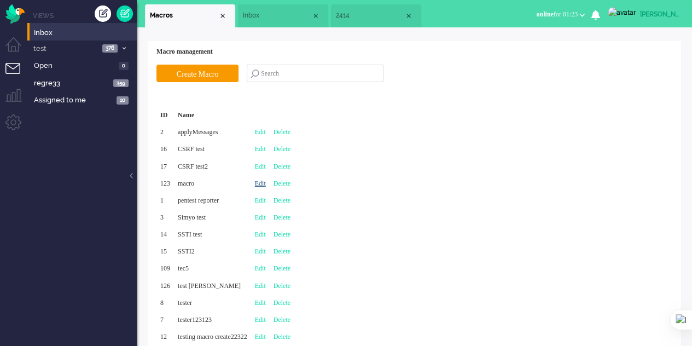
click at [266, 180] on link "Edit" at bounding box center [260, 183] width 11 height 8
type input "macro"
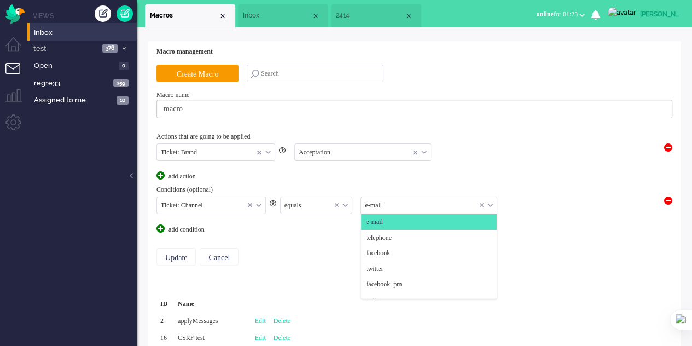
click at [425, 208] on input "text" at bounding box center [429, 205] width 136 height 17
click at [392, 235] on span "telephone" at bounding box center [379, 237] width 26 height 9
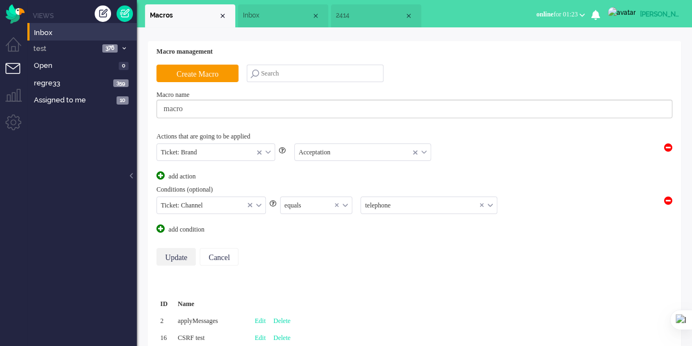
click at [177, 248] on input "Update" at bounding box center [175, 257] width 39 height 18
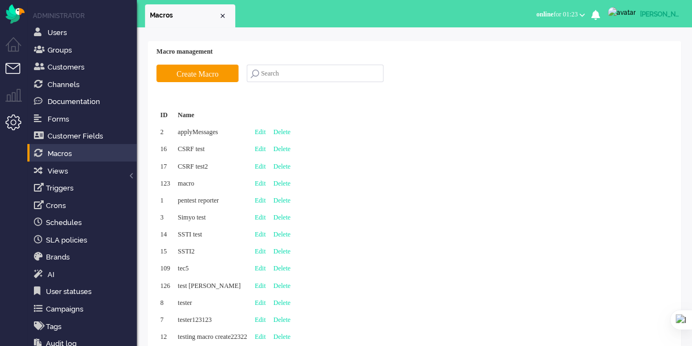
click at [12, 67] on li "Tickets menu" at bounding box center [17, 75] width 25 height 25
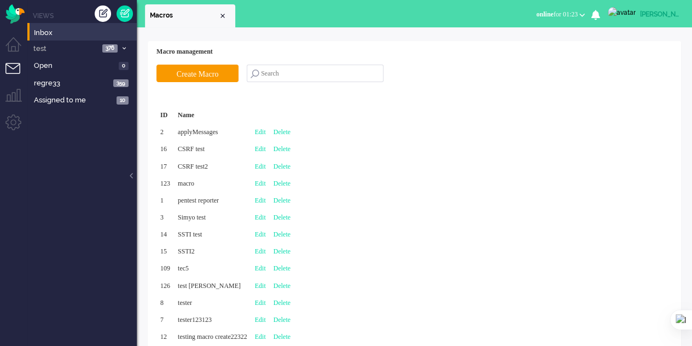
click at [60, 26] on li "Inbox" at bounding box center [81, 32] width 109 height 18
click at [60, 32] on span "Inbox" at bounding box center [85, 33] width 103 height 10
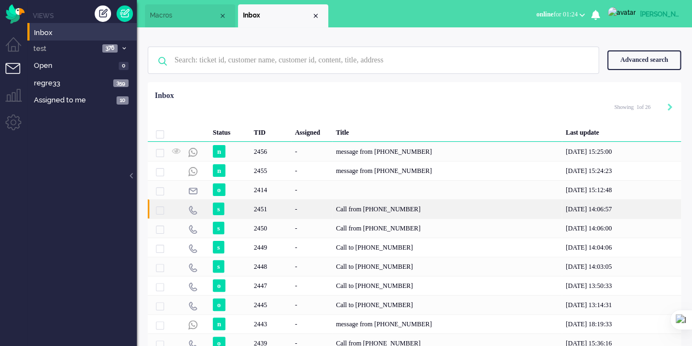
click at [446, 213] on div "Call from [PHONE_NUMBER]" at bounding box center [447, 208] width 230 height 19
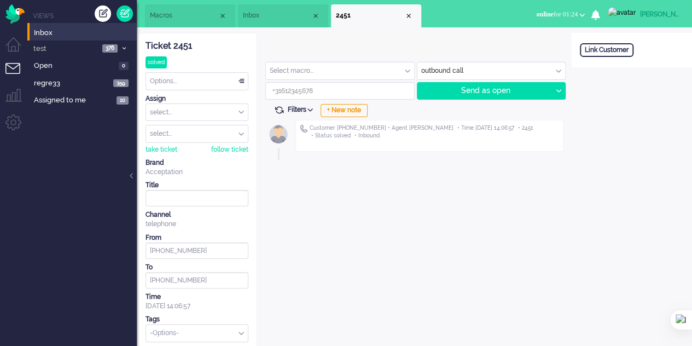
type input "[PHONE_NUMBER]"
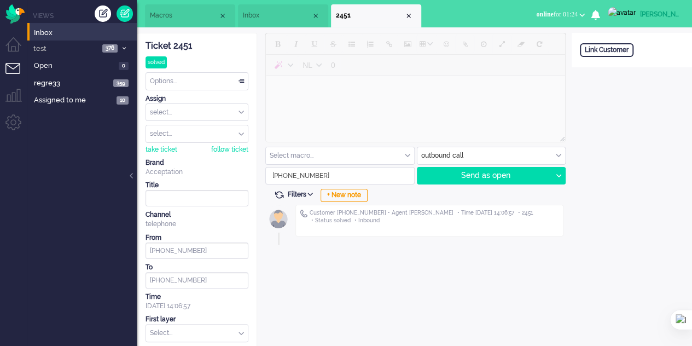
click at [406, 153] on div "Select macro..." at bounding box center [340, 155] width 148 height 17
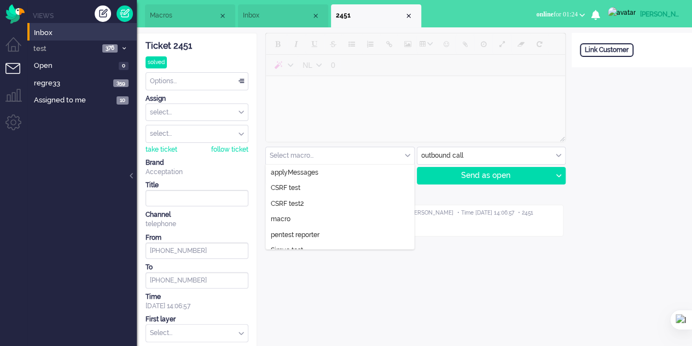
click at [172, 8] on li "Macros" at bounding box center [190, 15] width 90 height 23
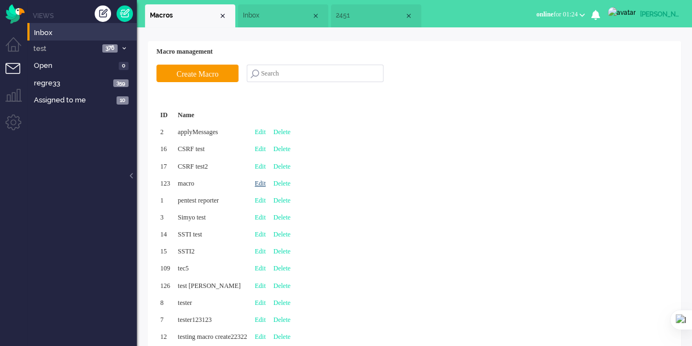
click at [266, 183] on link "Edit" at bounding box center [260, 183] width 11 height 8
type input "macro"
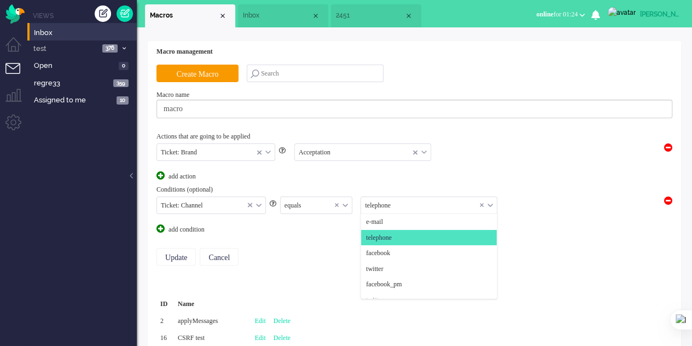
scroll to position [16, 0]
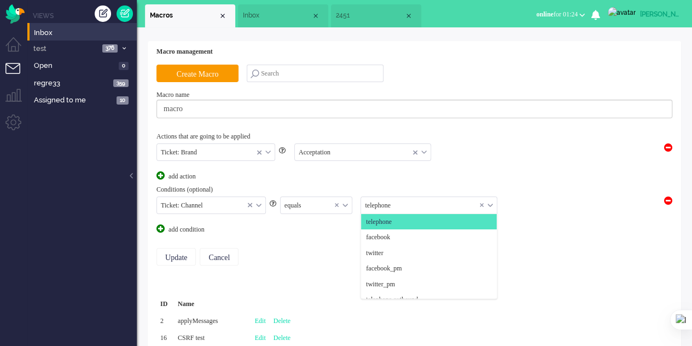
click at [387, 200] on input "text" at bounding box center [429, 205] width 136 height 17
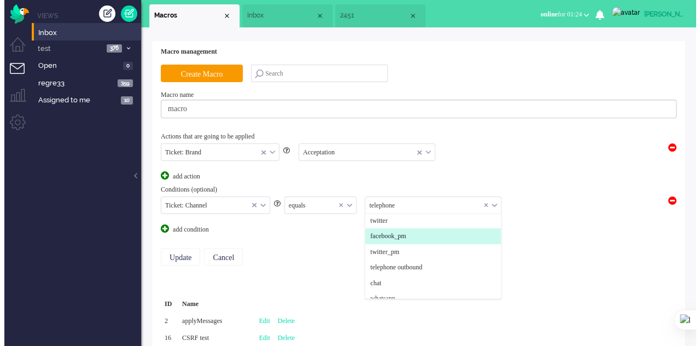
scroll to position [71, 0]
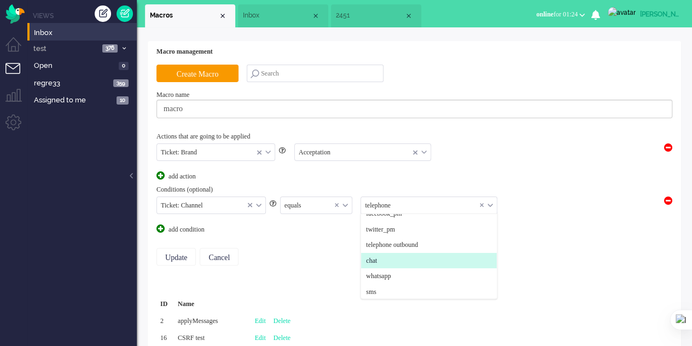
click at [389, 256] on li "chat" at bounding box center [429, 261] width 136 height 16
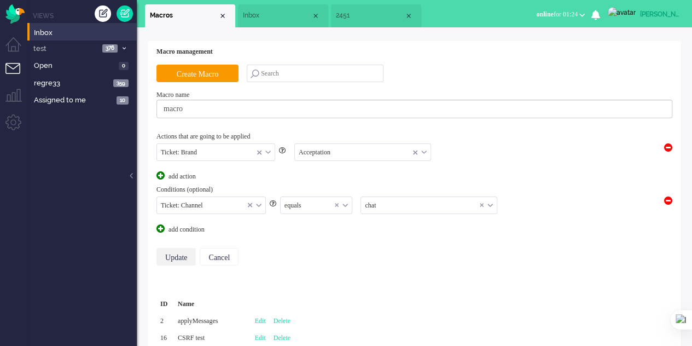
click at [168, 251] on input "Update" at bounding box center [175, 257] width 39 height 18
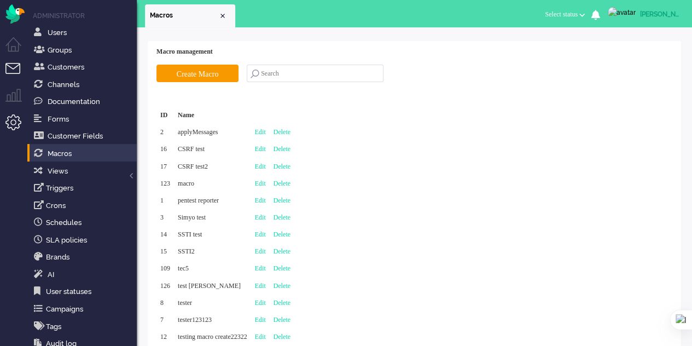
click at [9, 71] on li "Tickets menu" at bounding box center [17, 75] width 25 height 25
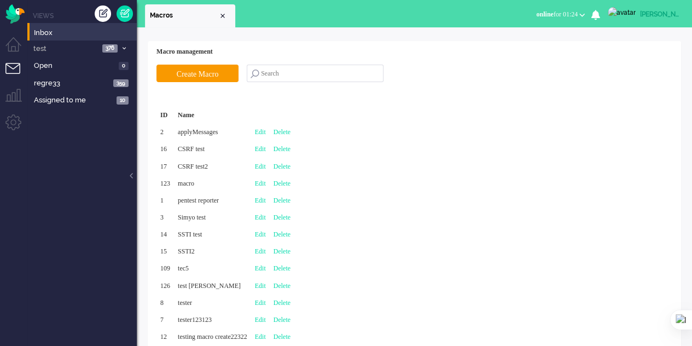
click at [56, 26] on li "Inbox" at bounding box center [81, 32] width 109 height 18
click at [56, 32] on span "Inbox" at bounding box center [85, 33] width 103 height 10
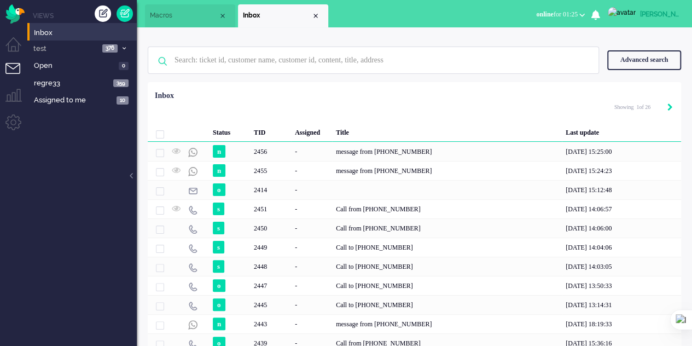
click at [668, 107] on icon "Next" at bounding box center [669, 107] width 5 height 8
type input "2"
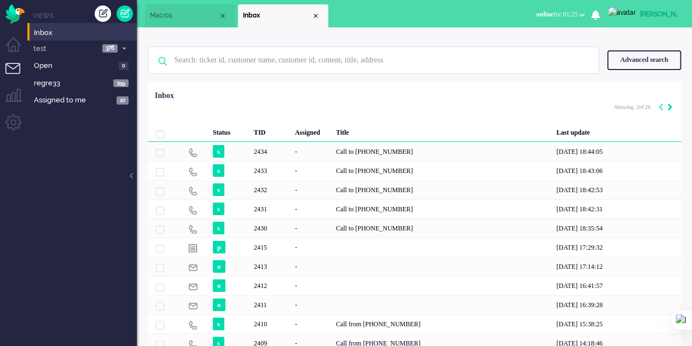
click at [668, 107] on icon "Next" at bounding box center [669, 107] width 5 height 8
type input "3"
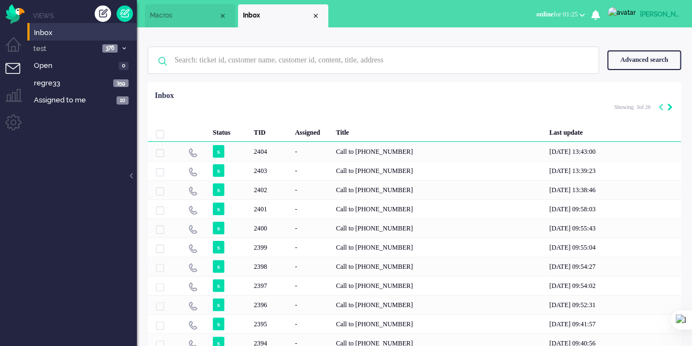
click at [668, 107] on icon "Next" at bounding box center [669, 107] width 5 height 8
type input "4"
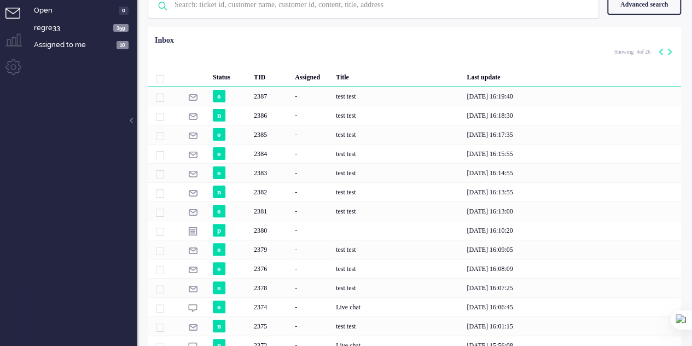
scroll to position [117, 0]
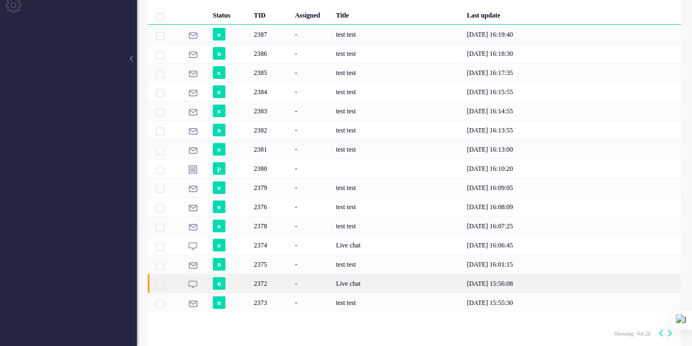
click at [355, 277] on div "Live chat" at bounding box center [397, 282] width 131 height 19
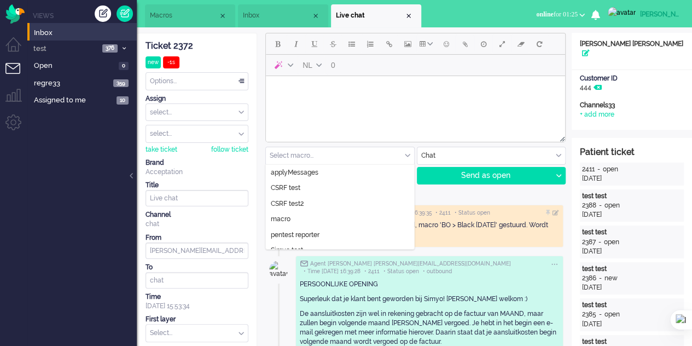
click at [403, 154] on input "text" at bounding box center [340, 155] width 148 height 17
click at [168, 15] on span "Macros" at bounding box center [184, 15] width 68 height 9
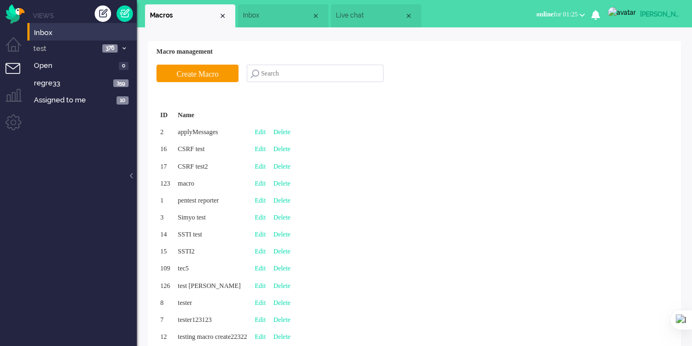
click at [270, 178] on div "Edit" at bounding box center [260, 183] width 19 height 17
type input "macro"
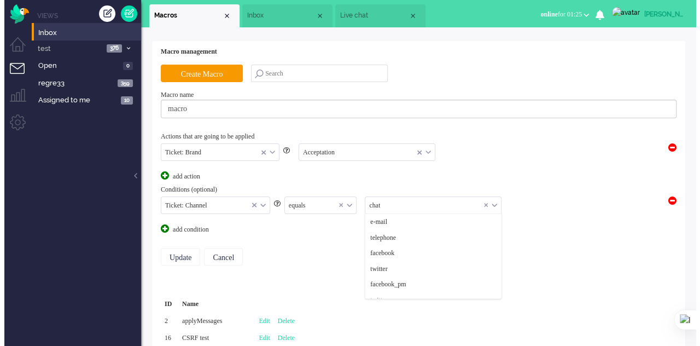
scroll to position [109, 0]
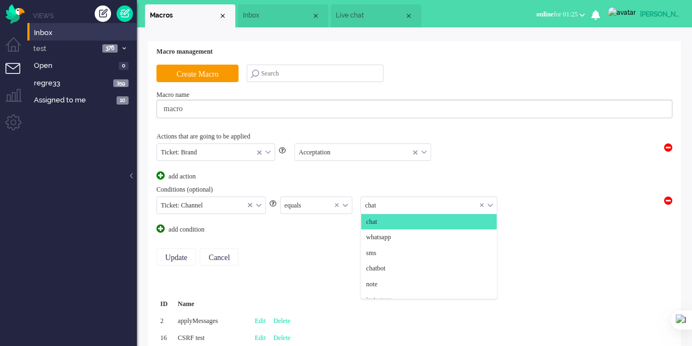
click at [415, 203] on input "text" at bounding box center [429, 205] width 136 height 17
click at [390, 235] on span "whatsapp" at bounding box center [378, 236] width 25 height 9
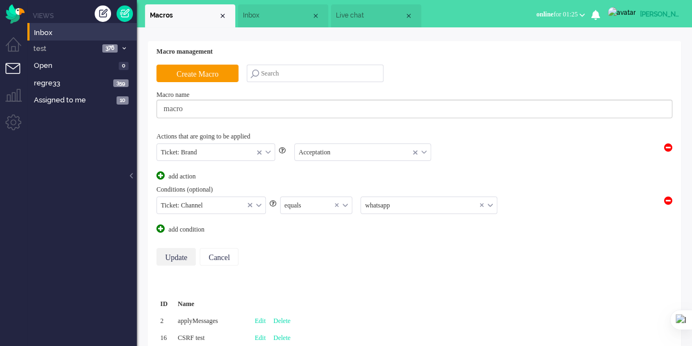
click at [172, 256] on input "Update" at bounding box center [175, 257] width 39 height 18
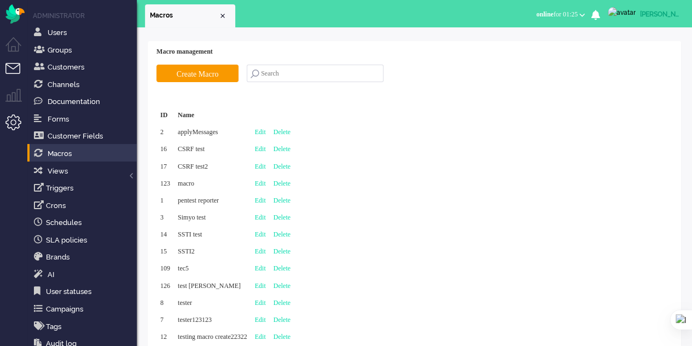
click at [8, 68] on li "Tickets menu" at bounding box center [17, 75] width 25 height 25
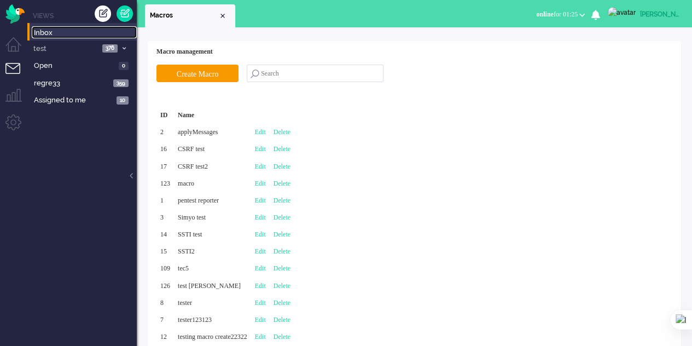
click at [69, 28] on span "Inbox" at bounding box center [85, 33] width 103 height 10
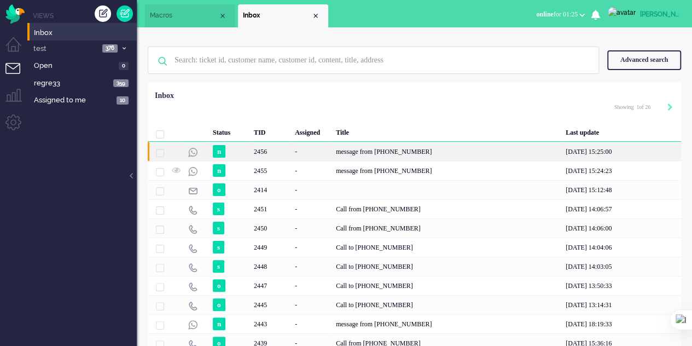
click at [345, 150] on div "message from [PHONE_NUMBER]" at bounding box center [447, 151] width 230 height 19
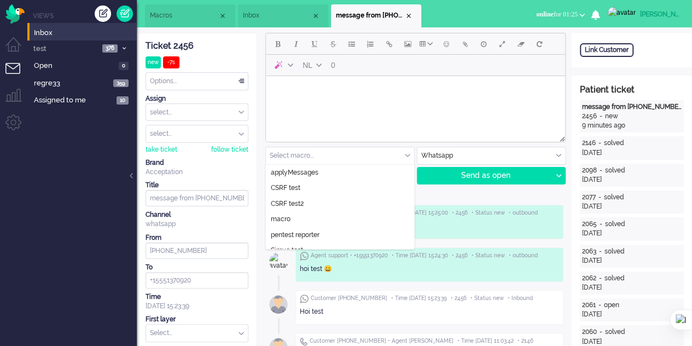
click at [375, 157] on input "text" at bounding box center [340, 155] width 148 height 17
click at [411, 13] on div "Close tab" at bounding box center [408, 15] width 9 height 9
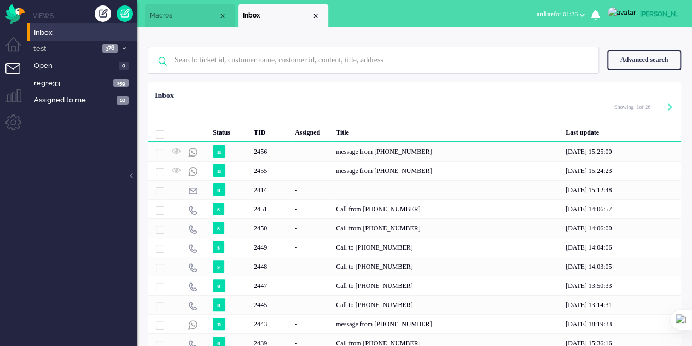
click at [170, 20] on li "Macros" at bounding box center [190, 15] width 90 height 23
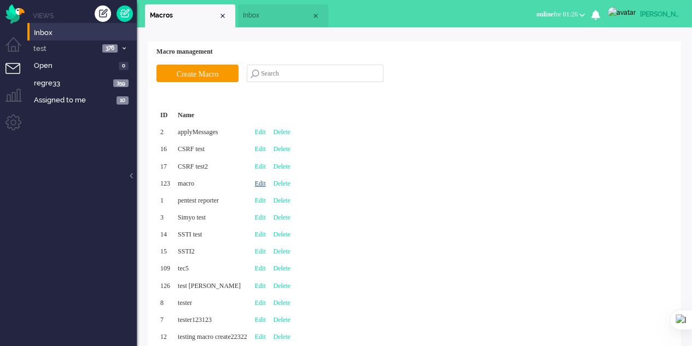
click at [266, 184] on link "Edit" at bounding box center [260, 183] width 11 height 8
type input "macro"
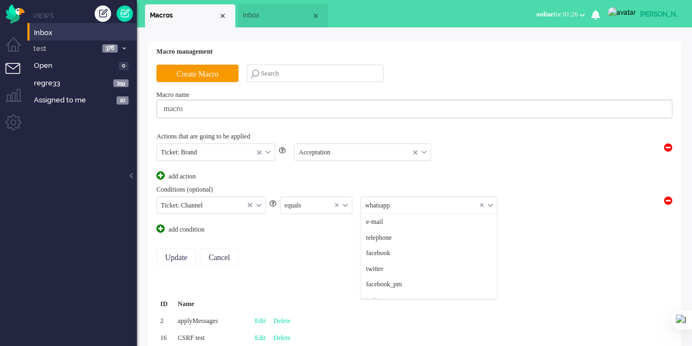
scroll to position [118, 0]
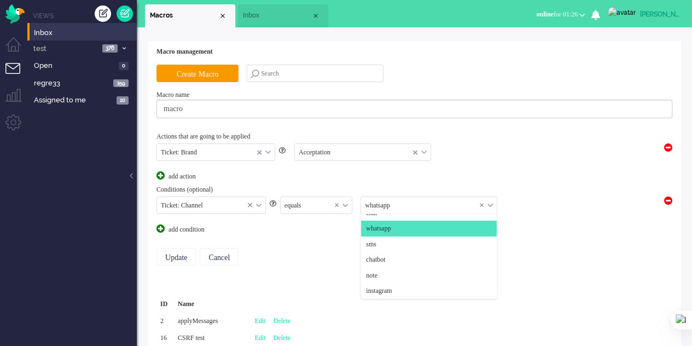
click at [416, 208] on input "text" at bounding box center [429, 205] width 136 height 17
click at [386, 274] on li "note" at bounding box center [429, 275] width 136 height 16
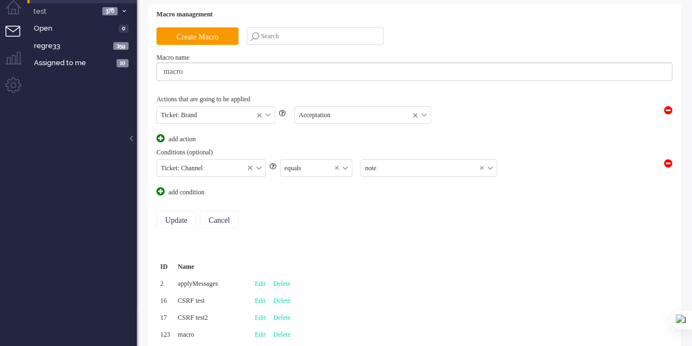
scroll to position [55, 0]
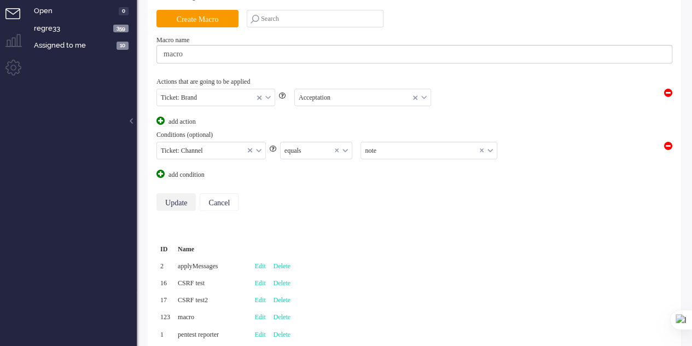
click at [176, 201] on input "Update" at bounding box center [175, 202] width 39 height 18
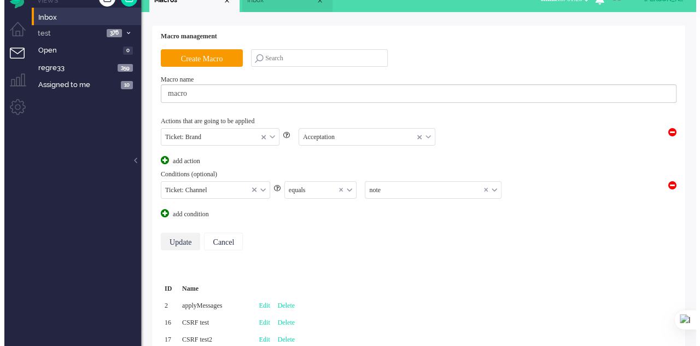
scroll to position [0, 0]
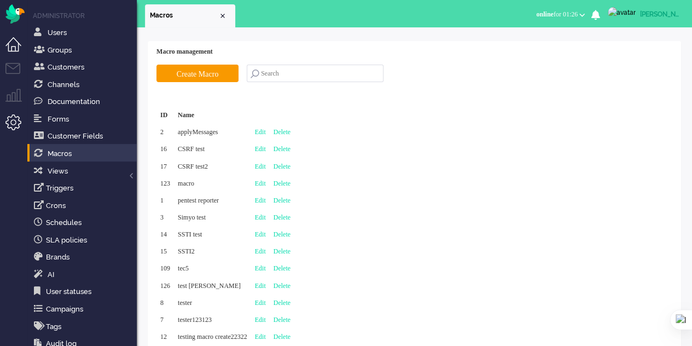
click at [8, 42] on li "Dashboard menu" at bounding box center [17, 49] width 25 height 25
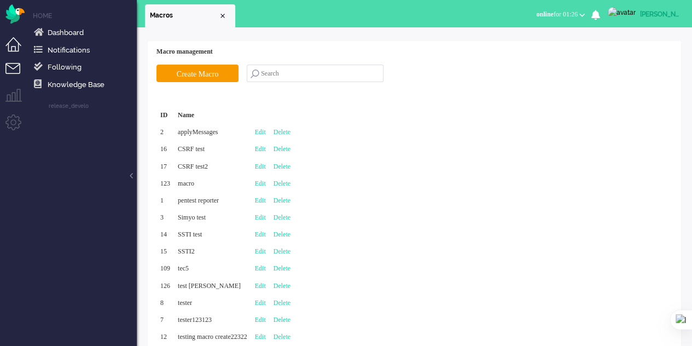
click at [7, 67] on li "Tickets menu" at bounding box center [17, 75] width 25 height 25
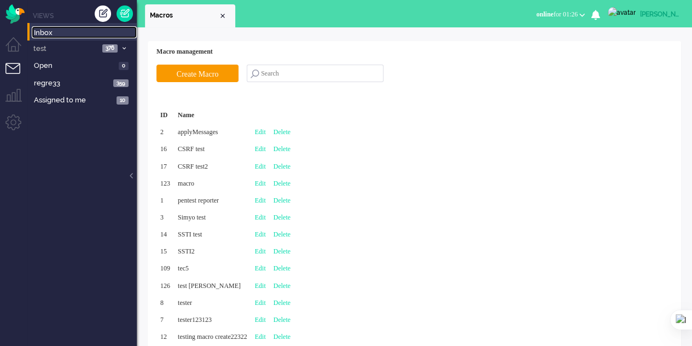
click at [47, 28] on span "Inbox" at bounding box center [85, 33] width 103 height 10
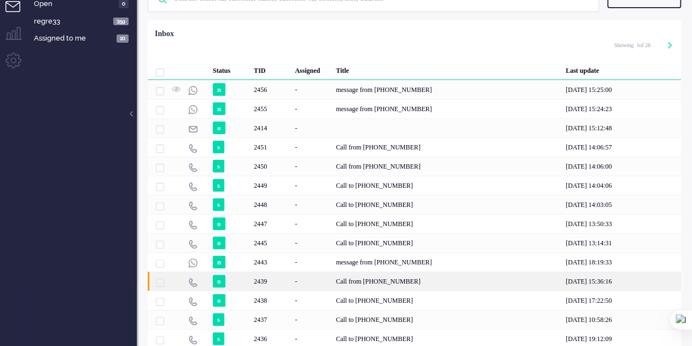
scroll to position [8, 0]
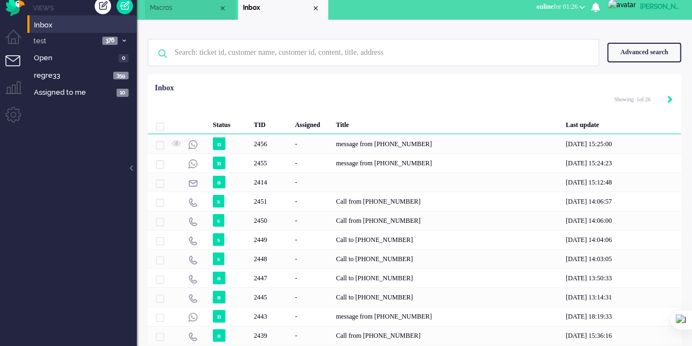
click at [670, 98] on icon "Next" at bounding box center [669, 100] width 5 height 8
type input "2"
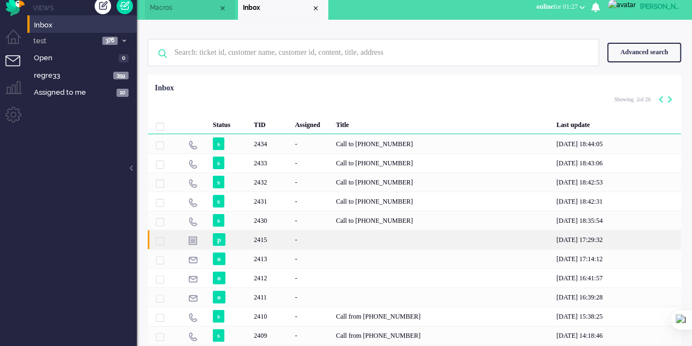
click at [341, 236] on div "2415" at bounding box center [442, 239] width 220 height 19
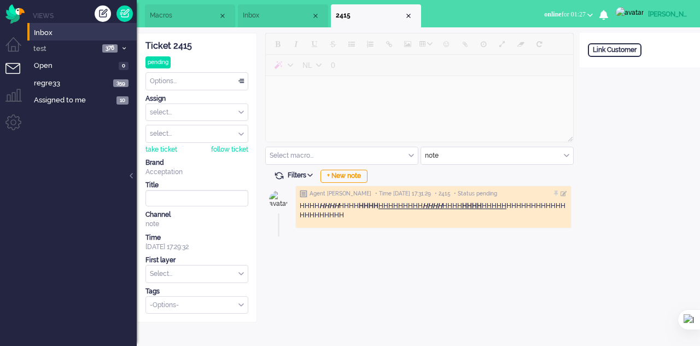
click at [360, 147] on div "Select macro... applyMessages CSRF test CSRF test2 macro pentest reporter Simyo…" at bounding box center [341, 156] width 153 height 18
click at [360, 150] on input "text" at bounding box center [342, 155] width 152 height 17
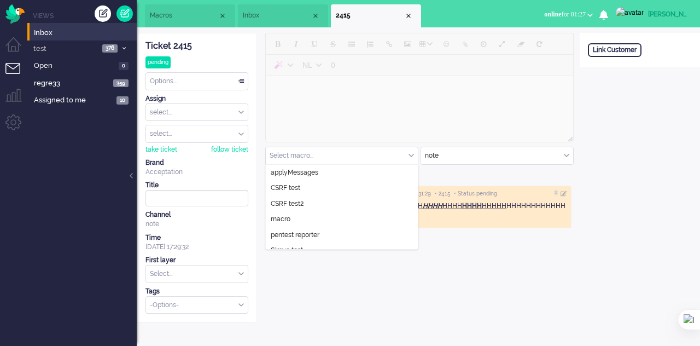
click at [171, 11] on span "Macros" at bounding box center [184, 15] width 68 height 9
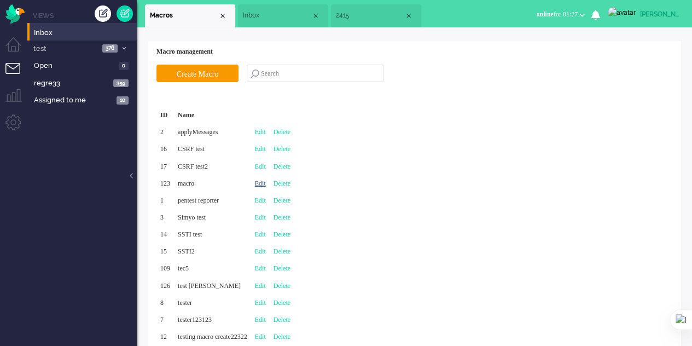
click at [266, 184] on link "Edit" at bounding box center [260, 183] width 11 height 8
type input "macro"
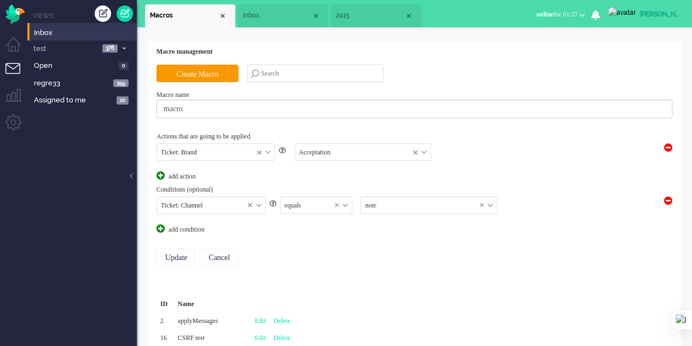
scroll to position [118, 0]
click at [422, 209] on input "text" at bounding box center [429, 205] width 136 height 17
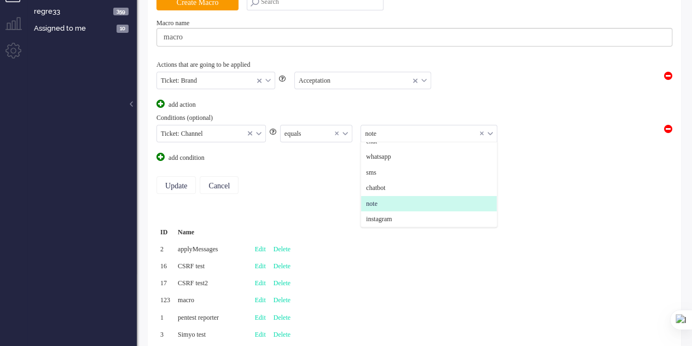
scroll to position [55, 0]
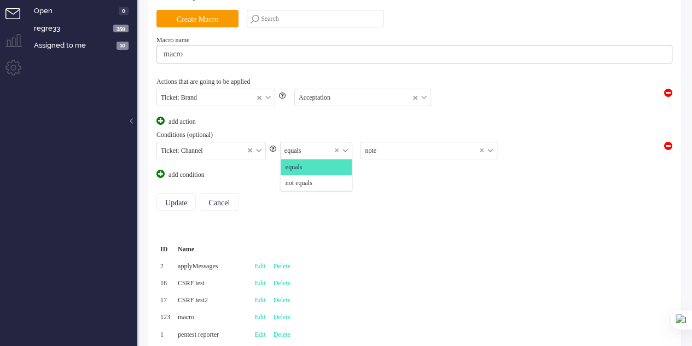
click at [345, 150] on div "equals" at bounding box center [317, 150] width 72 height 17
click at [328, 182] on equals "not equals" at bounding box center [317, 183] width 72 height 16
click at [175, 202] on input "Update" at bounding box center [175, 202] width 39 height 18
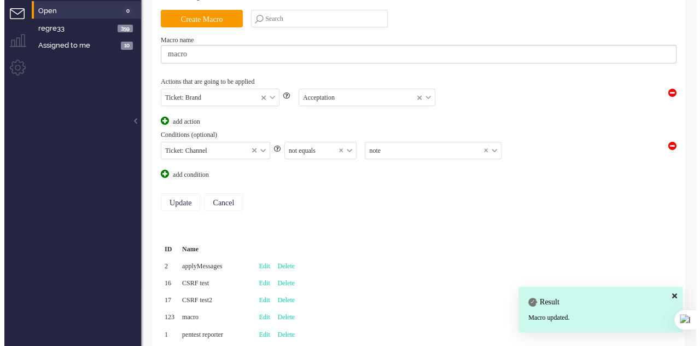
scroll to position [0, 0]
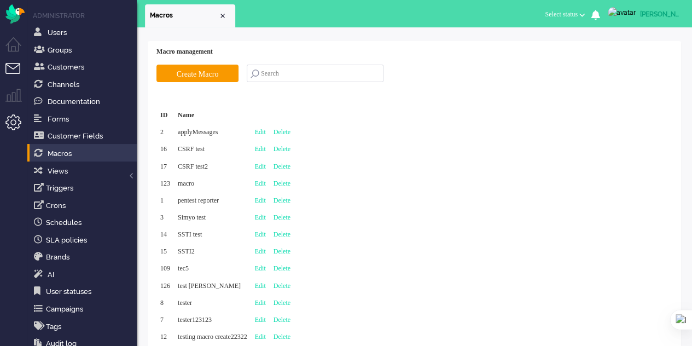
click at [5, 73] on li "Tickets menu" at bounding box center [17, 75] width 25 height 25
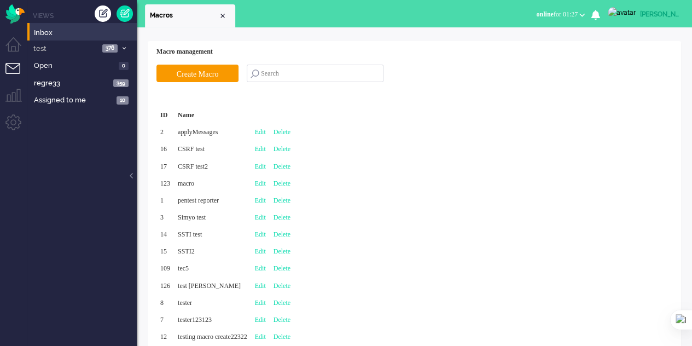
click at [63, 26] on li "Inbox" at bounding box center [81, 32] width 109 height 18
click at [72, 36] on span "Inbox" at bounding box center [85, 33] width 103 height 10
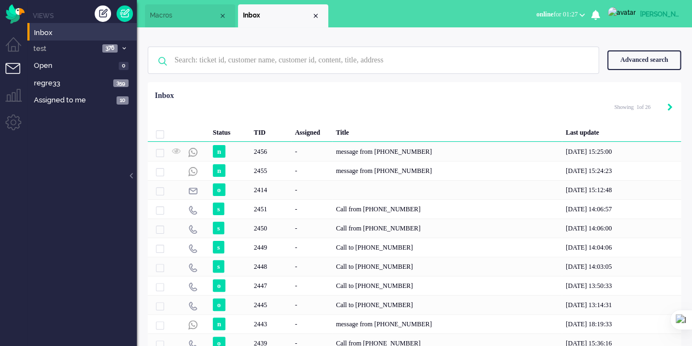
click at [669, 107] on icon "Next" at bounding box center [669, 107] width 5 height 8
type input "2"
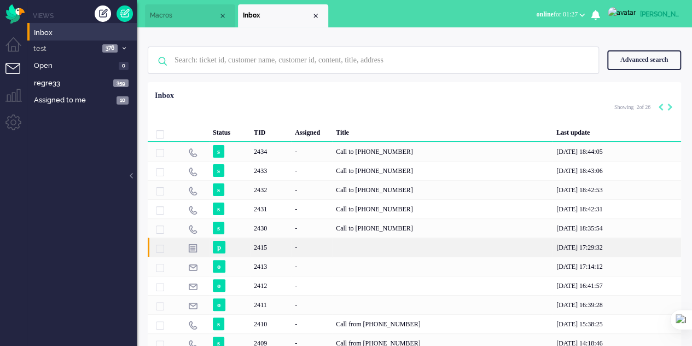
click at [336, 244] on div "2415" at bounding box center [442, 246] width 220 height 19
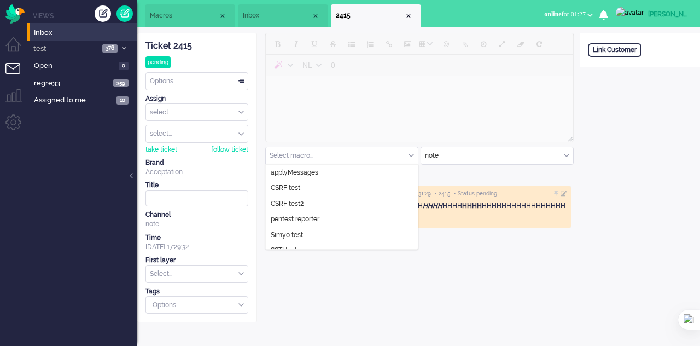
click at [392, 153] on input "text" at bounding box center [342, 155] width 152 height 17
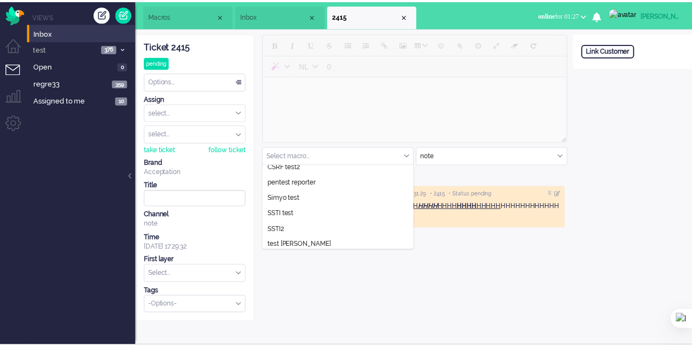
scroll to position [71, 0]
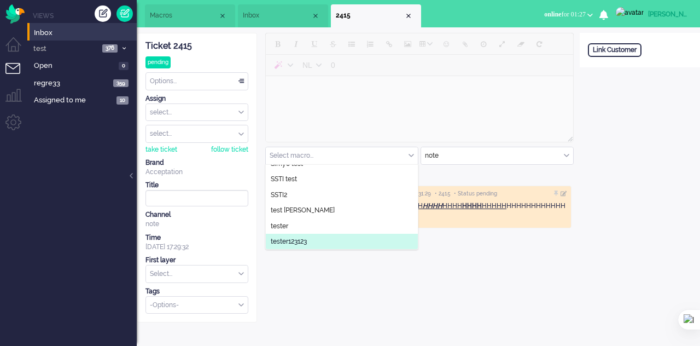
click at [353, 314] on div "NL 0 Select macro... applyMessages CSRF test CSRF test2 pentest reporter Simyo …" at bounding box center [418, 177] width 323 height 289
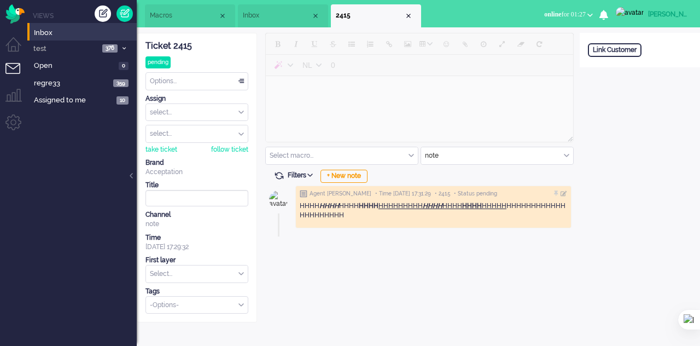
click at [162, 14] on span "Macros" at bounding box center [184, 15] width 68 height 9
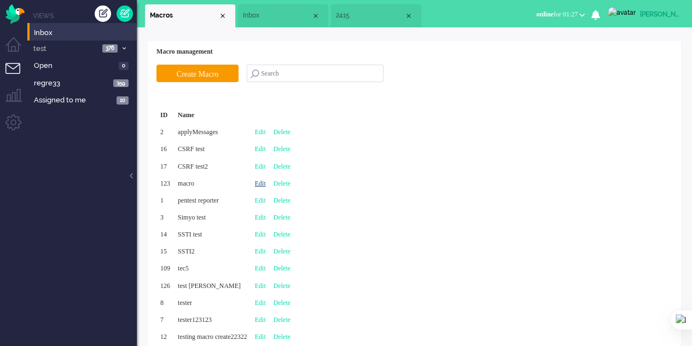
click at [266, 180] on link "Edit" at bounding box center [260, 183] width 11 height 8
type input "macro"
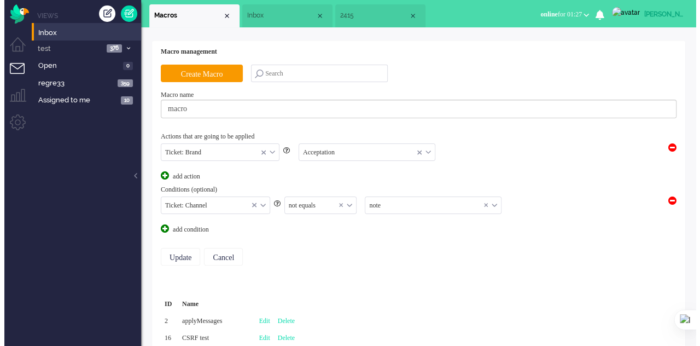
scroll to position [118, 0]
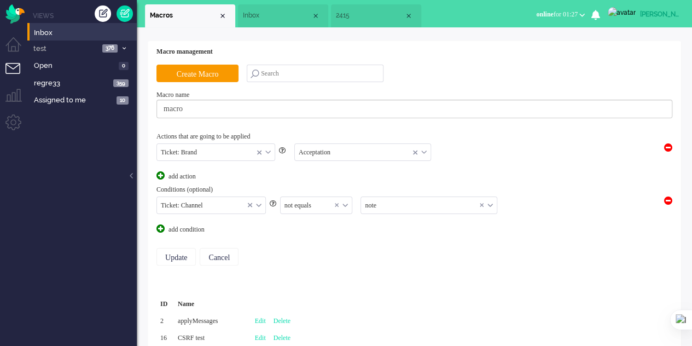
click at [395, 207] on input "text" at bounding box center [429, 205] width 136 height 17
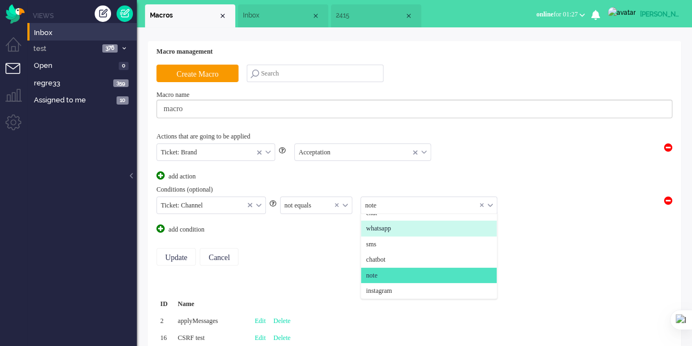
click at [390, 225] on span "whatsapp" at bounding box center [378, 228] width 25 height 9
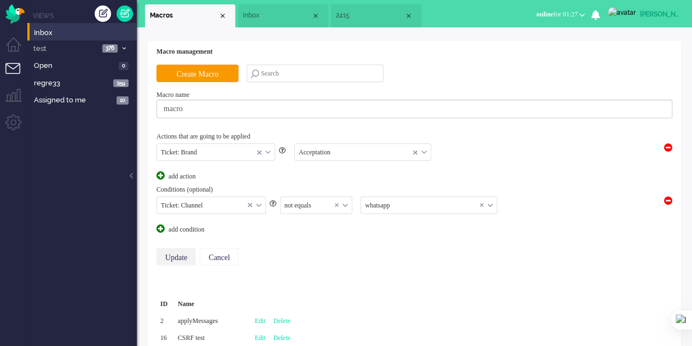
click at [182, 253] on input "Update" at bounding box center [175, 257] width 39 height 18
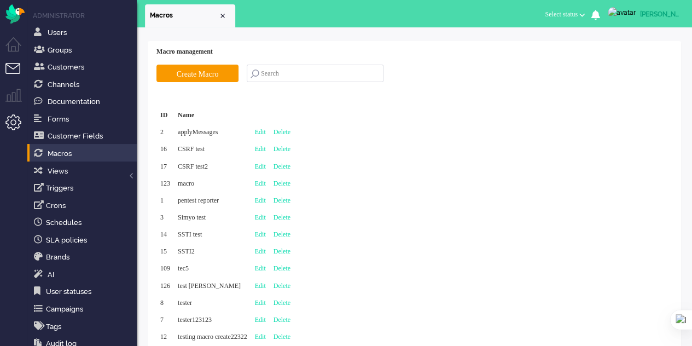
click at [12, 69] on li "Tickets menu" at bounding box center [17, 75] width 25 height 25
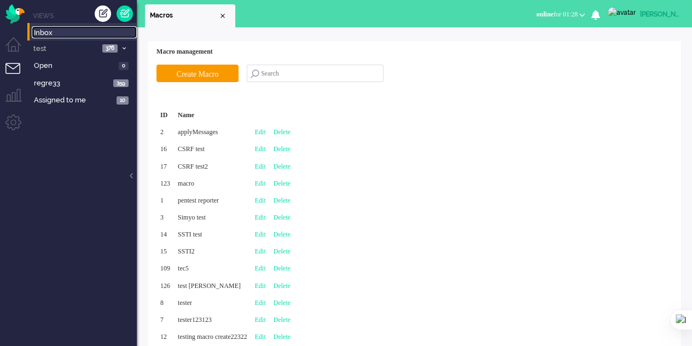
click at [49, 32] on span "Inbox" at bounding box center [85, 33] width 103 height 10
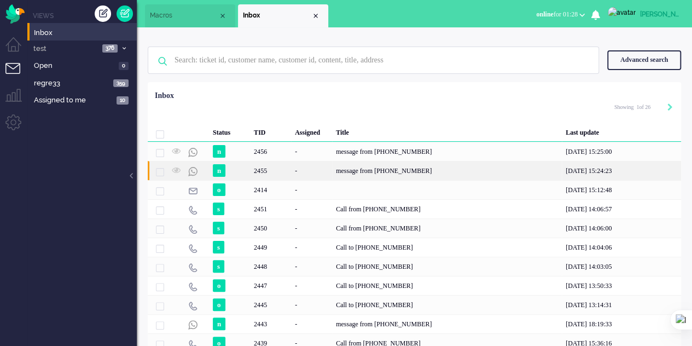
click at [339, 167] on div "message from [PHONE_NUMBER]" at bounding box center [447, 170] width 230 height 19
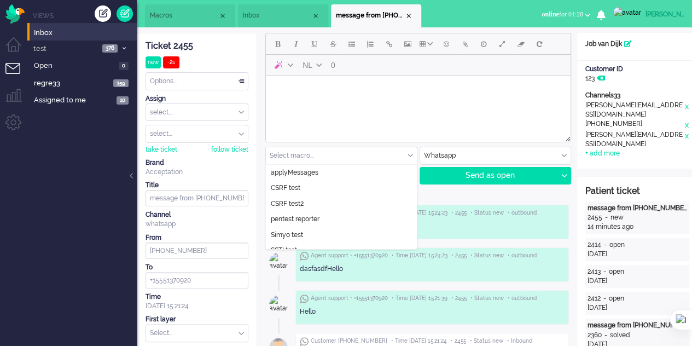
click at [393, 152] on input "text" at bounding box center [341, 155] width 151 height 17
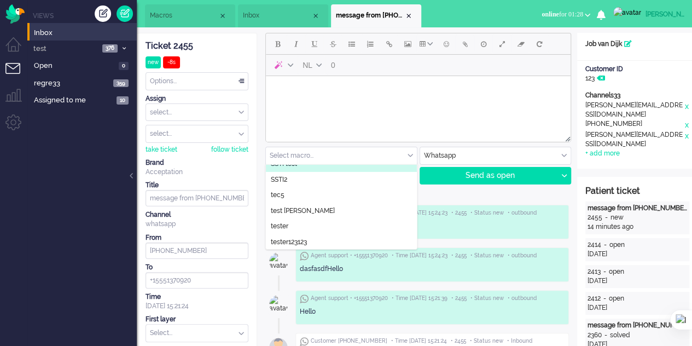
click at [412, 15] on li "message from [PHONE_NUMBER]" at bounding box center [376, 15] width 90 height 23
click at [407, 15] on div "Close tab" at bounding box center [408, 15] width 9 height 9
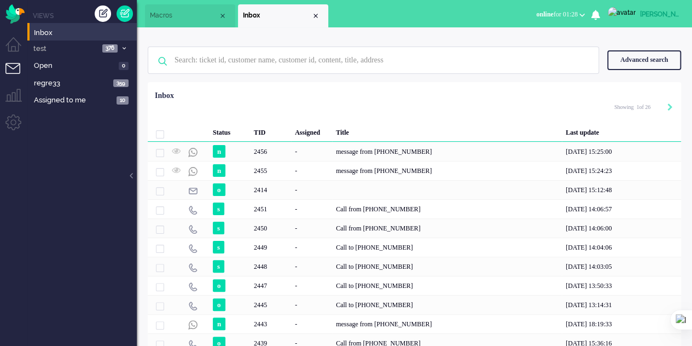
click at [172, 8] on li "Macros" at bounding box center [190, 15] width 90 height 23
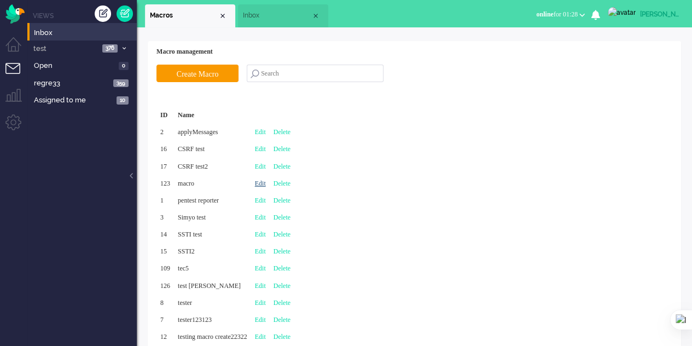
click at [266, 183] on link "Edit" at bounding box center [260, 183] width 11 height 8
type input "macro"
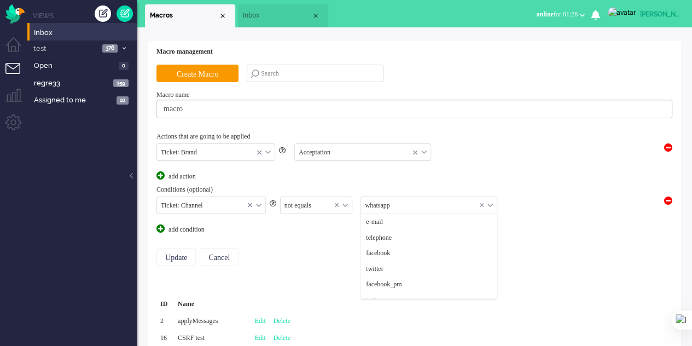
scroll to position [118, 0]
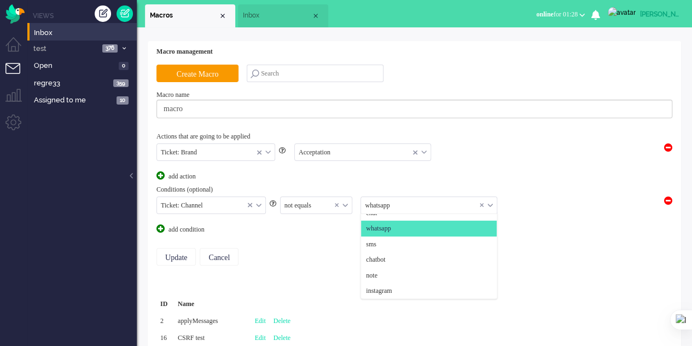
click at [388, 206] on input "text" at bounding box center [429, 205] width 136 height 17
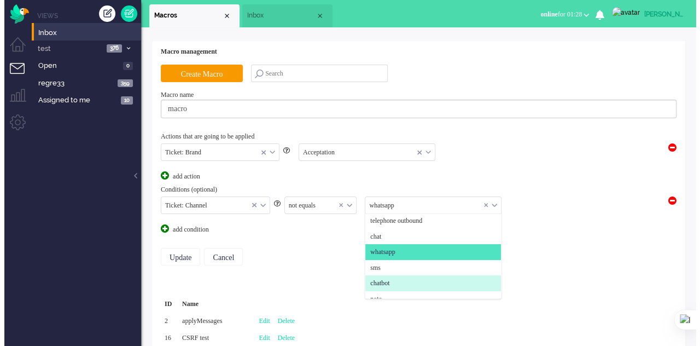
scroll to position [63, 0]
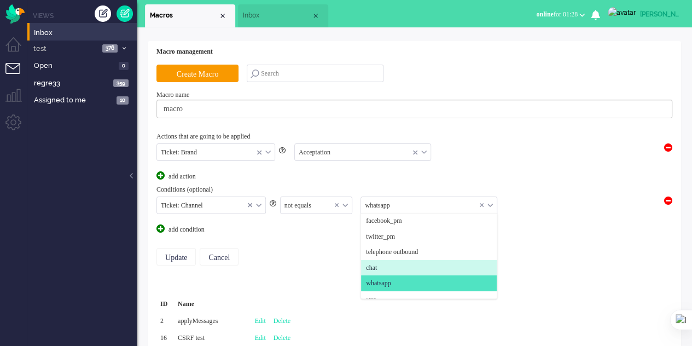
click at [387, 263] on li "chat" at bounding box center [429, 268] width 136 height 16
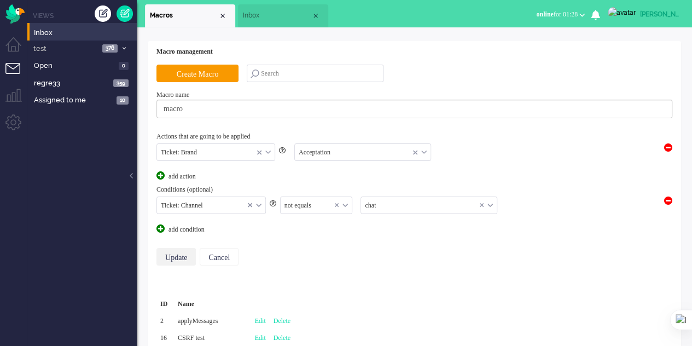
click at [174, 252] on input "Update" at bounding box center [175, 257] width 39 height 18
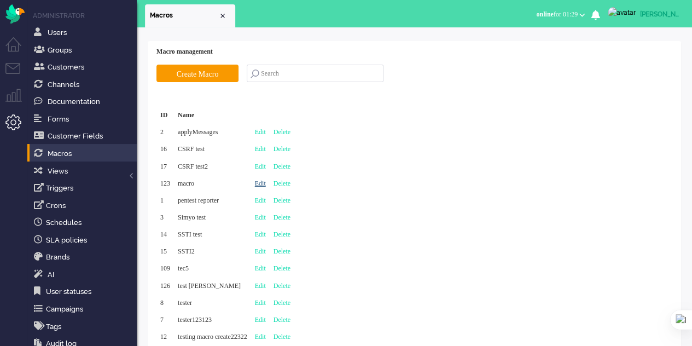
click at [266, 182] on link "Edit" at bounding box center [260, 183] width 11 height 8
type input "macro"
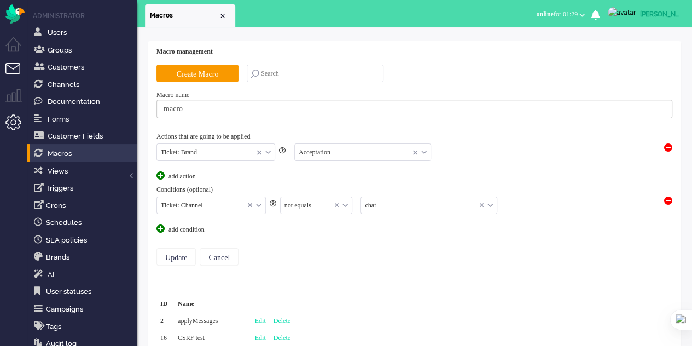
click at [15, 65] on li "Tickets menu" at bounding box center [17, 75] width 25 height 25
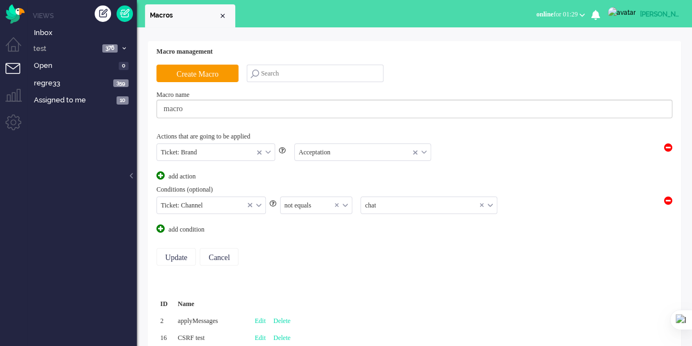
click at [15, 65] on li "Tickets menu" at bounding box center [17, 75] width 25 height 25
click at [39, 35] on span "Inbox" at bounding box center [85, 33] width 103 height 10
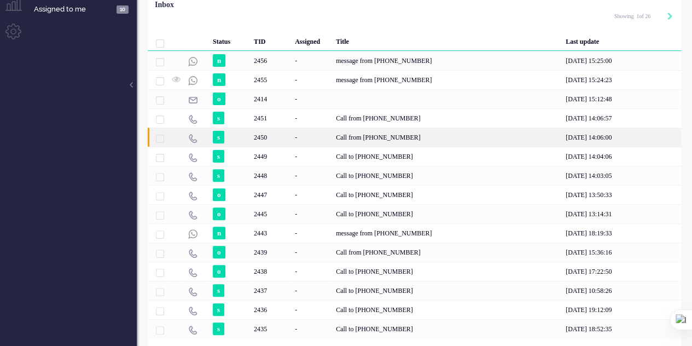
scroll to position [8, 0]
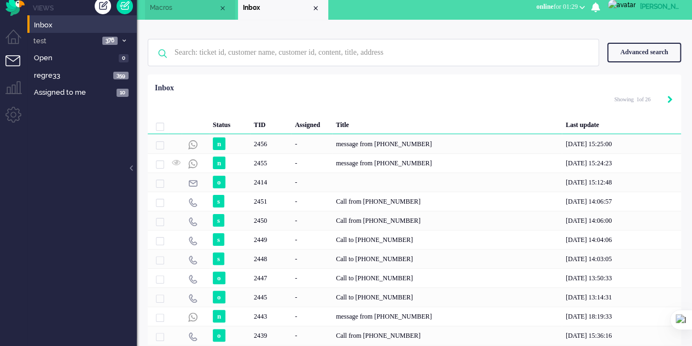
click at [669, 95] on div "Next" at bounding box center [669, 100] width 5 height 11
type input "2"
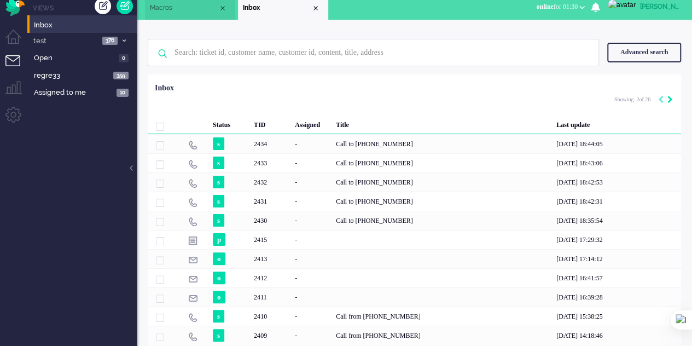
click at [667, 98] on icon "Next" at bounding box center [669, 100] width 5 height 8
type input "3"
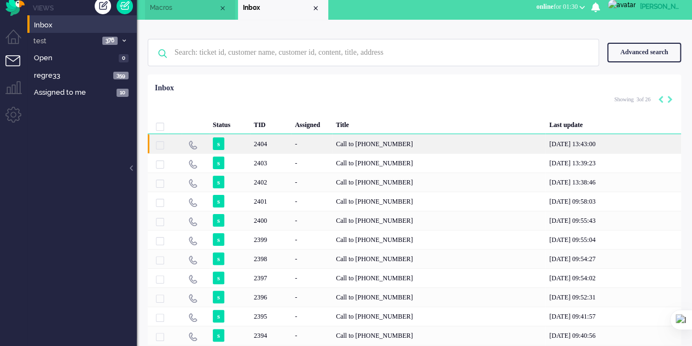
scroll to position [117, 0]
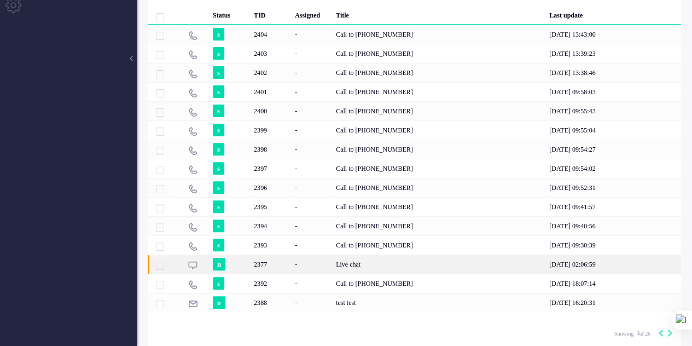
click at [305, 261] on div "-" at bounding box center [311, 263] width 41 height 19
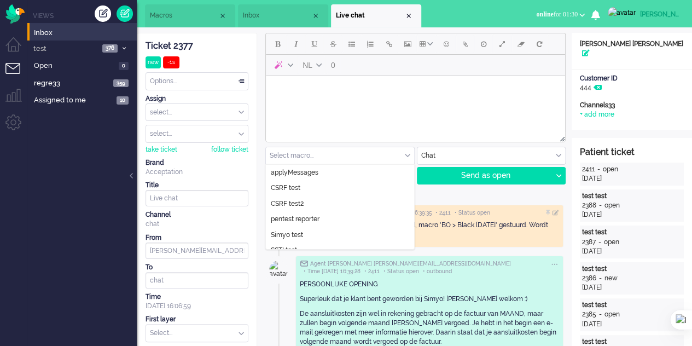
click at [387, 159] on input "text" at bounding box center [340, 155] width 148 height 17
click at [260, 16] on span "Inbox" at bounding box center [277, 15] width 68 height 9
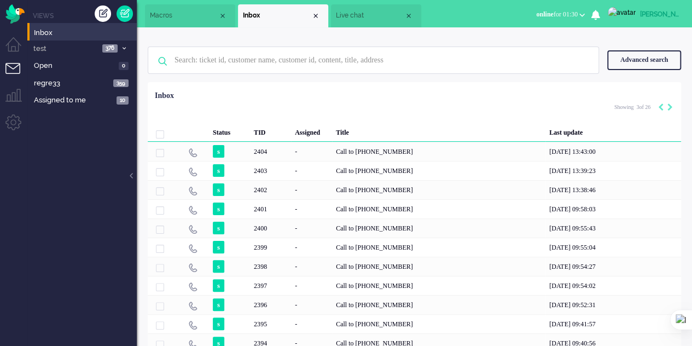
click at [177, 13] on span "Macros" at bounding box center [184, 15] width 68 height 9
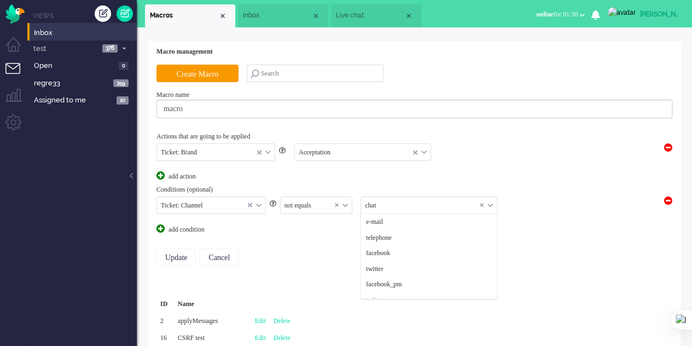
scroll to position [109, 0]
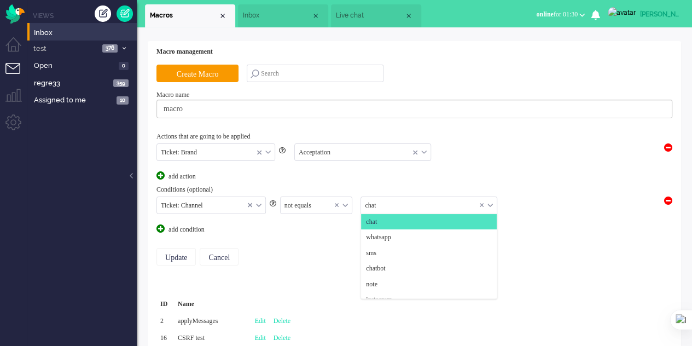
click at [398, 207] on input "text" at bounding box center [429, 205] width 136 height 17
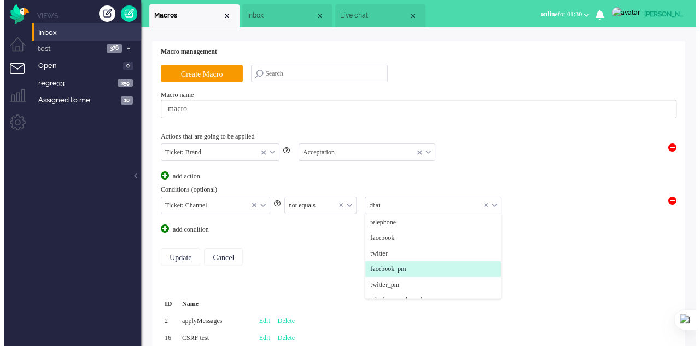
scroll to position [0, 0]
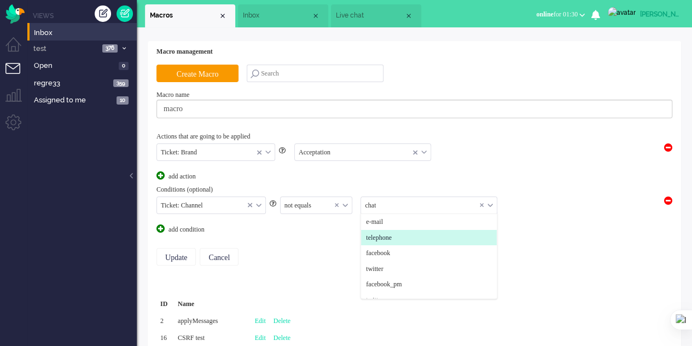
click at [392, 236] on span "telephone" at bounding box center [379, 237] width 26 height 9
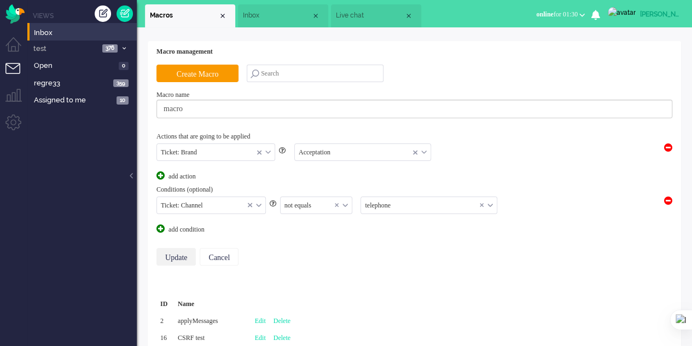
click at [180, 253] on input "Update" at bounding box center [175, 257] width 39 height 18
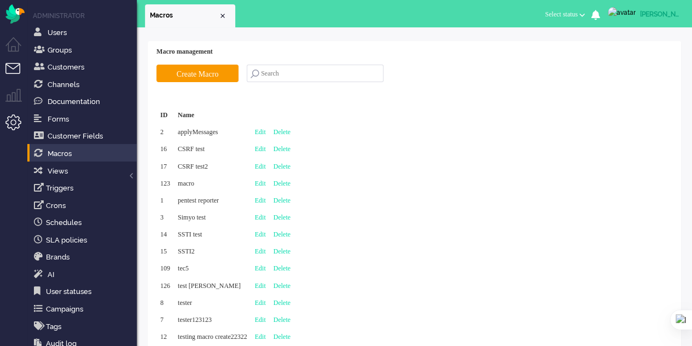
click at [8, 72] on li "Tickets menu" at bounding box center [17, 75] width 25 height 25
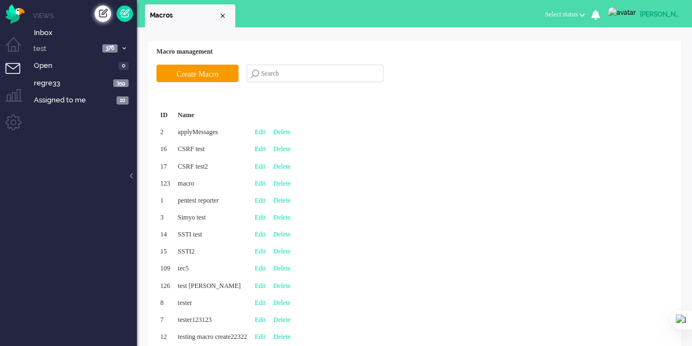
click at [98, 17] on div "Create ticket" at bounding box center [103, 13] width 16 height 16
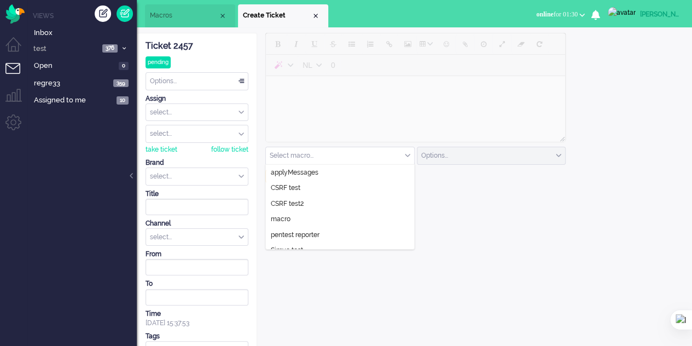
click at [327, 156] on input "text" at bounding box center [340, 155] width 148 height 17
click at [312, 16] on div "Close tab" at bounding box center [315, 15] width 9 height 9
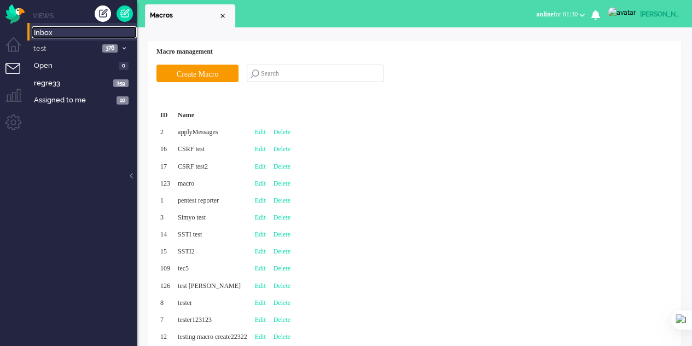
click at [37, 29] on span "Inbox" at bounding box center [85, 33] width 103 height 10
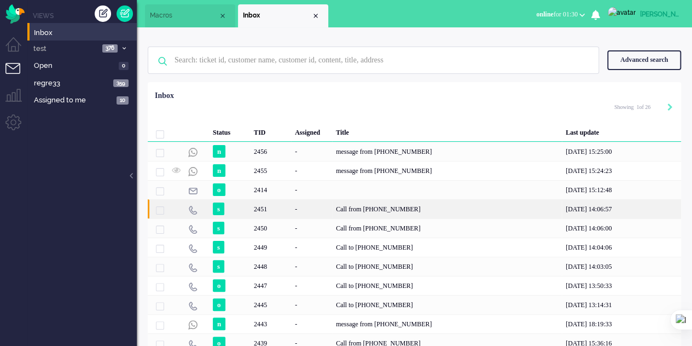
click at [379, 211] on div "Call from [PHONE_NUMBER]" at bounding box center [447, 208] width 230 height 19
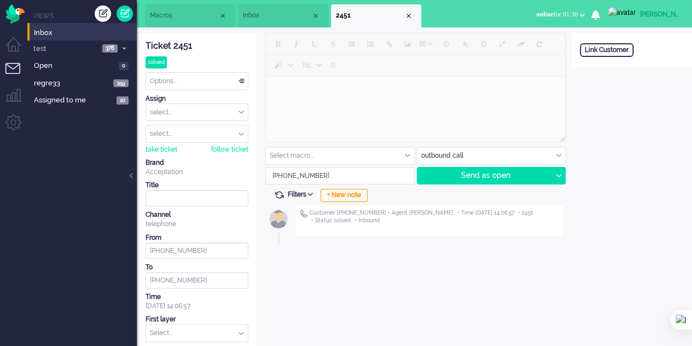
click at [404, 147] on div "NL 0 Select macro... applyMessages CSRF test CSRF test2 pentest reporter Simyo …" at bounding box center [414, 108] width 298 height 151
click at [401, 272] on div "NL 0 Select macro... applyMessages CSRF test CSRF test2 pentest reporter Simyo …" at bounding box center [414, 207] width 314 height 348
click at [406, 151] on div "Select macro..." at bounding box center [340, 155] width 148 height 17
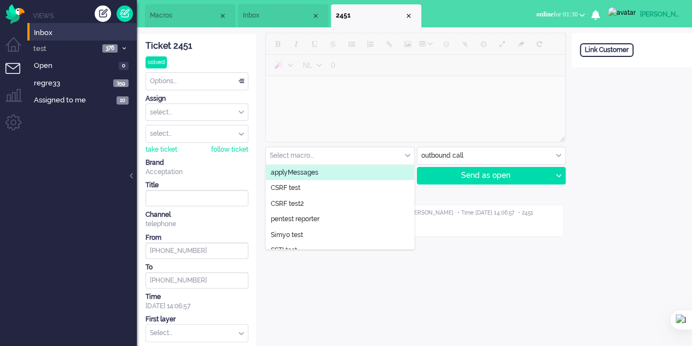
click at [154, 13] on span "Macros" at bounding box center [184, 15] width 68 height 9
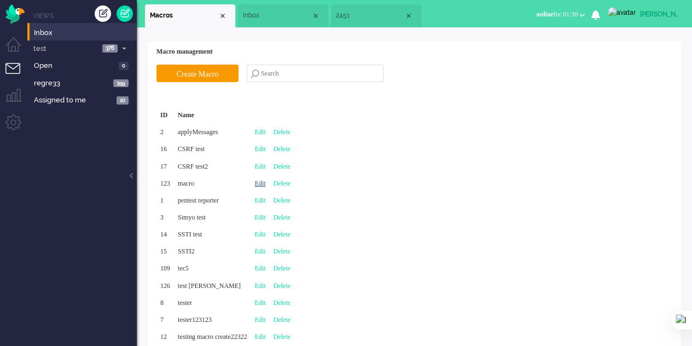
click at [266, 183] on link "Edit" at bounding box center [260, 183] width 11 height 8
type input "macro"
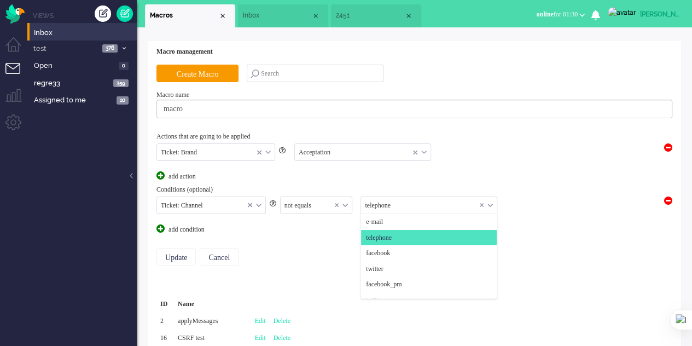
scroll to position [16, 0]
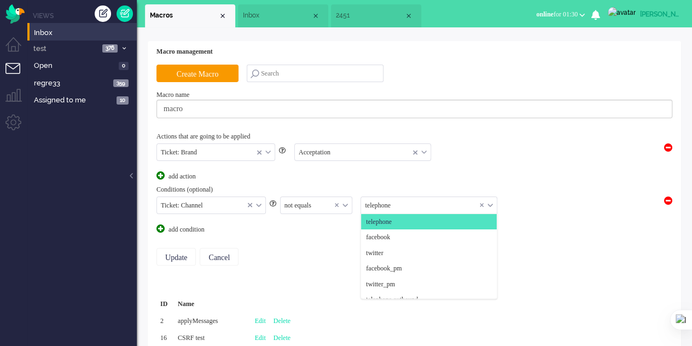
click at [438, 206] on input "text" at bounding box center [429, 205] width 136 height 17
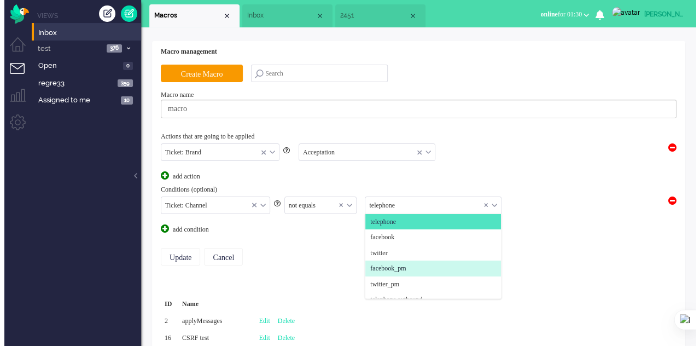
scroll to position [0, 0]
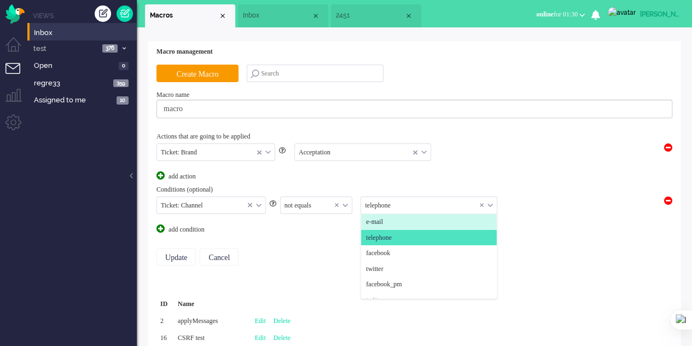
click at [366, 214] on li "e-mail" at bounding box center [429, 222] width 136 height 16
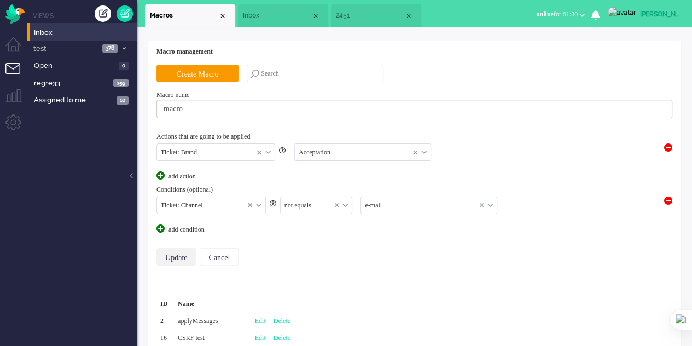
click at [177, 255] on input "Update" at bounding box center [175, 257] width 39 height 18
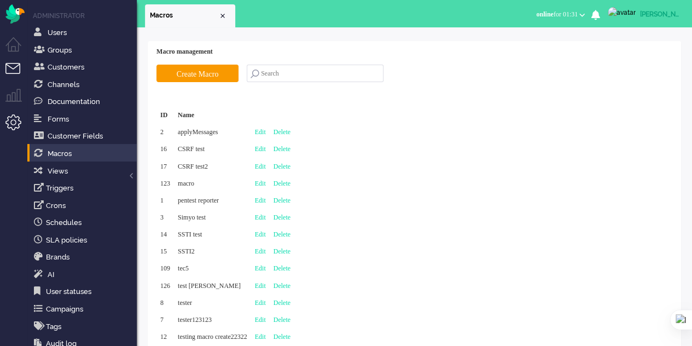
click at [8, 65] on li "Tickets menu" at bounding box center [17, 75] width 25 height 25
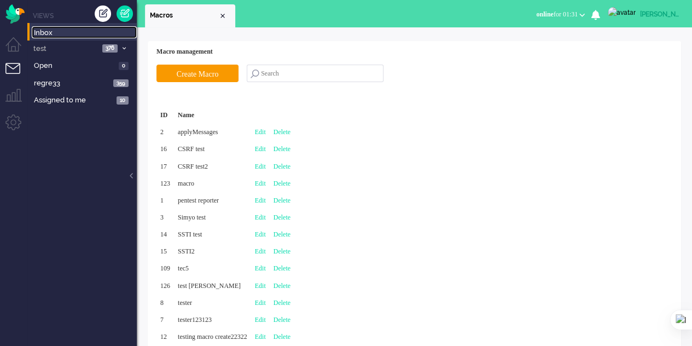
click at [57, 29] on span "Inbox" at bounding box center [85, 33] width 103 height 10
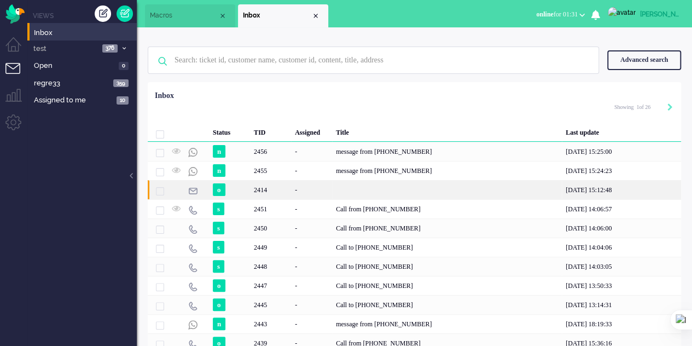
click at [316, 189] on div "-" at bounding box center [311, 189] width 41 height 19
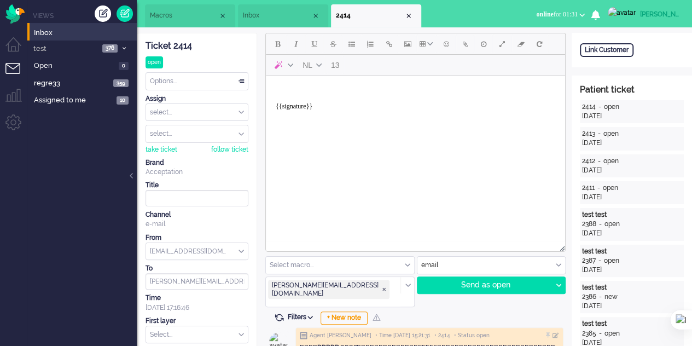
click at [407, 263] on div "Select macro..." at bounding box center [340, 264] width 148 height 17
click at [407, 14] on div "Close tab" at bounding box center [408, 15] width 9 height 9
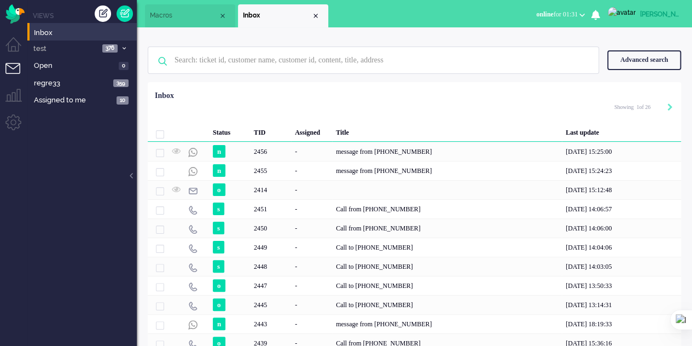
click at [640, 64] on div "Advanced search" at bounding box center [644, 59] width 74 height 19
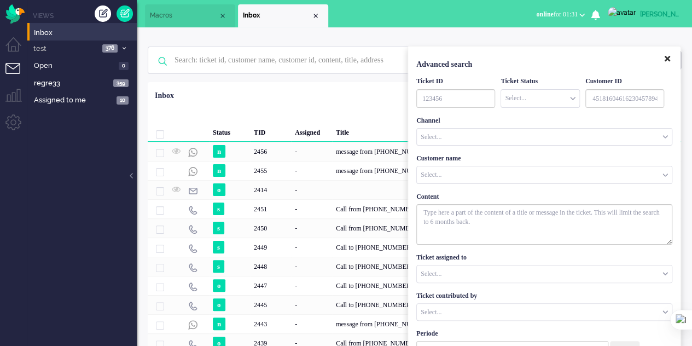
click at [666, 60] on icon "Close" at bounding box center [666, 59] width 5 height 8
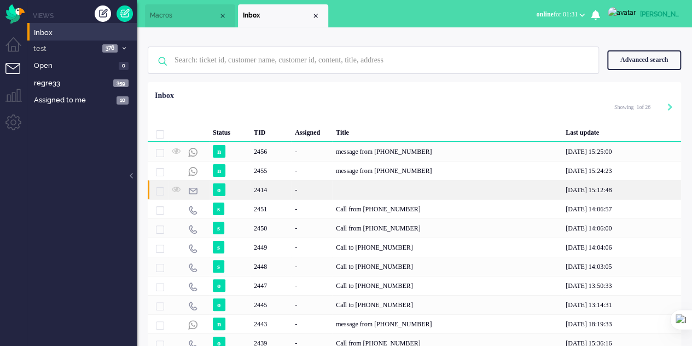
click at [361, 194] on div "2414" at bounding box center [447, 189] width 230 height 19
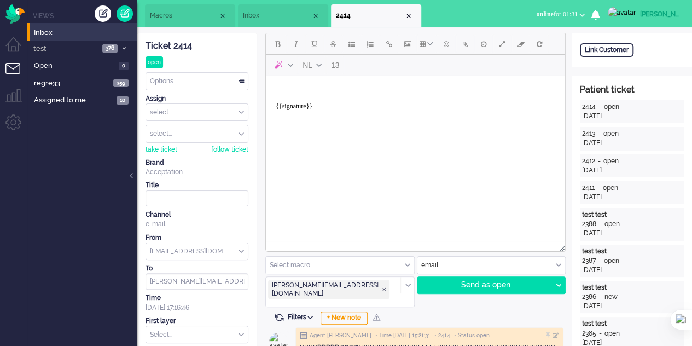
click at [264, 20] on span "Inbox" at bounding box center [277, 15] width 68 height 9
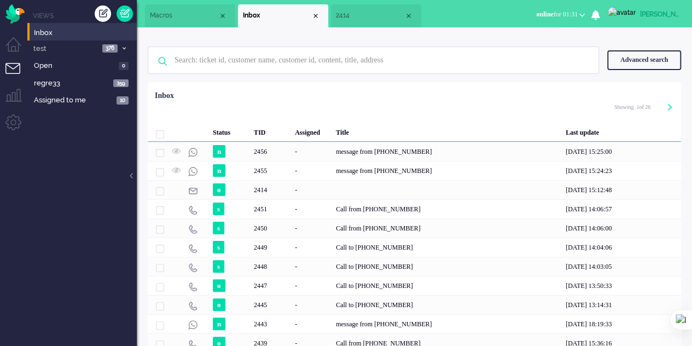
click at [363, 17] on span "2414" at bounding box center [370, 15] width 68 height 9
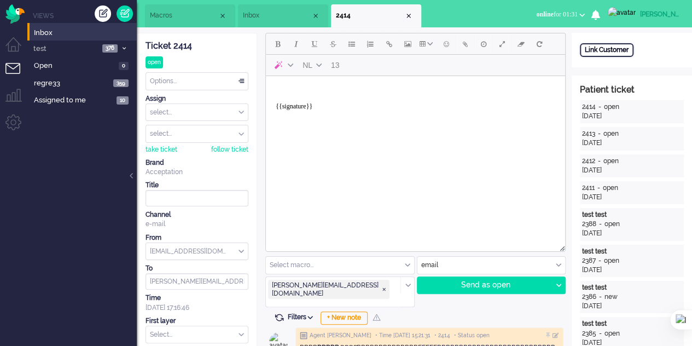
click at [612, 46] on div "Link Customer" at bounding box center [607, 50] width 54 height 14
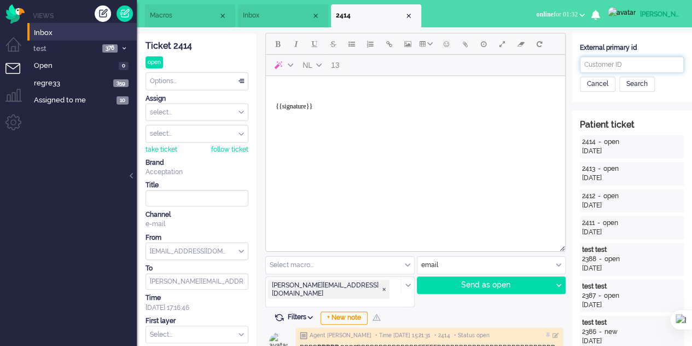
click at [631, 60] on input "text" at bounding box center [632, 64] width 104 height 16
type input "7890"
click at [624, 83] on div "Search" at bounding box center [637, 84] width 36 height 15
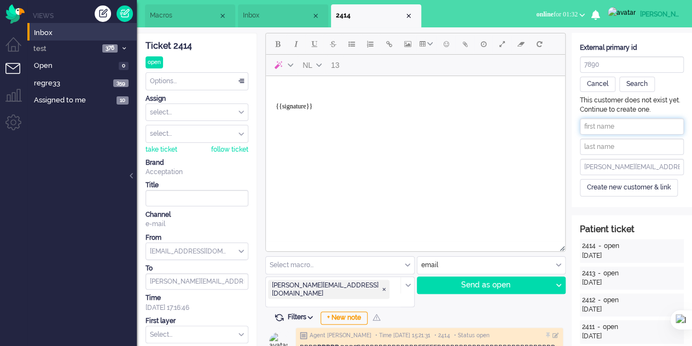
click at [605, 125] on input "text" at bounding box center [632, 126] width 104 height 16
type input "[PERSON_NAME]"
click at [637, 107] on div "This customer does not exist yet. Continue to create one." at bounding box center [632, 105] width 104 height 19
click at [622, 146] on input "text" at bounding box center [632, 146] width 104 height 16
type input "S"
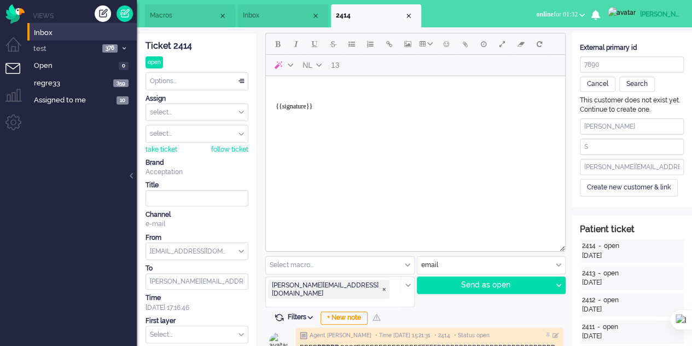
click at [629, 184] on div "Create new customer & link" at bounding box center [629, 187] width 98 height 17
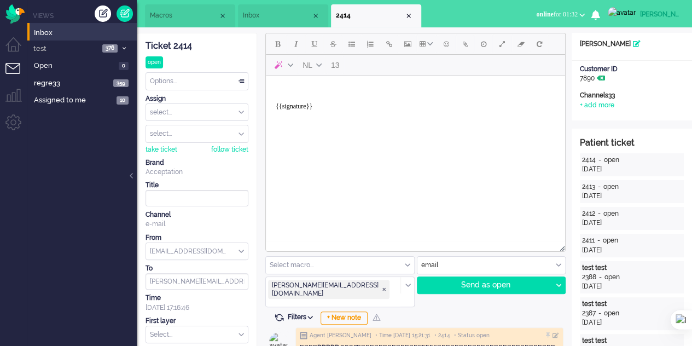
click at [604, 79] on icon at bounding box center [601, 78] width 8 height 7
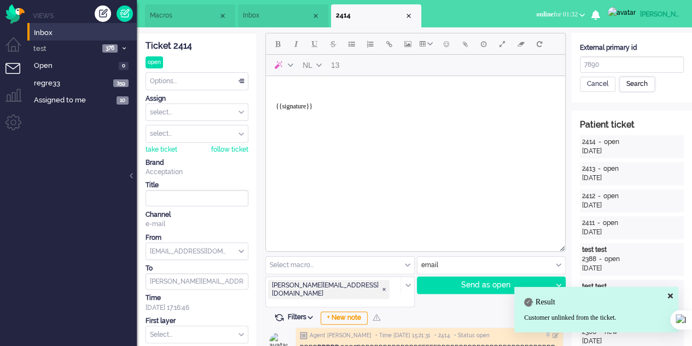
click at [639, 88] on div "Search" at bounding box center [637, 84] width 36 height 15
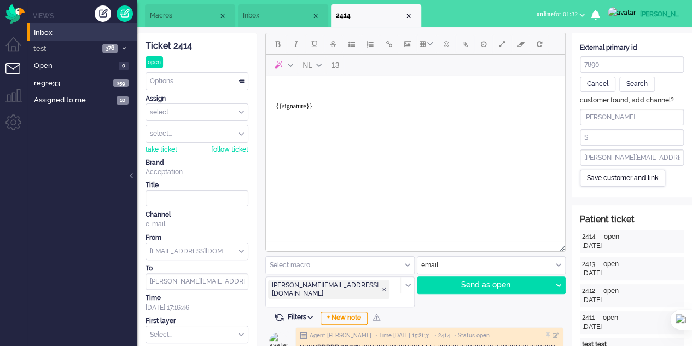
click at [611, 177] on div "Save customer and link" at bounding box center [622, 178] width 85 height 17
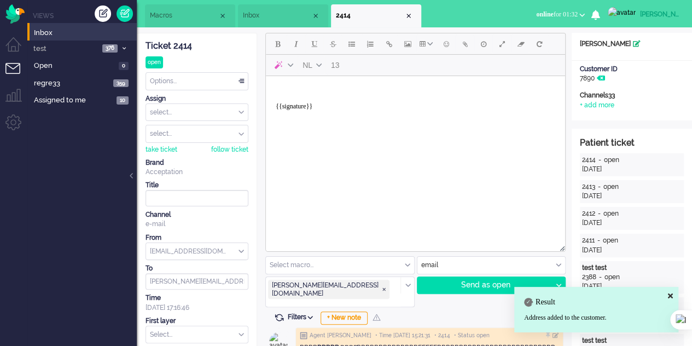
click at [633, 45] on icon at bounding box center [637, 43] width 8 height 7
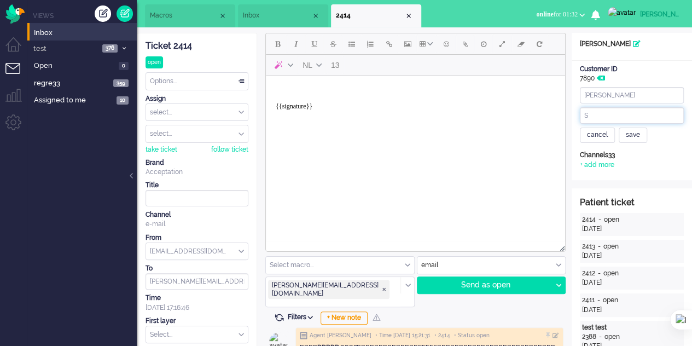
click at [614, 112] on input "S" at bounding box center [632, 115] width 104 height 16
type input "S"
type input "D"
click at [633, 131] on div "save" at bounding box center [633, 134] width 28 height 15
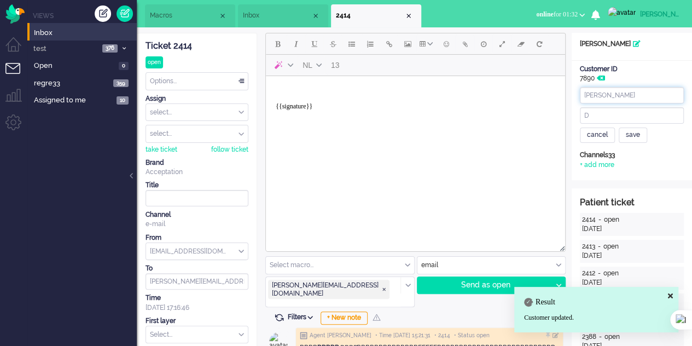
click at [616, 96] on input "ELAINE" at bounding box center [632, 95] width 104 height 16
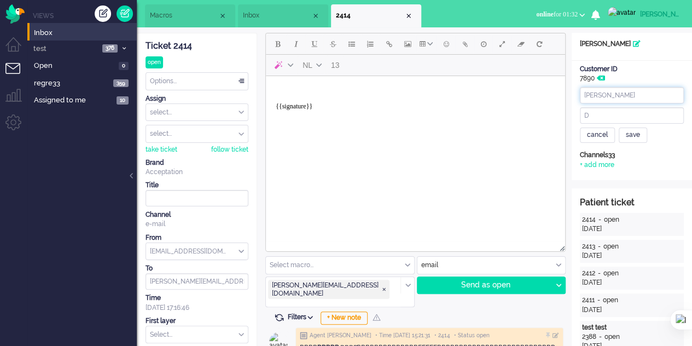
type input "ELAIN"
click at [655, 173] on div "Open custom software ELAIN D cancel save Patient Name ELAINE D Customer ID 7890…" at bounding box center [631, 106] width 120 height 147
click at [637, 136] on div "save" at bounding box center [633, 134] width 28 height 15
click at [635, 139] on div "save" at bounding box center [633, 134] width 28 height 15
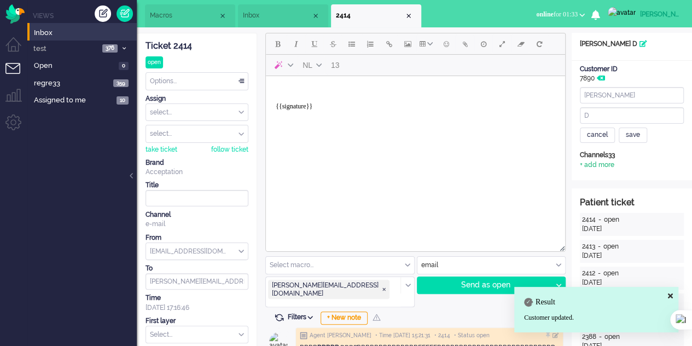
click at [605, 165] on div "+ add more" at bounding box center [597, 164] width 34 height 9
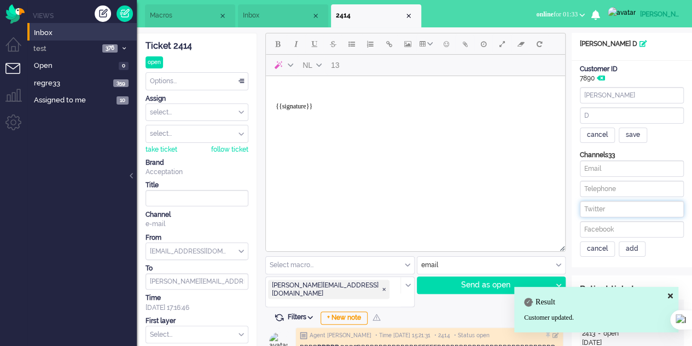
click at [615, 208] on input at bounding box center [632, 209] width 104 height 16
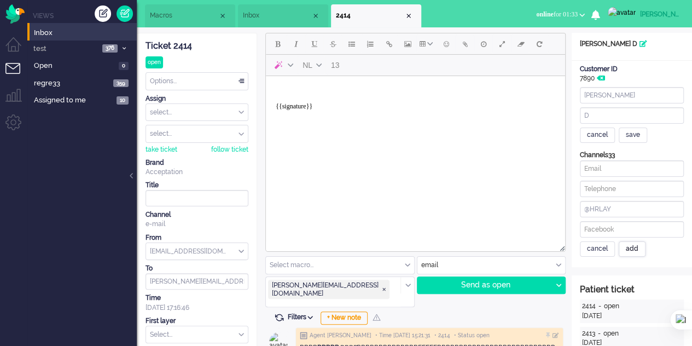
click at [631, 245] on div "add" at bounding box center [632, 248] width 27 height 15
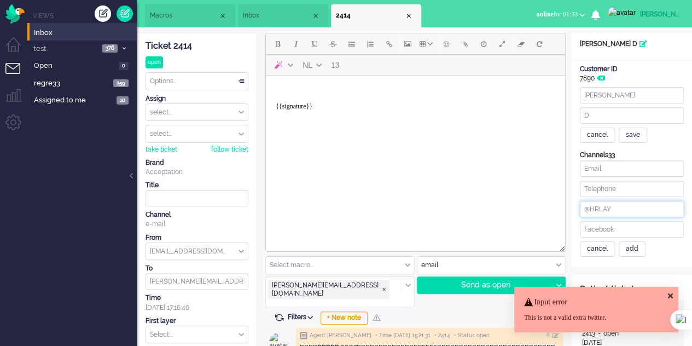
click at [631, 213] on input "@HRLAY" at bounding box center [632, 209] width 104 height 16
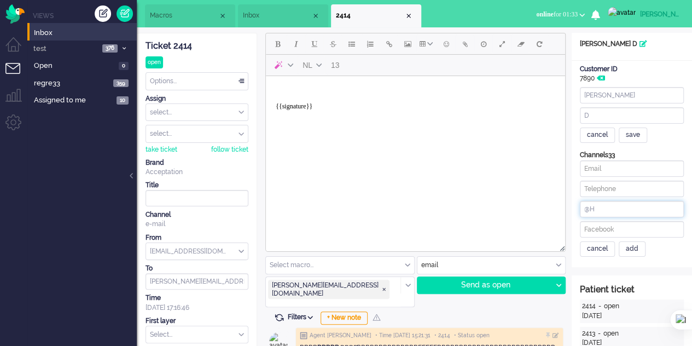
type input "@"
click at [628, 233] on input at bounding box center [632, 229] width 104 height 16
type input "@HELAUNF"
click at [628, 248] on div "add" at bounding box center [632, 248] width 27 height 15
click at [9, 10] on img "Omnidesk" at bounding box center [14, 13] width 19 height 19
